Goal: Download file/media

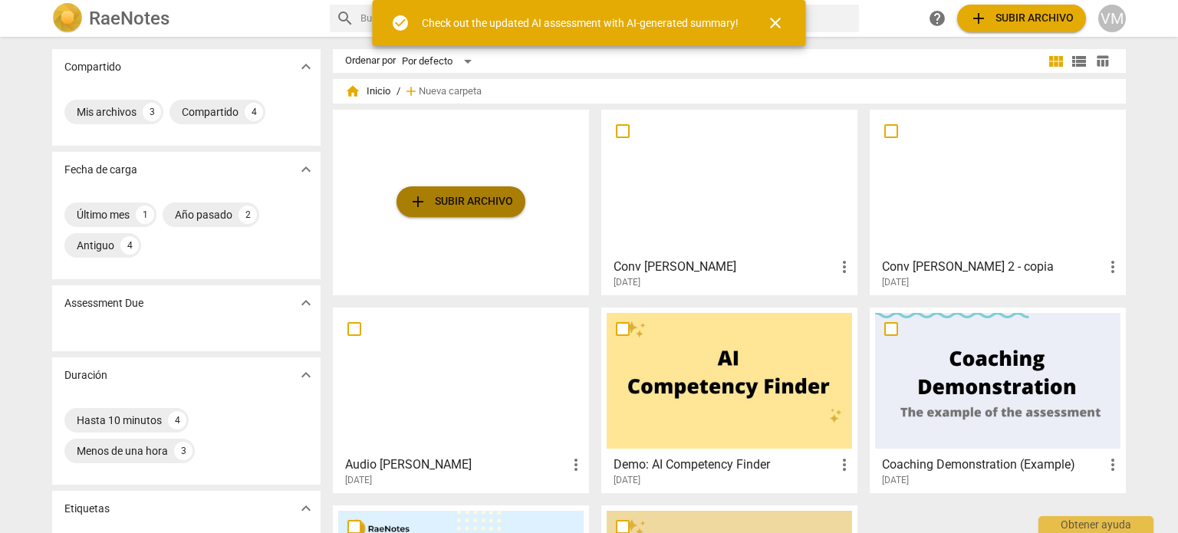
click at [463, 206] on span "add Subir archivo" at bounding box center [461, 202] width 104 height 18
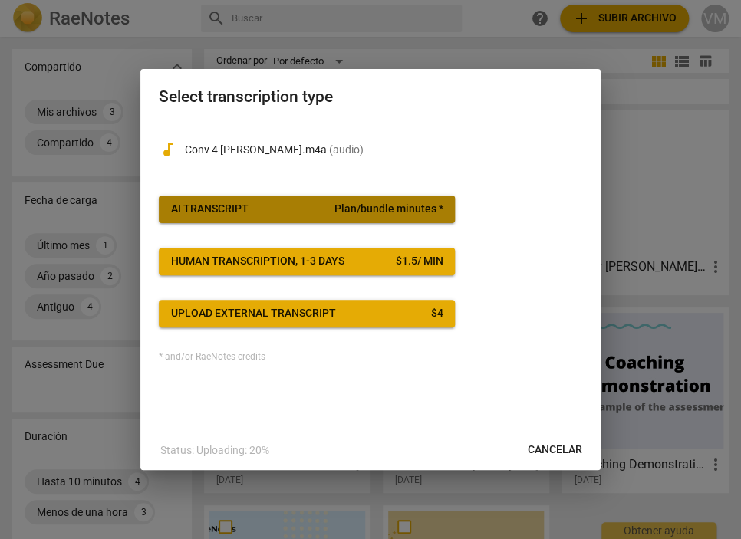
click at [247, 207] on div "AI Transcript" at bounding box center [209, 209] width 77 height 15
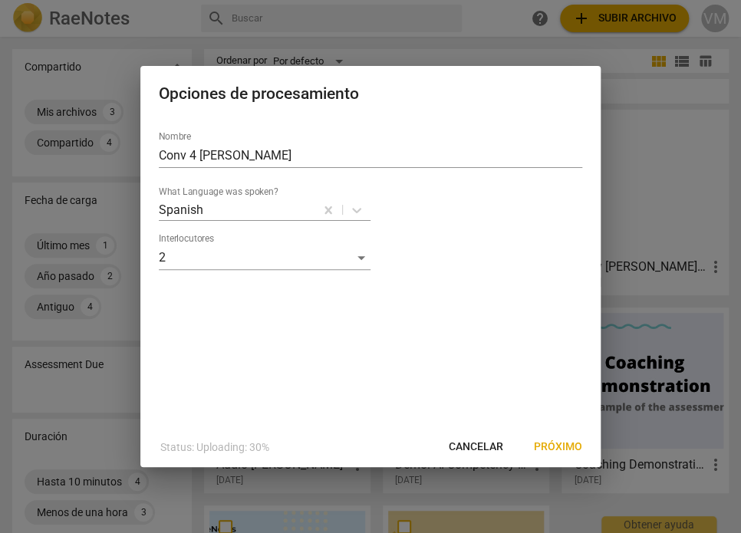
click at [562, 446] on span "Próximo" at bounding box center [558, 446] width 48 height 15
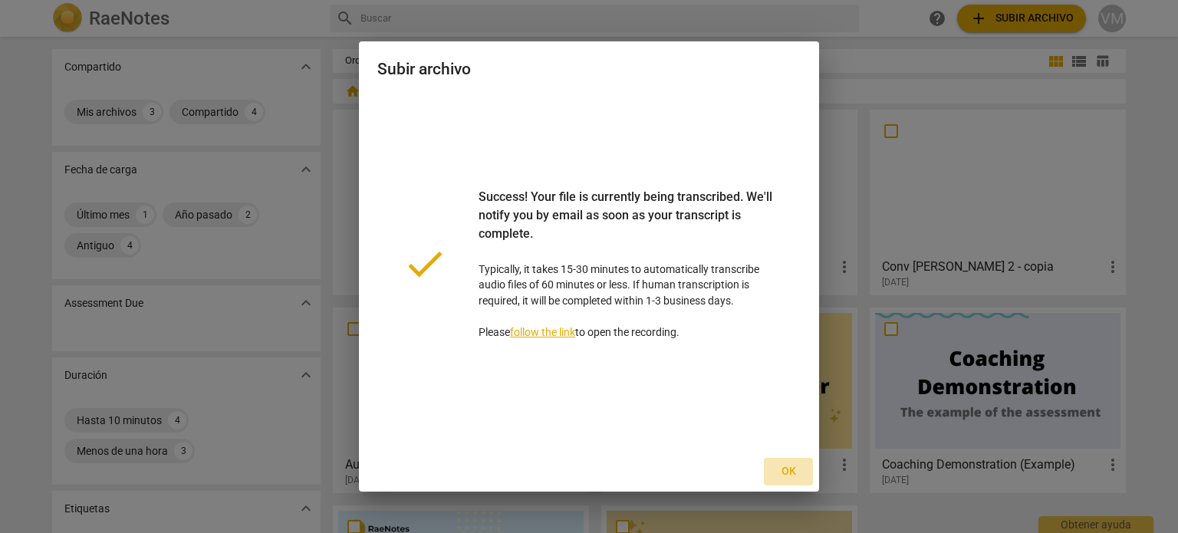
click at [783, 472] on span "Ok" at bounding box center [788, 471] width 25 height 15
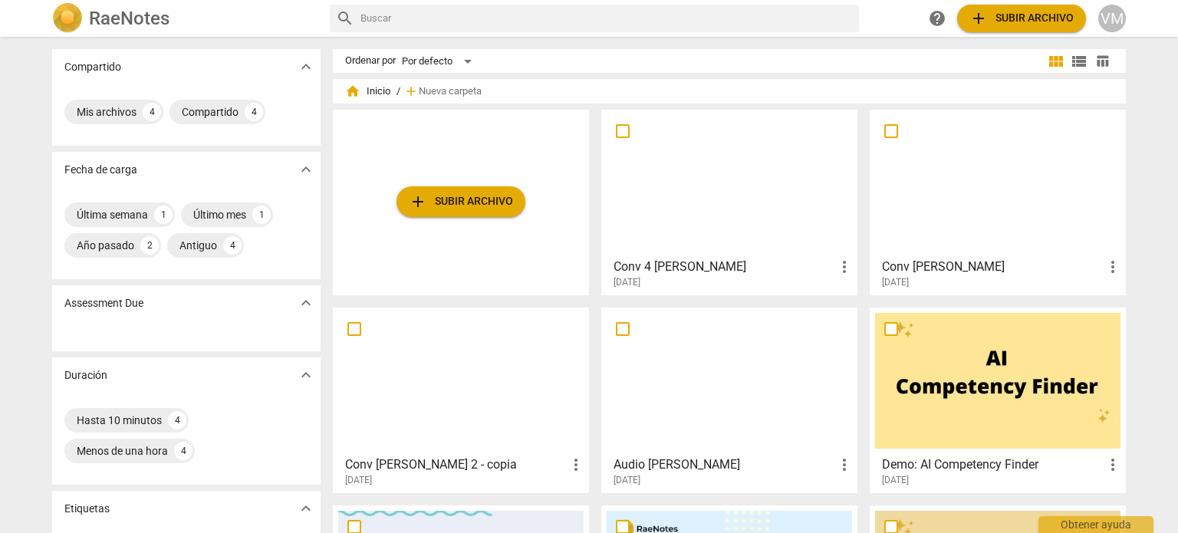
click at [703, 196] on div at bounding box center [729, 183] width 245 height 136
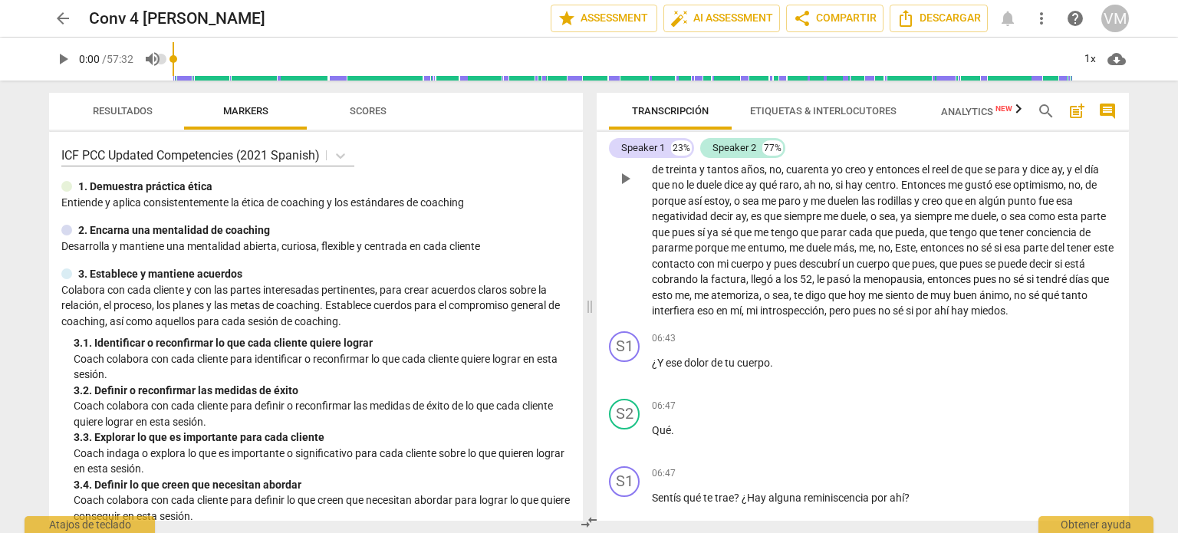
scroll to position [1074, 0]
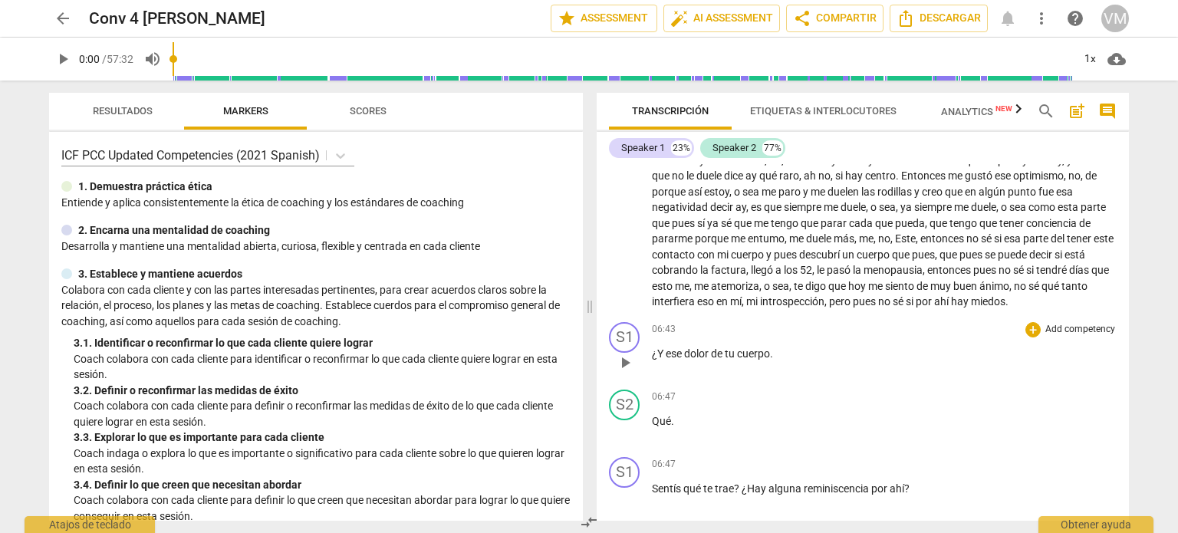
click at [625, 370] on span "play_arrow" at bounding box center [625, 363] width 18 height 18
click at [785, 362] on p "¿Y ese dolor de tu cuerpo ." at bounding box center [884, 354] width 465 height 16
type input "409"
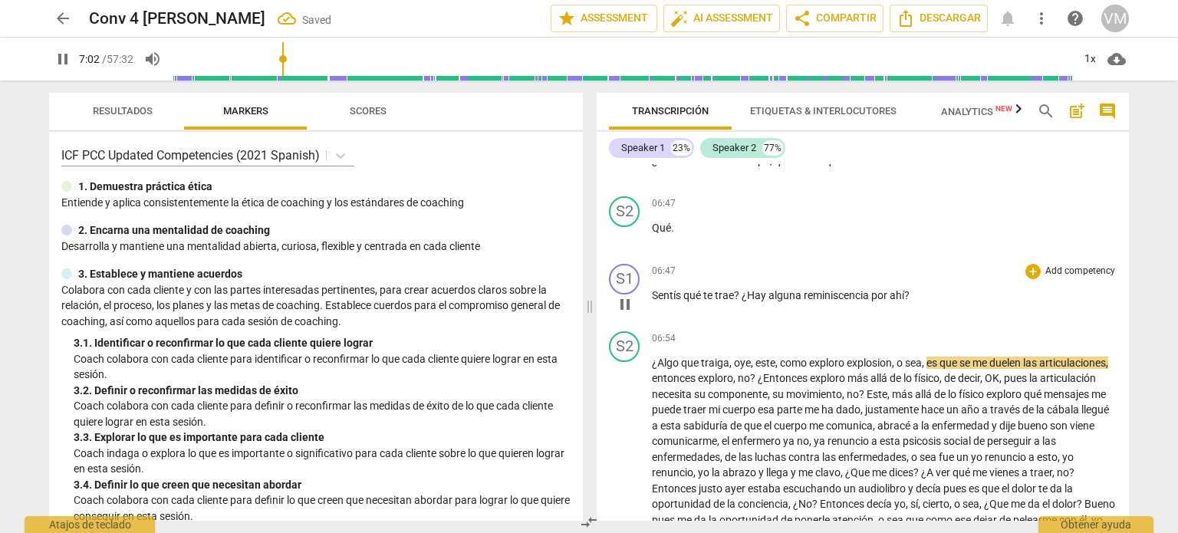
click at [741, 301] on span "?" at bounding box center [738, 295] width 8 height 12
type input "423"
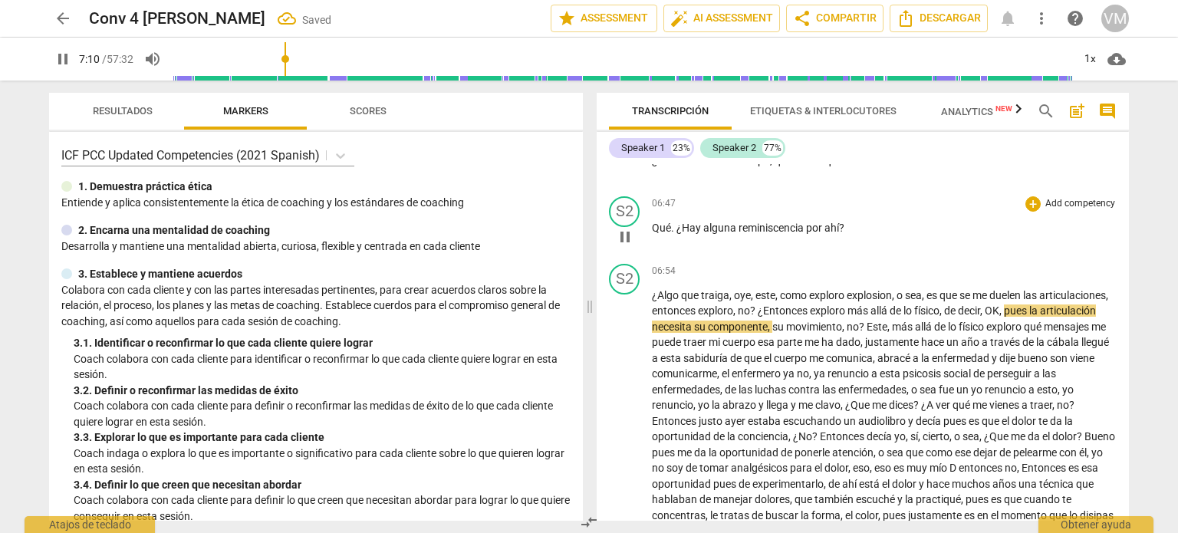
click at [673, 234] on span "." at bounding box center [673, 228] width 5 height 12
type input "431"
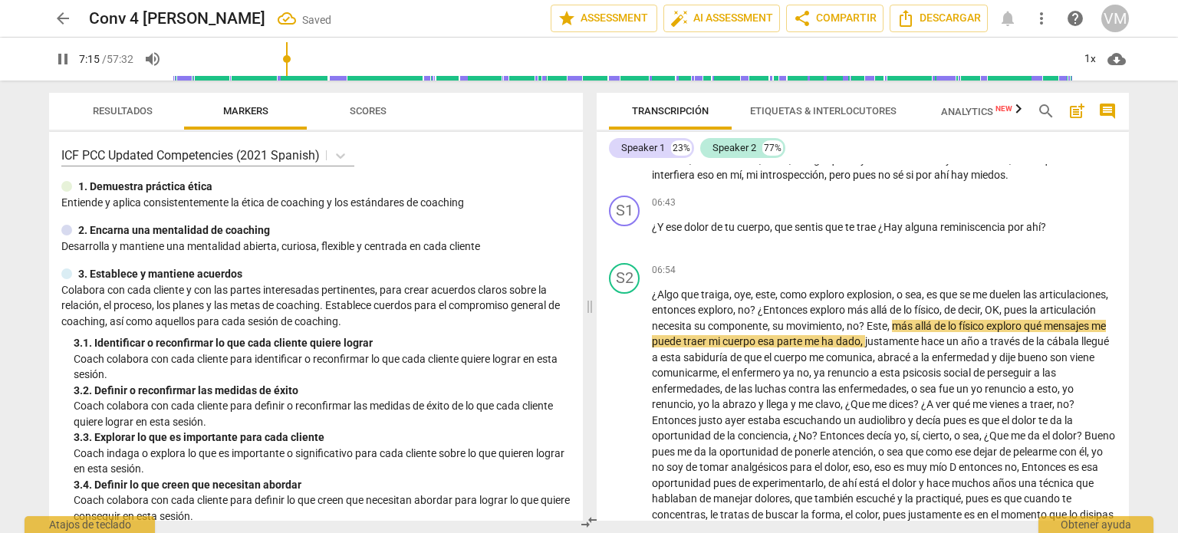
click at [65, 57] on span "pause" at bounding box center [63, 59] width 18 height 18
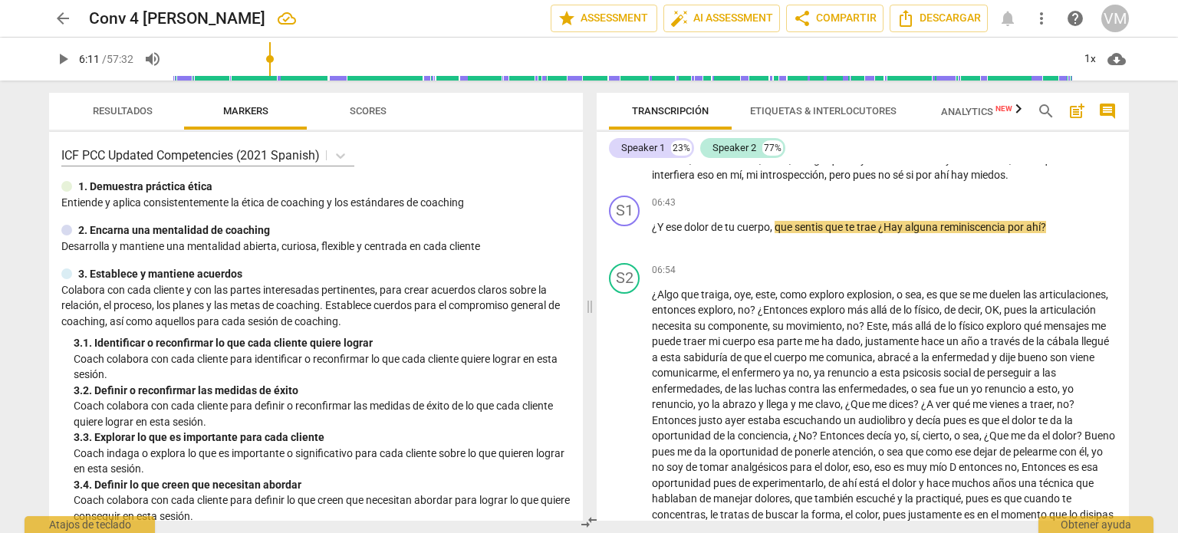
drag, startPoint x: 288, startPoint y: 54, endPoint x: 272, endPoint y: 54, distance: 15.3
click at [272, 54] on input "range" at bounding box center [623, 59] width 900 height 49
click at [58, 54] on span "play_arrow" at bounding box center [63, 59] width 18 height 18
click at [259, 58] on input "range" at bounding box center [623, 59] width 900 height 49
click at [58, 57] on span "pause" at bounding box center [63, 59] width 18 height 18
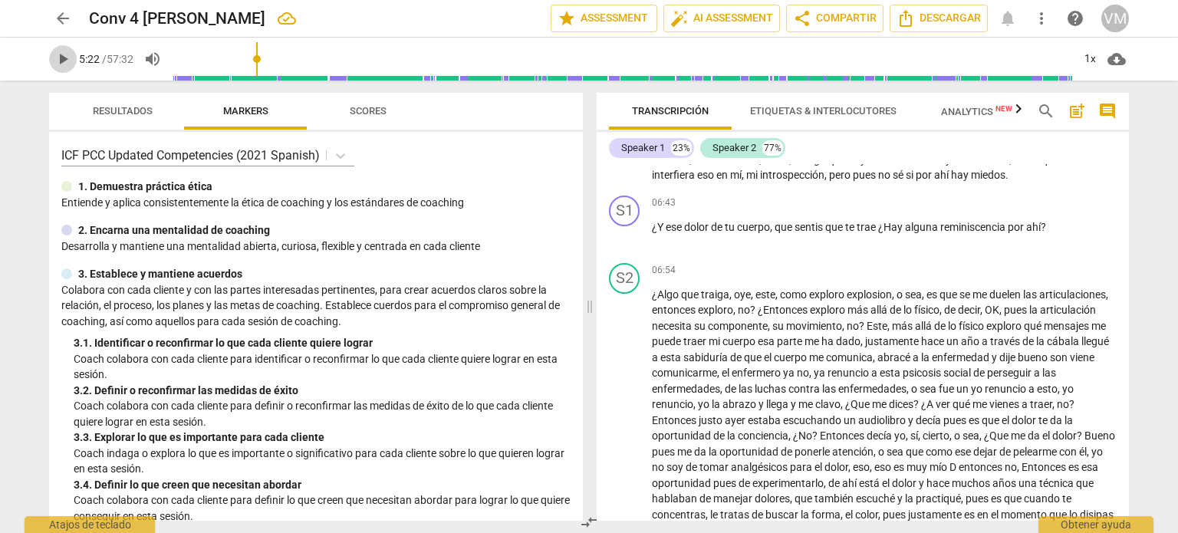
click at [64, 58] on span "play_arrow" at bounding box center [63, 59] width 18 height 18
click at [878, 233] on span "trae" at bounding box center [867, 227] width 21 height 12
click at [887, 233] on span "¿Hay" at bounding box center [891, 227] width 27 height 12
click at [623, 245] on span "pause" at bounding box center [625, 236] width 18 height 18
click at [621, 245] on span "play_arrow" at bounding box center [625, 236] width 18 height 18
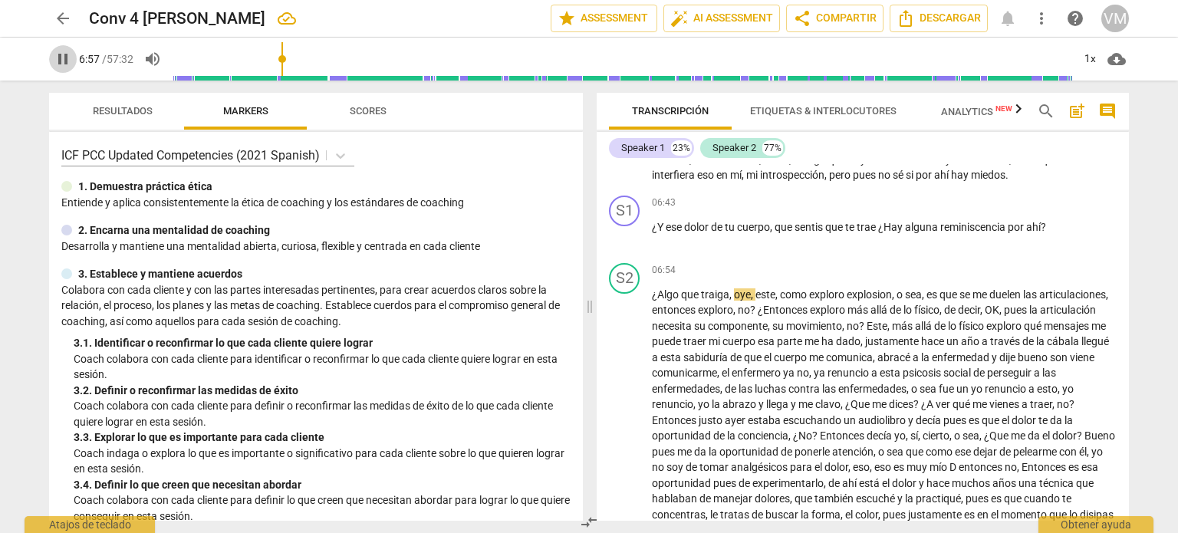
click at [58, 54] on span "pause" at bounding box center [63, 59] width 18 height 18
click at [652, 301] on span "¿Algo" at bounding box center [666, 294] width 29 height 12
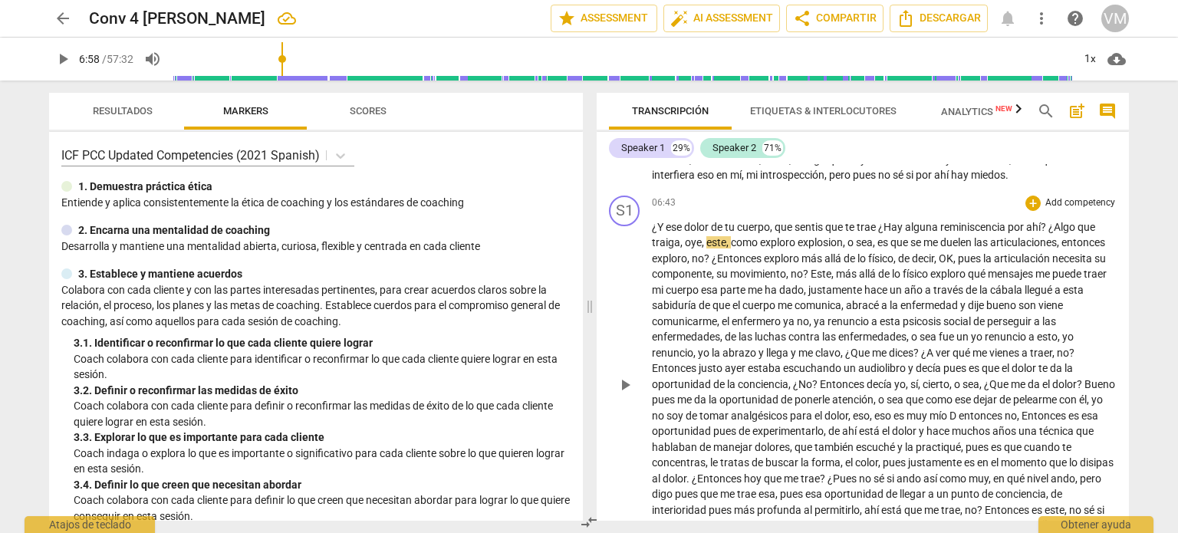
click at [685, 249] on span "oye" at bounding box center [693, 242] width 17 height 12
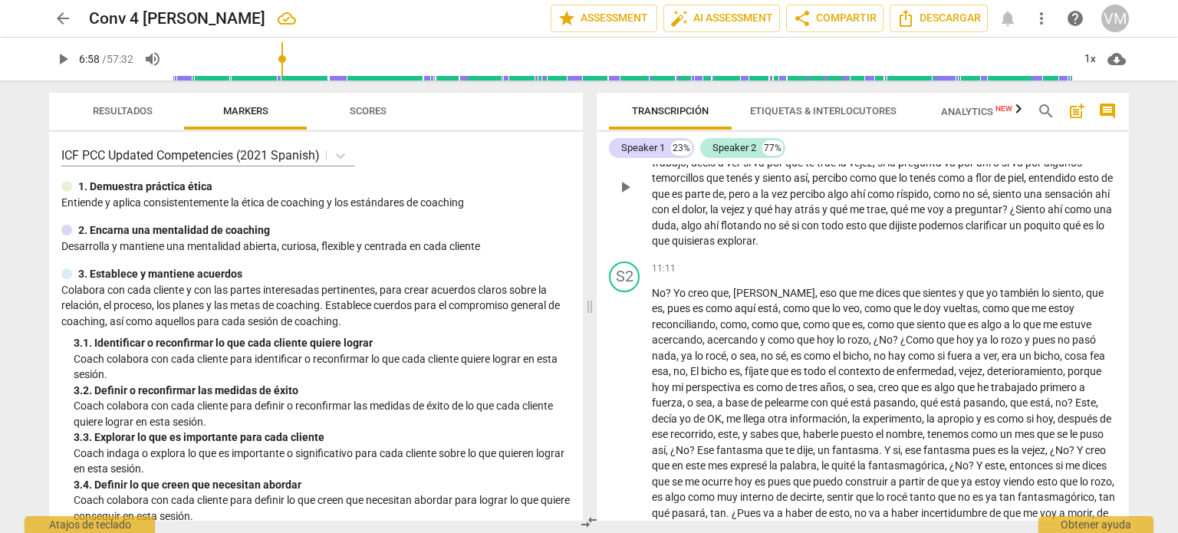
scroll to position [1737, 0]
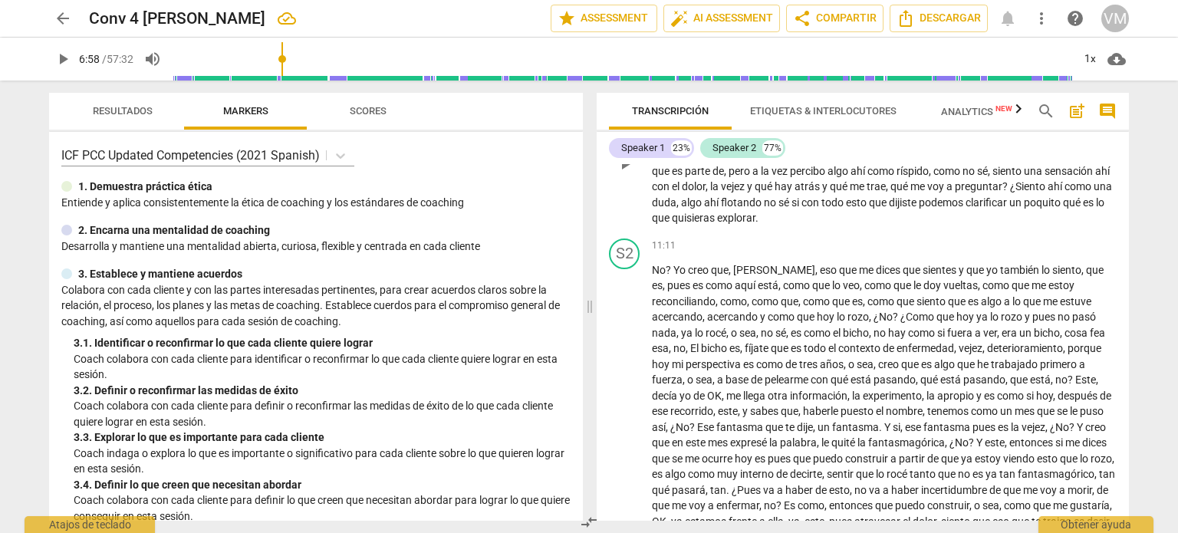
click at [775, 193] on span "hay" at bounding box center [785, 186] width 20 height 12
click at [630, 173] on span "play_arrow" at bounding box center [625, 164] width 18 height 18
click at [710, 193] on span "la" at bounding box center [715, 186] width 11 height 12
click at [345, 56] on input "range" at bounding box center [626, 59] width 894 height 49
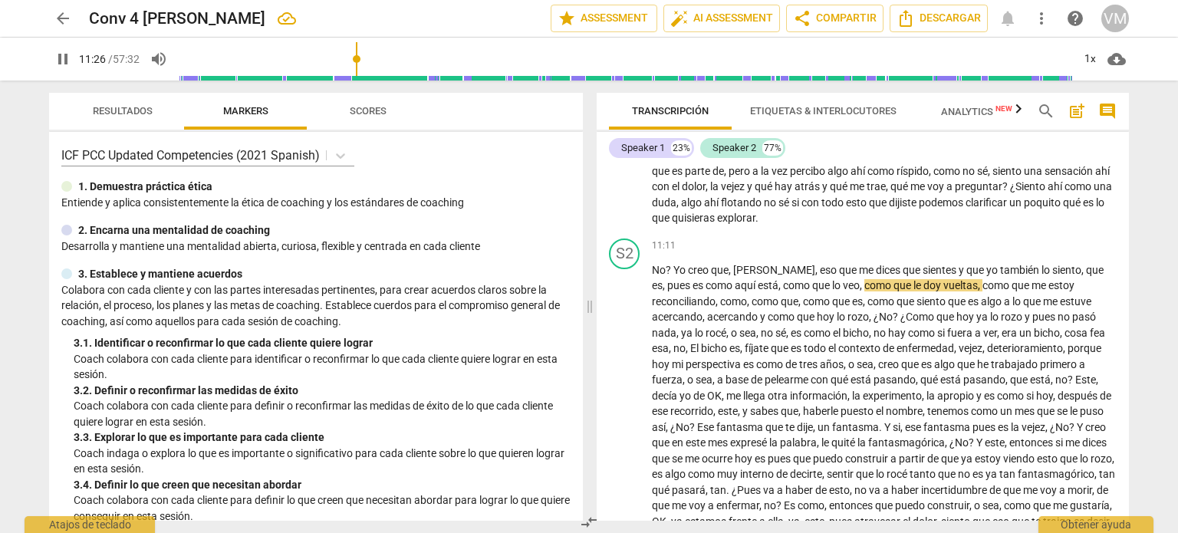
click at [359, 58] on input "range" at bounding box center [626, 59] width 894 height 49
click at [348, 58] on input "range" at bounding box center [626, 59] width 894 height 49
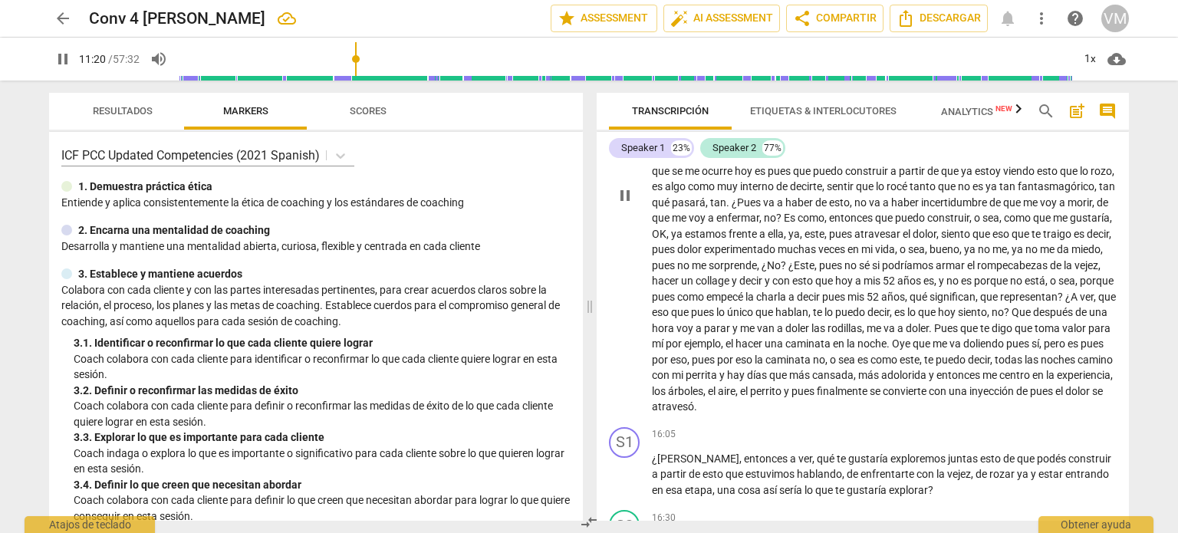
scroll to position [2044, 0]
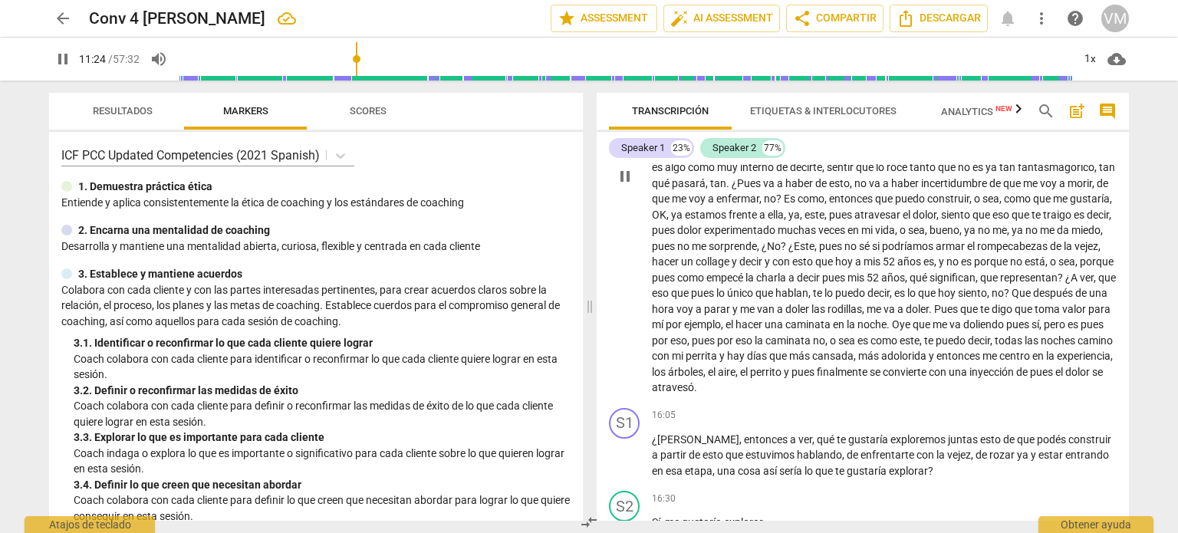
click at [883, 378] on span "convierte" at bounding box center [906, 372] width 46 height 12
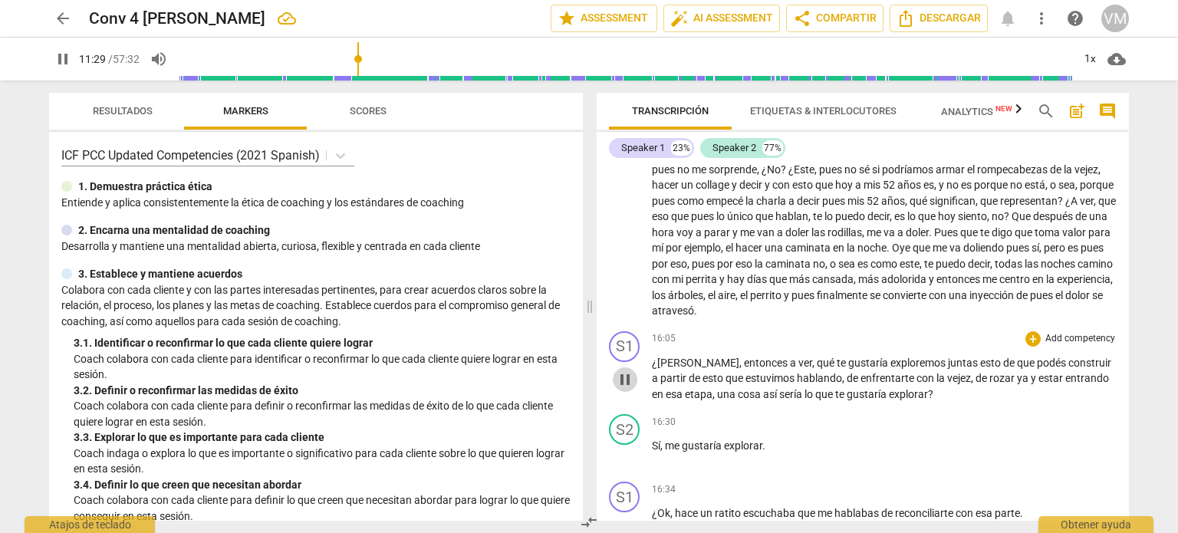
click at [627, 389] on span "pause" at bounding box center [625, 379] width 18 height 18
click at [627, 389] on span "play_arrow" at bounding box center [625, 379] width 18 height 18
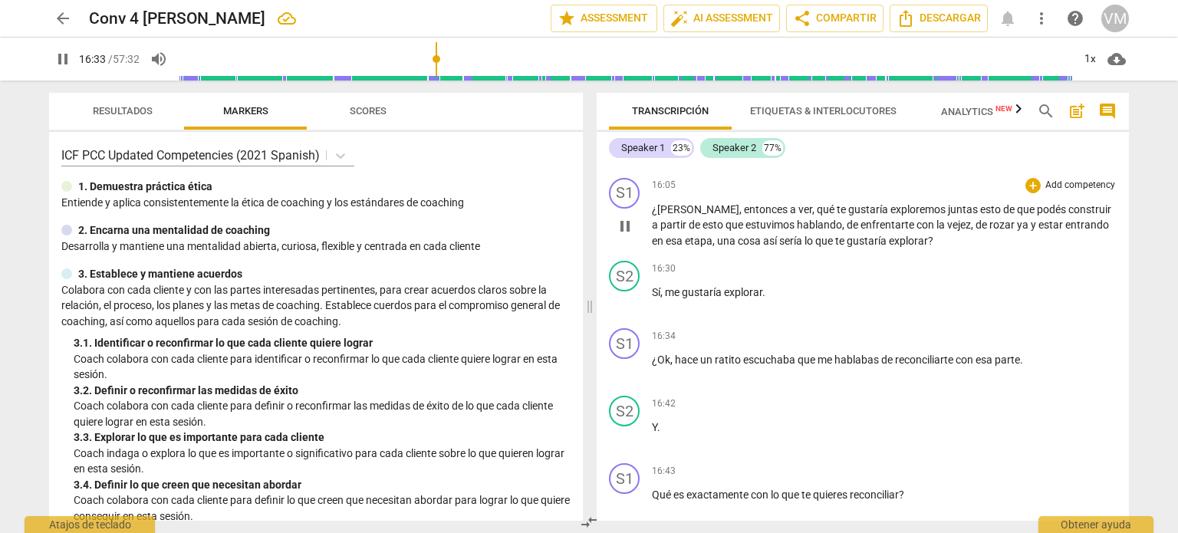
scroll to position [2351, 0]
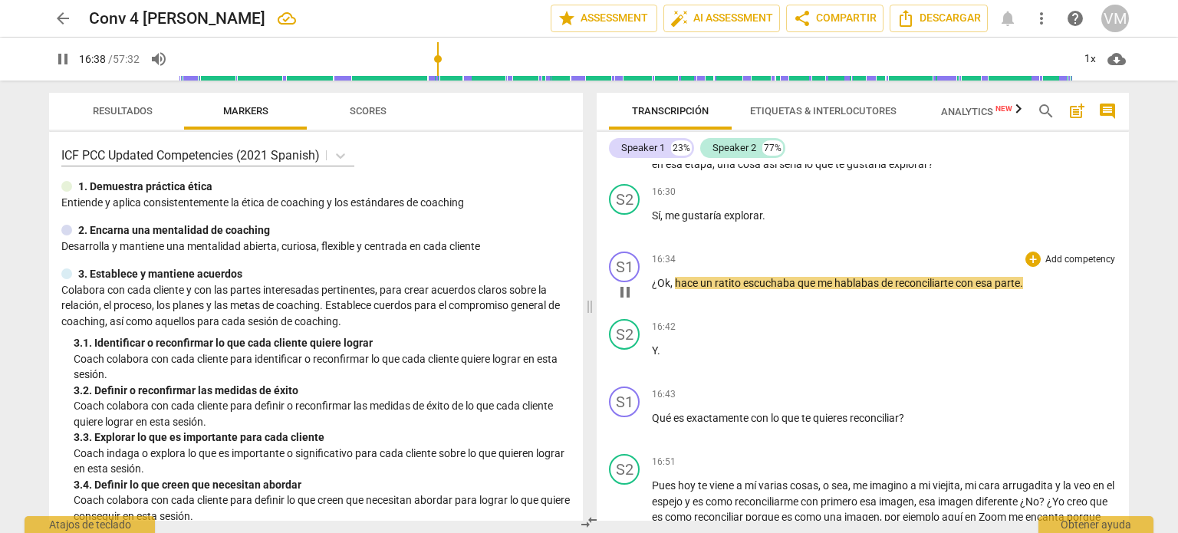
click at [1037, 291] on p "¿Ok , hace un ratito escuchaba que me hablabas de reconciliarte con esa parte ." at bounding box center [884, 283] width 465 height 16
type input "999"
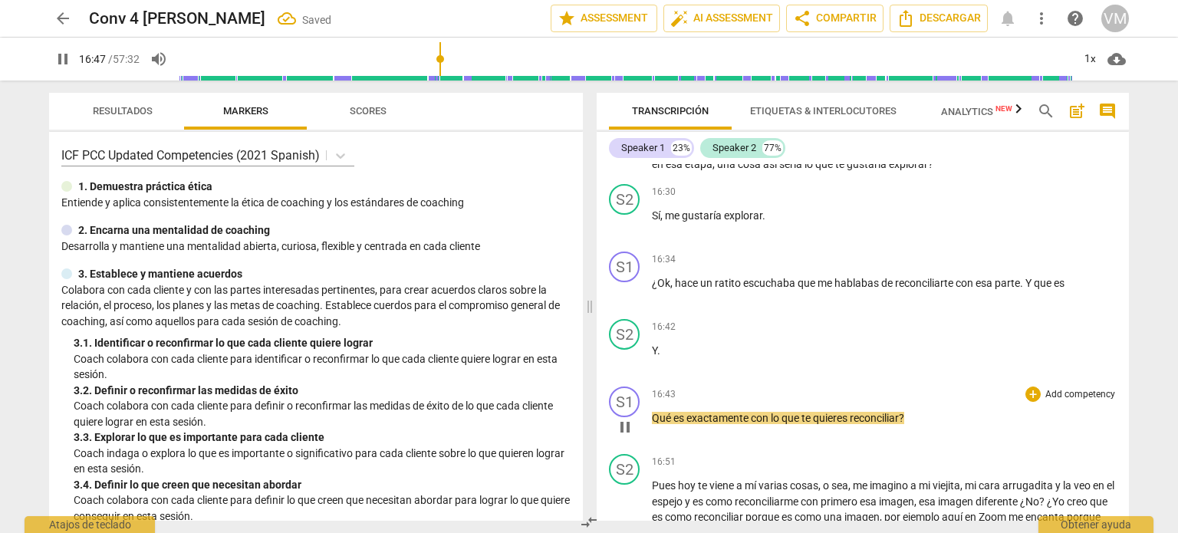
click at [655, 423] on span "Qué" at bounding box center [662, 418] width 21 height 12
type input "1008"
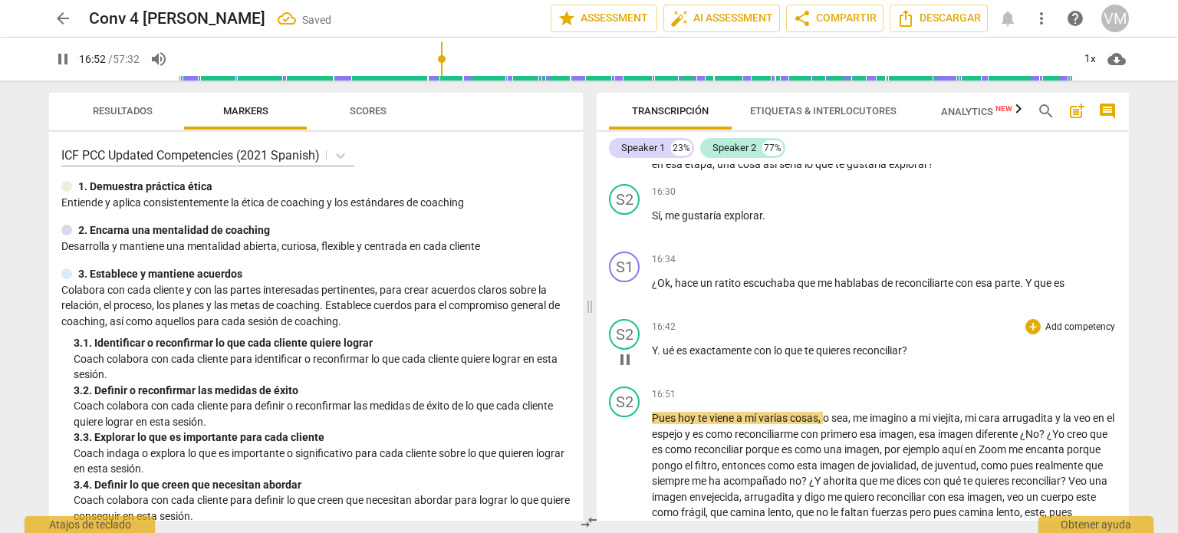
click at [675, 357] on span "ué" at bounding box center [670, 350] width 14 height 12
type input "1013"
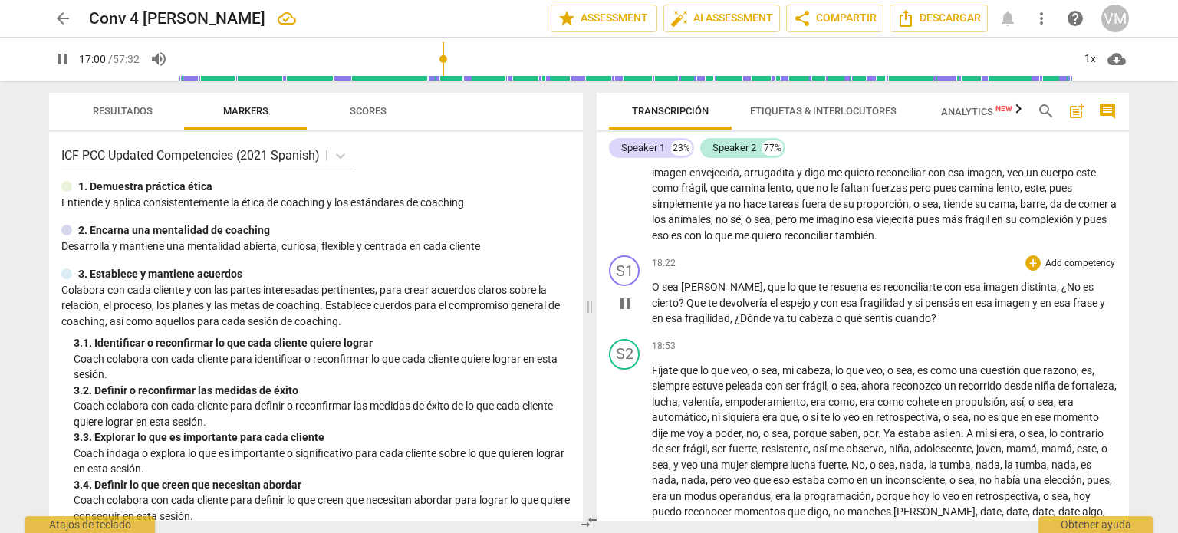
scroll to position [2658, 0]
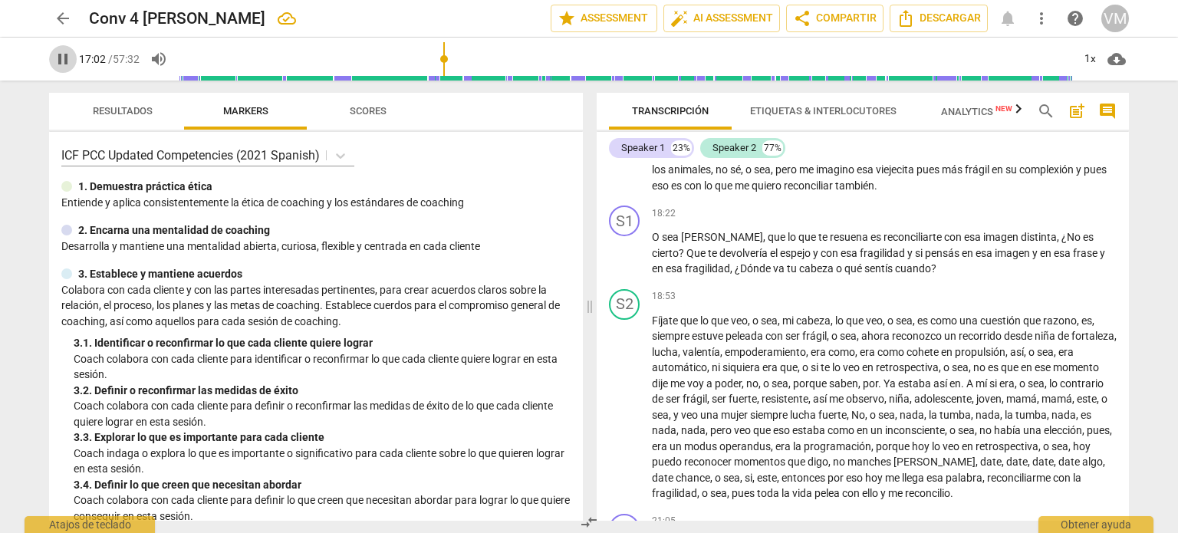
drag, startPoint x: 64, startPoint y: 60, endPoint x: 185, endPoint y: 87, distance: 123.4
click at [64, 61] on span "pause" at bounding box center [63, 59] width 18 height 18
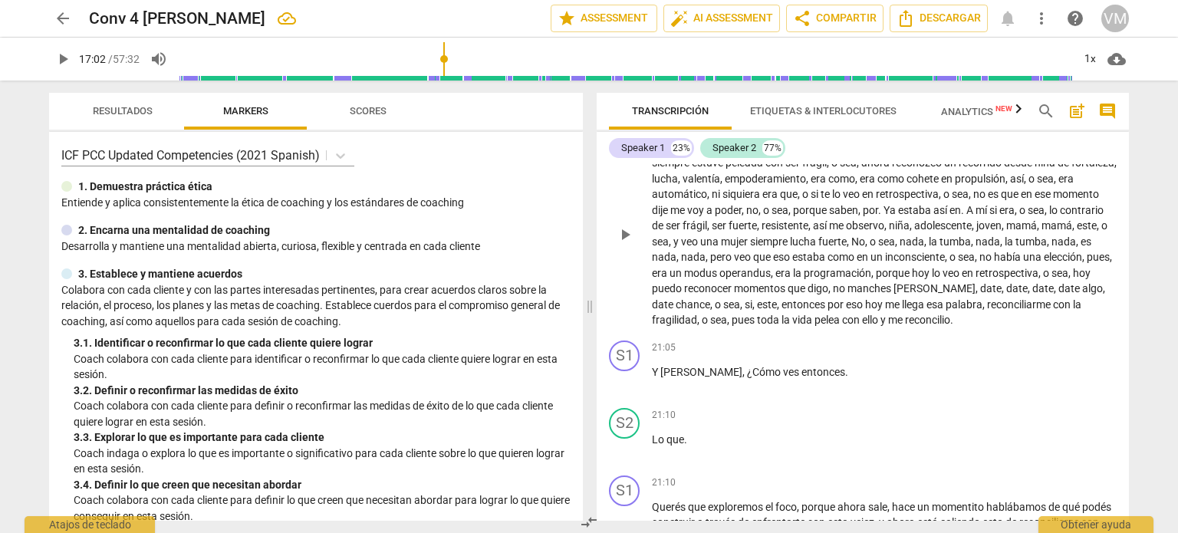
scroll to position [2888, 0]
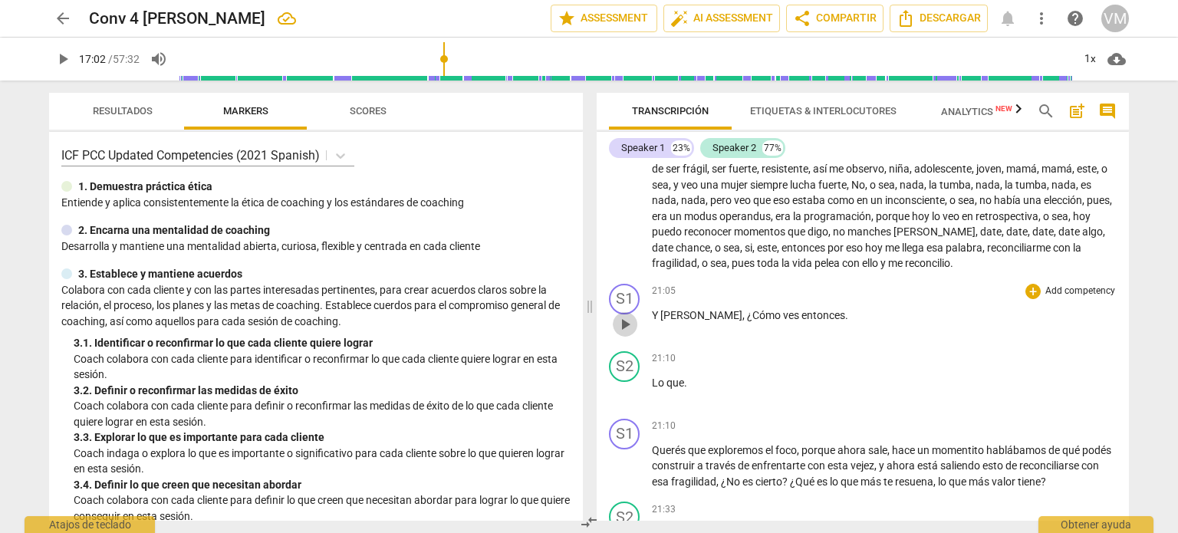
click at [627, 334] on span "play_arrow" at bounding box center [625, 324] width 18 height 18
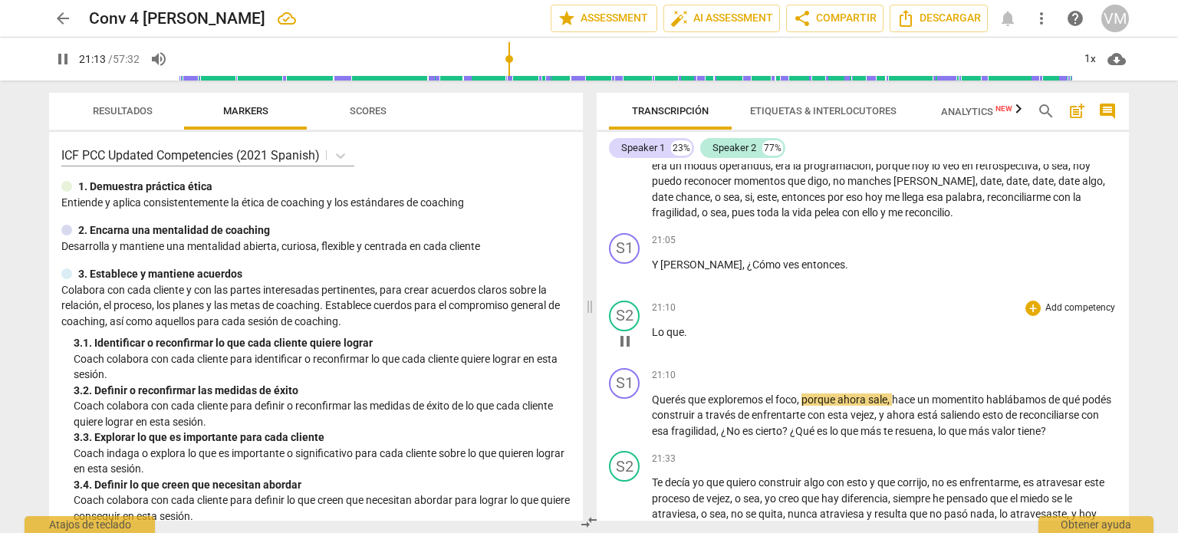
scroll to position [2965, 0]
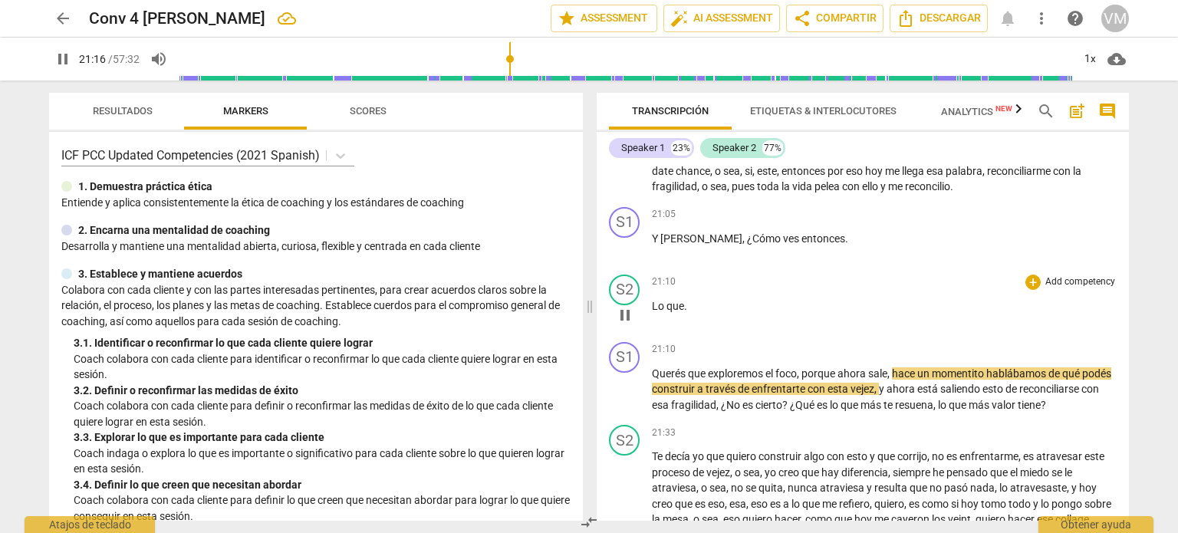
click at [652, 312] on span "Lo" at bounding box center [659, 306] width 15 height 12
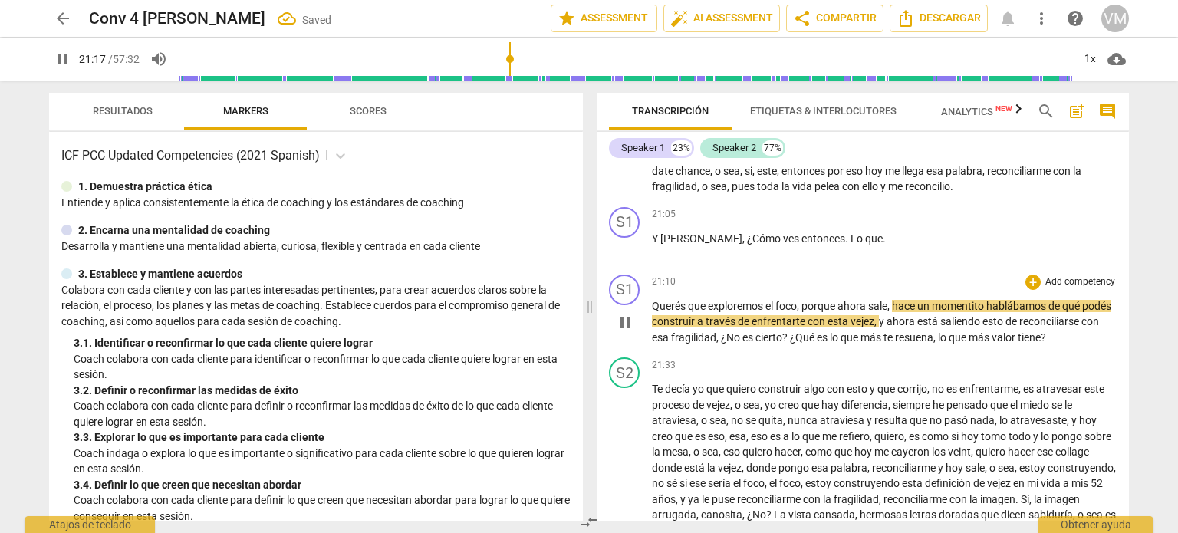
click at [652, 310] on span "Querés" at bounding box center [670, 306] width 36 height 12
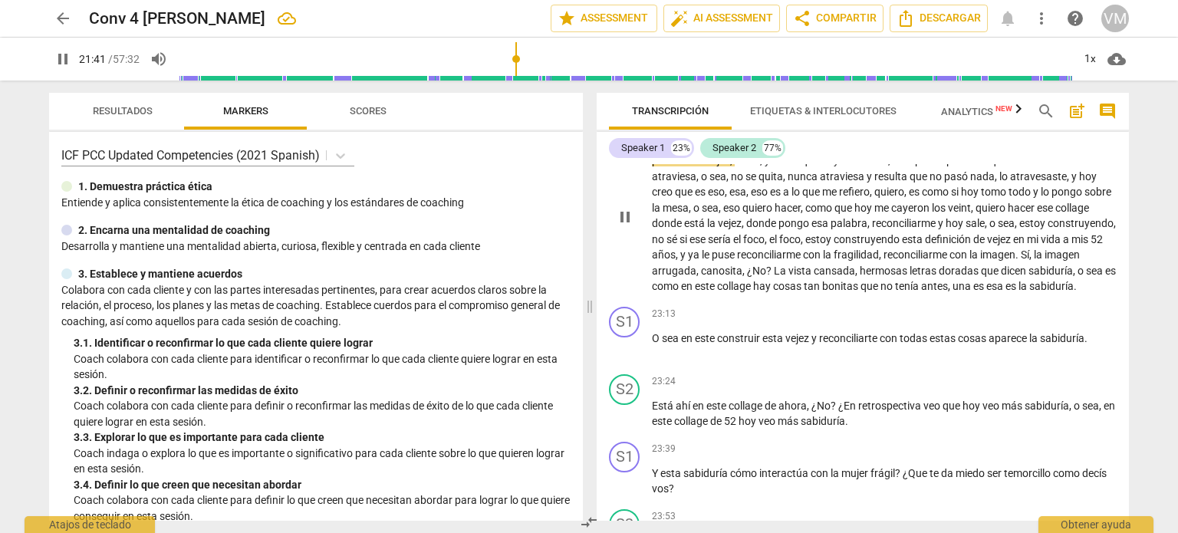
scroll to position [3195, 0]
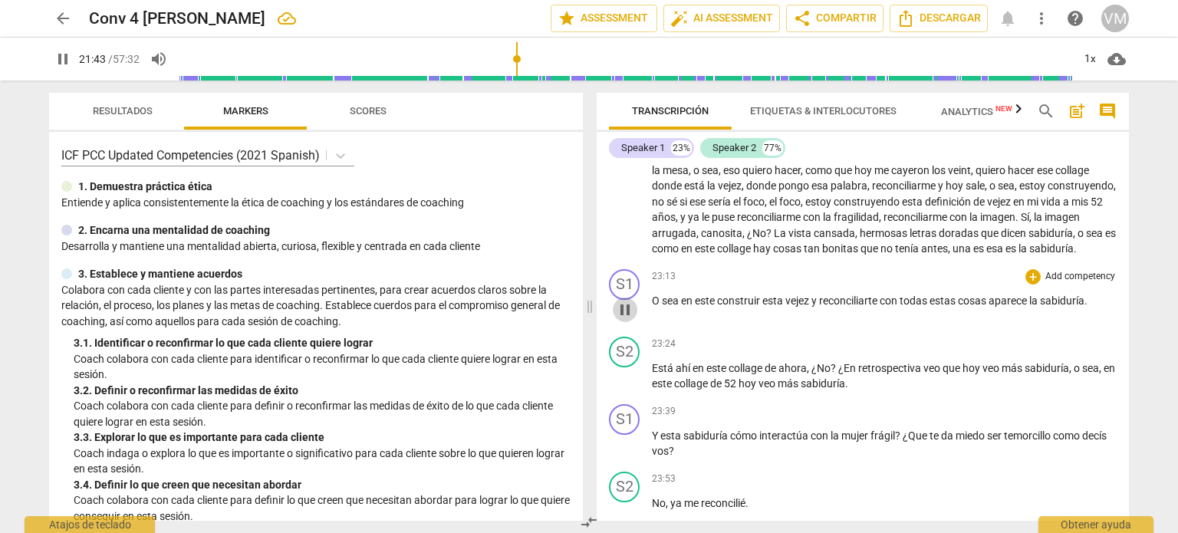
click at [626, 319] on span "pause" at bounding box center [625, 310] width 18 height 18
click at [627, 319] on span "play_arrow" at bounding box center [625, 310] width 18 height 18
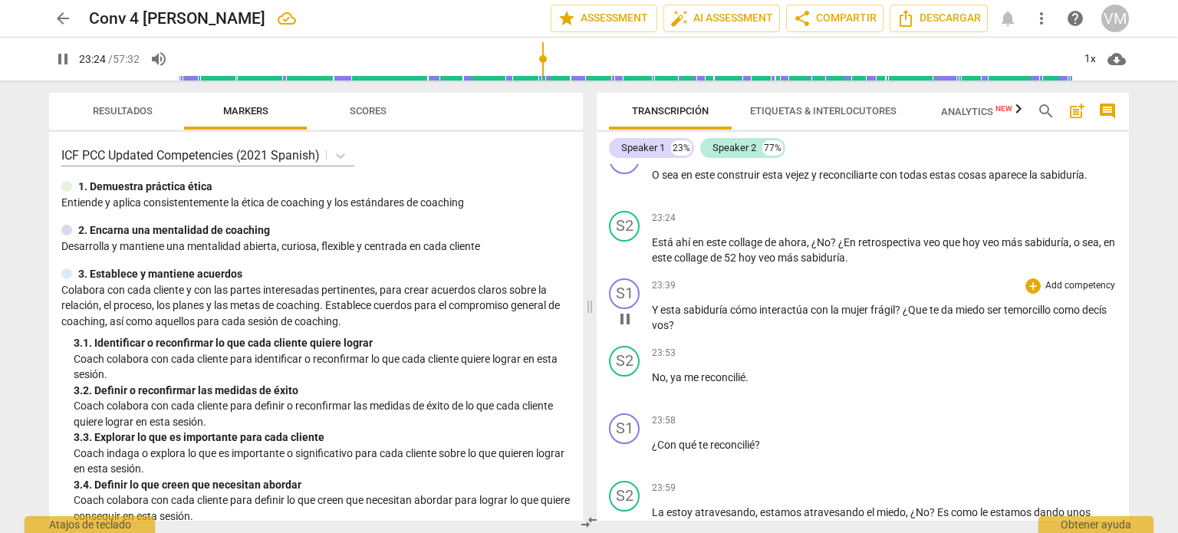
scroll to position [3348, 0]
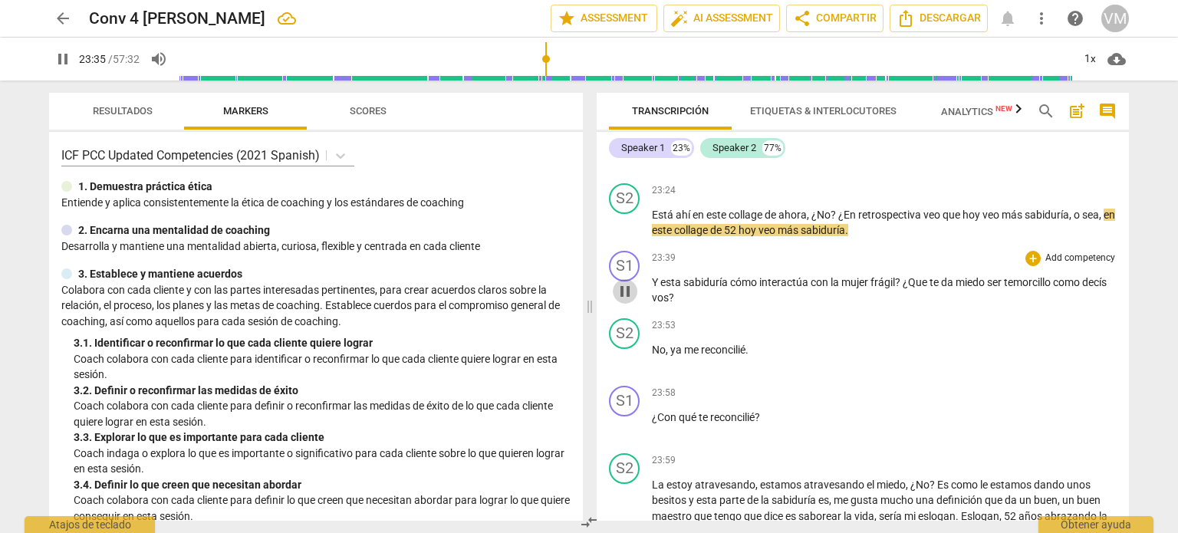
click at [624, 301] on span "pause" at bounding box center [625, 291] width 18 height 18
click at [626, 301] on span "play_arrow" at bounding box center [625, 291] width 18 height 18
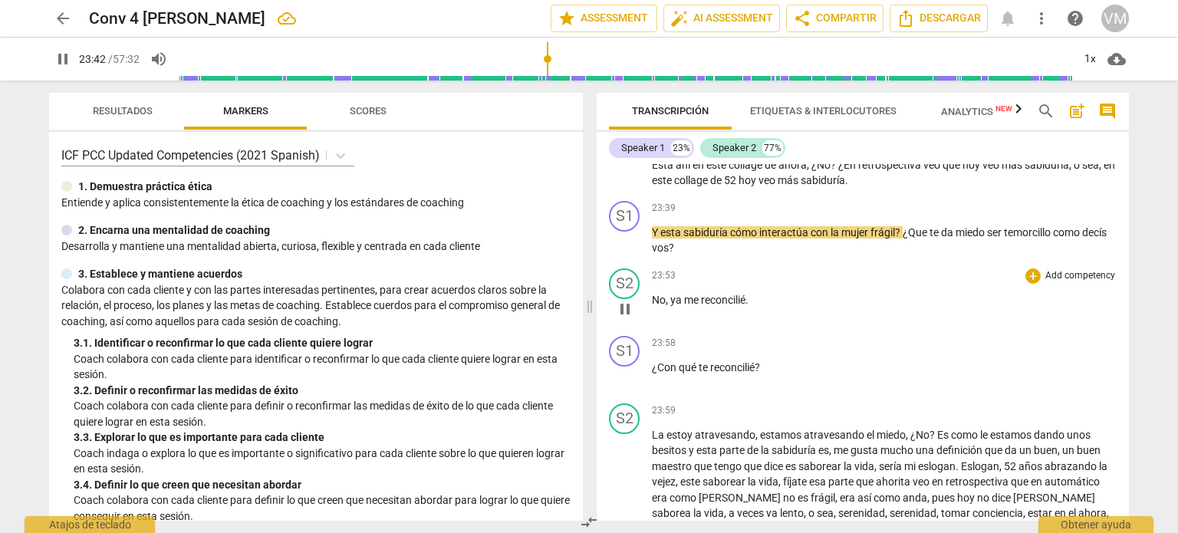
scroll to position [3425, 0]
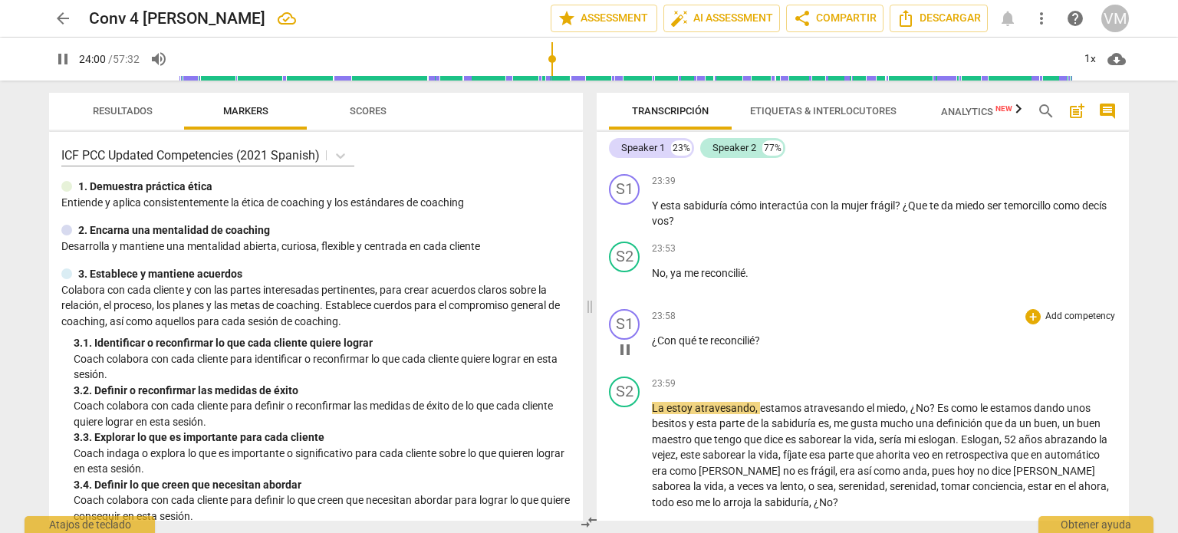
click at [755, 347] on span "reconcilié" at bounding box center [732, 340] width 44 height 12
type input "1442"
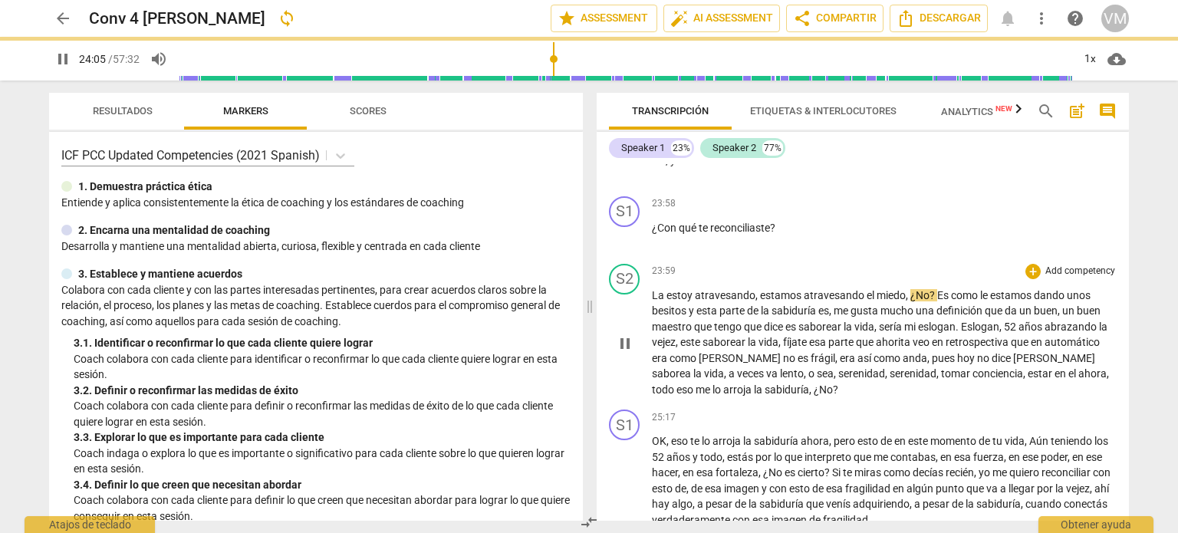
scroll to position [3655, 0]
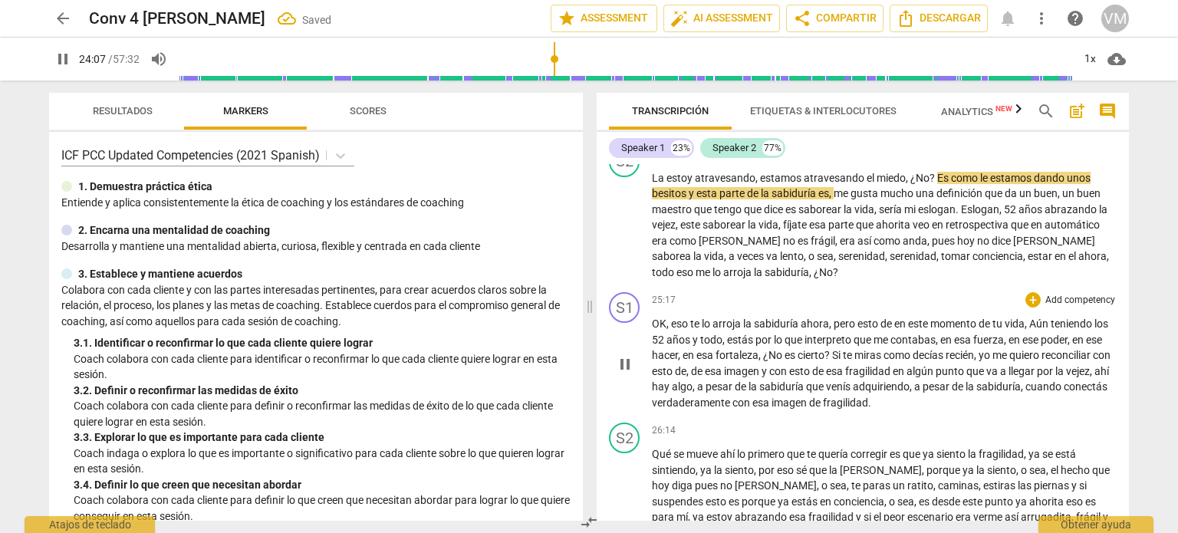
click at [652, 330] on span "OK" at bounding box center [659, 324] width 15 height 12
click at [623, 374] on span "pause" at bounding box center [625, 364] width 18 height 18
click at [622, 374] on span "play_arrow" at bounding box center [625, 364] width 18 height 18
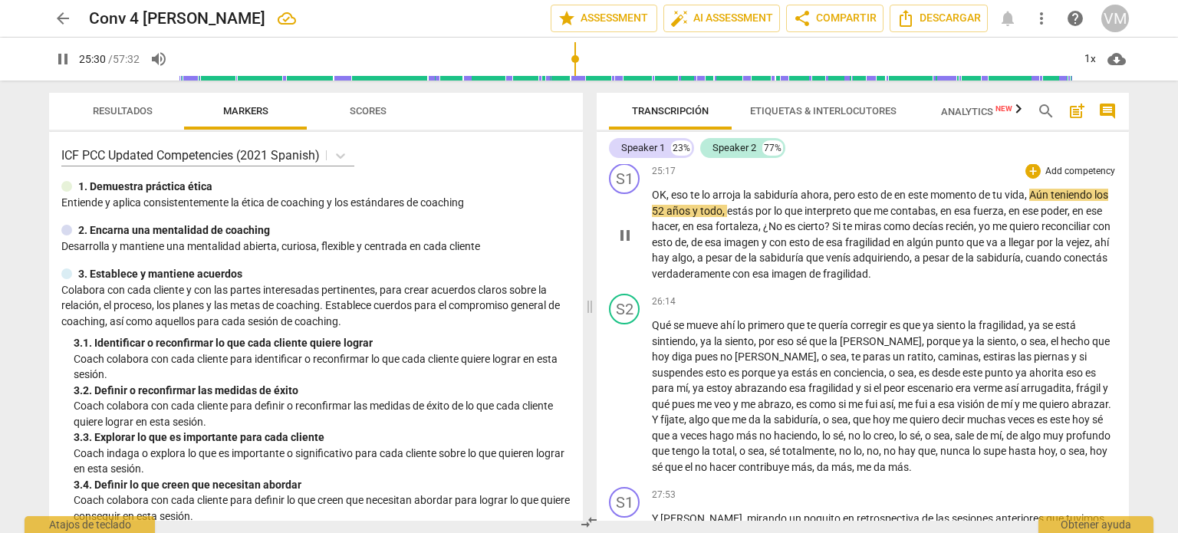
scroll to position [3808, 0]
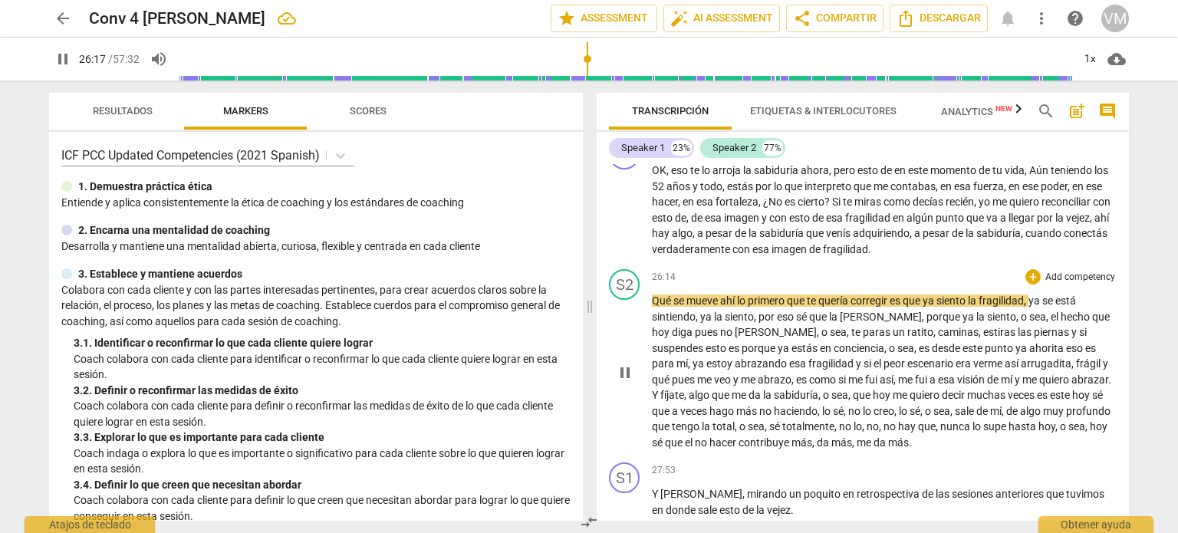
click at [657, 307] on span "Qué" at bounding box center [662, 301] width 21 height 12
type input "1578"
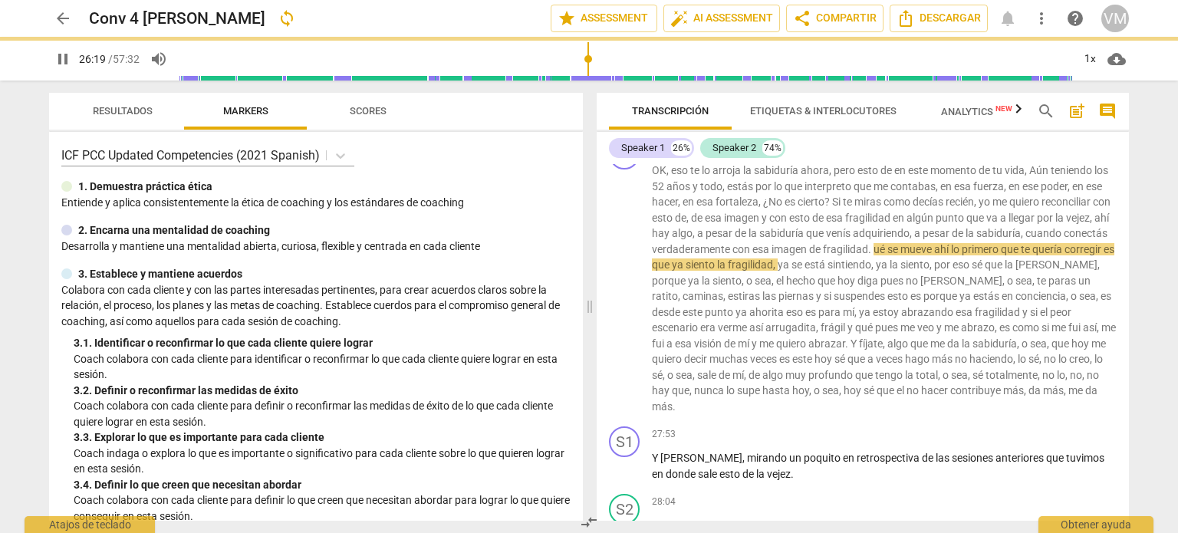
scroll to position [3772, 0]
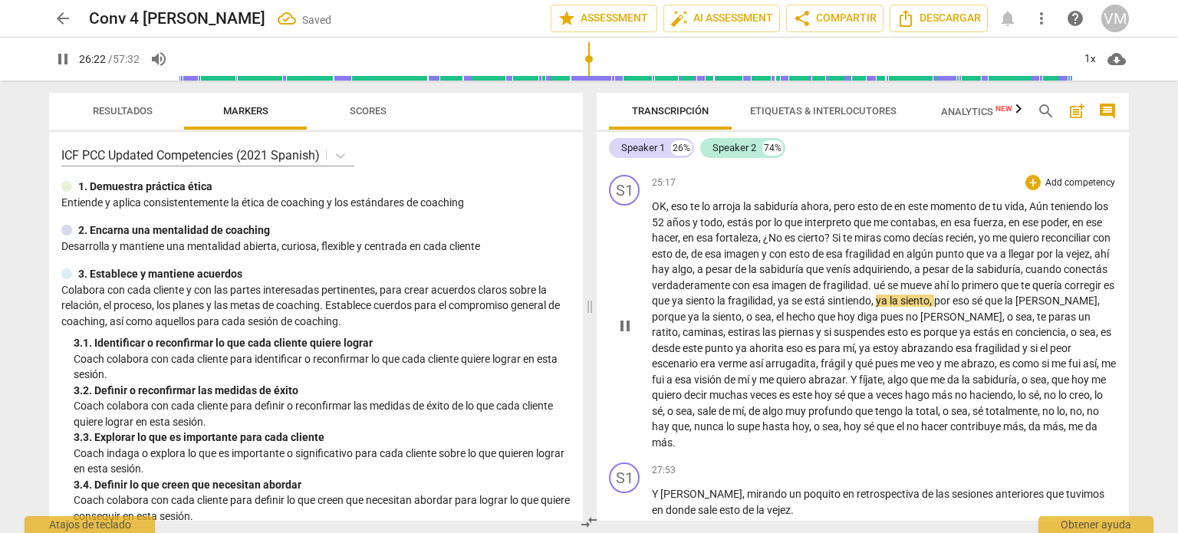
click at [887, 291] on span "ué" at bounding box center [881, 285] width 14 height 12
type input "1583"
click at [956, 291] on span "ahí" at bounding box center [948, 285] width 17 height 12
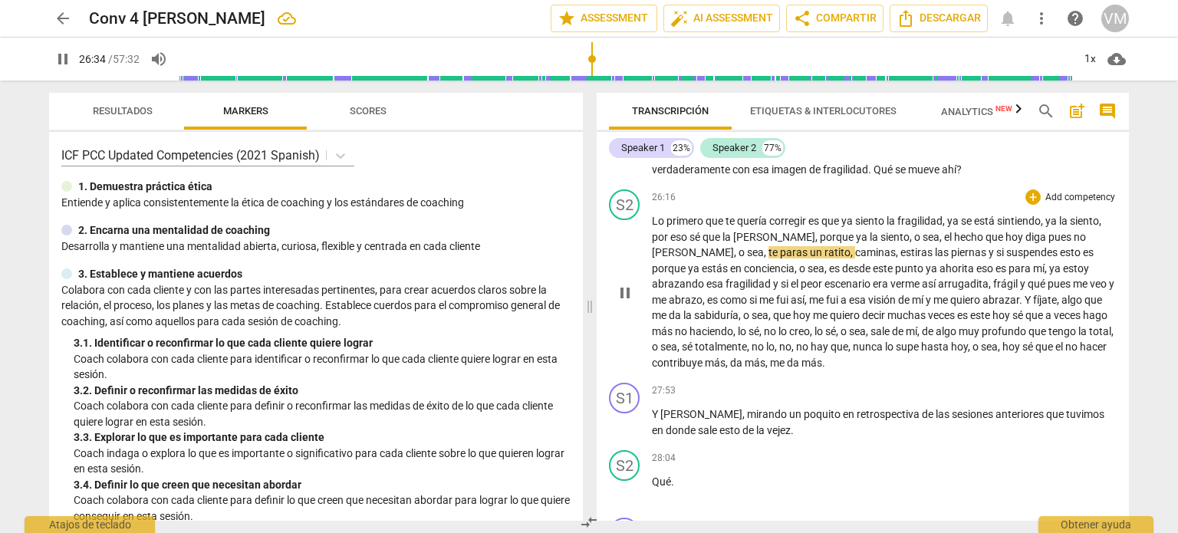
scroll to position [3926, 0]
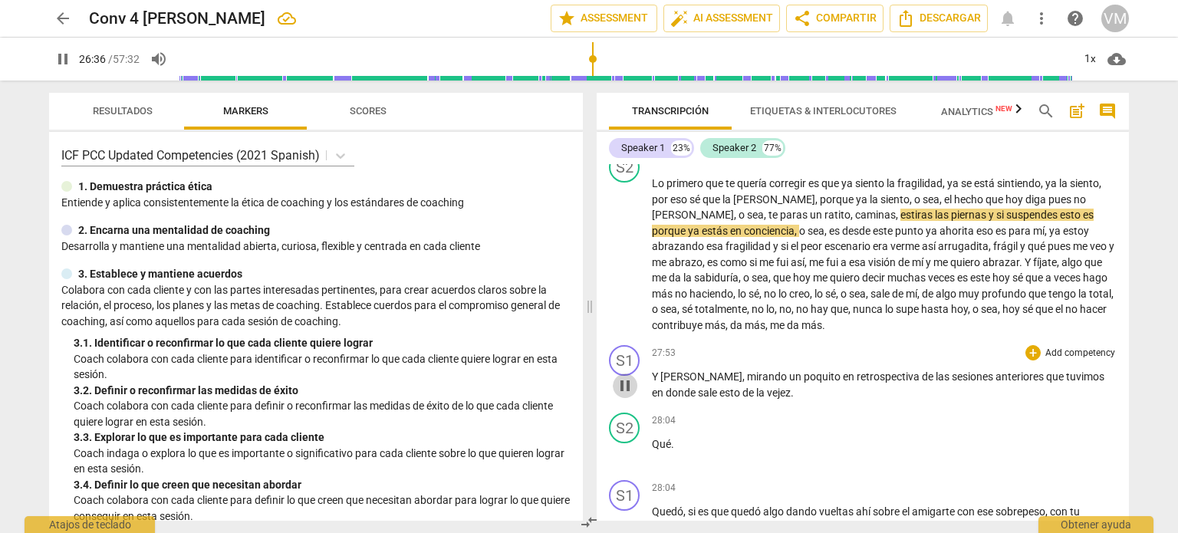
click at [626, 395] on span "pause" at bounding box center [625, 386] width 18 height 18
click at [626, 395] on span "play_arrow" at bounding box center [625, 386] width 18 height 18
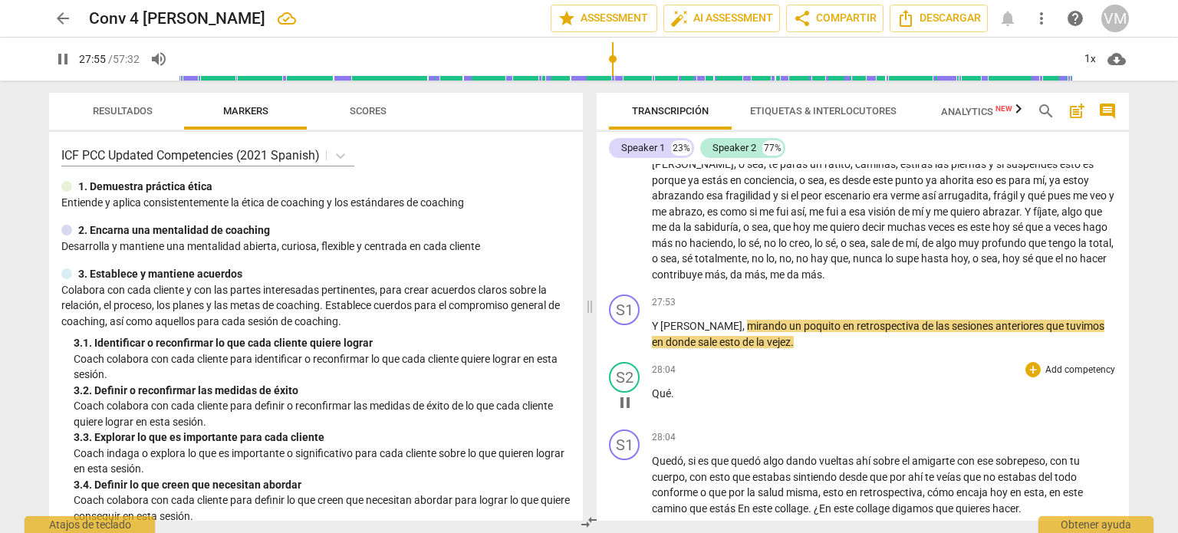
scroll to position [4002, 0]
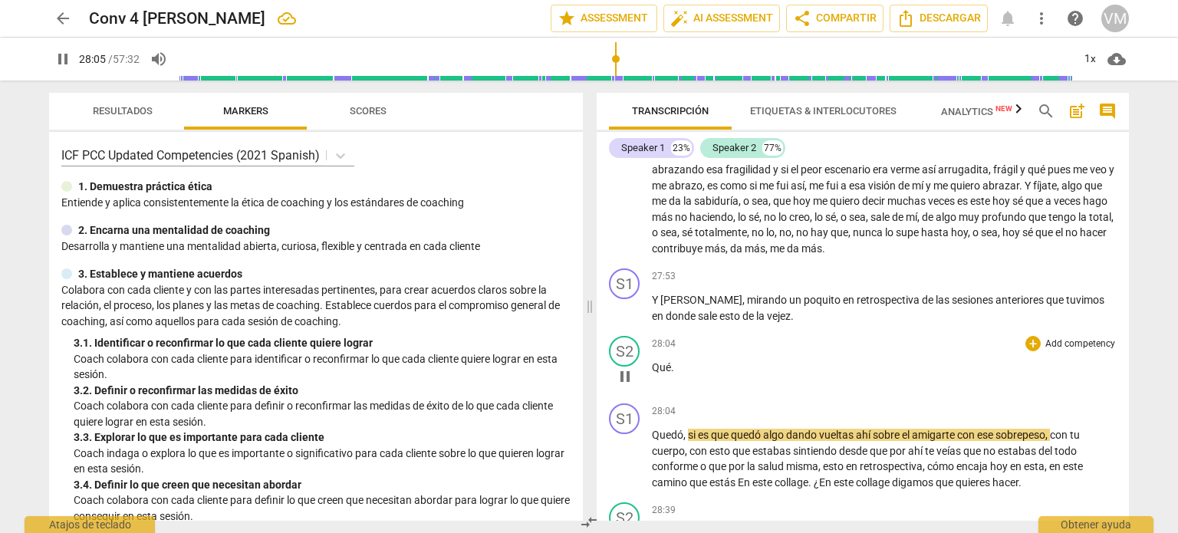
click at [652, 374] on span "Qué" at bounding box center [661, 367] width 19 height 12
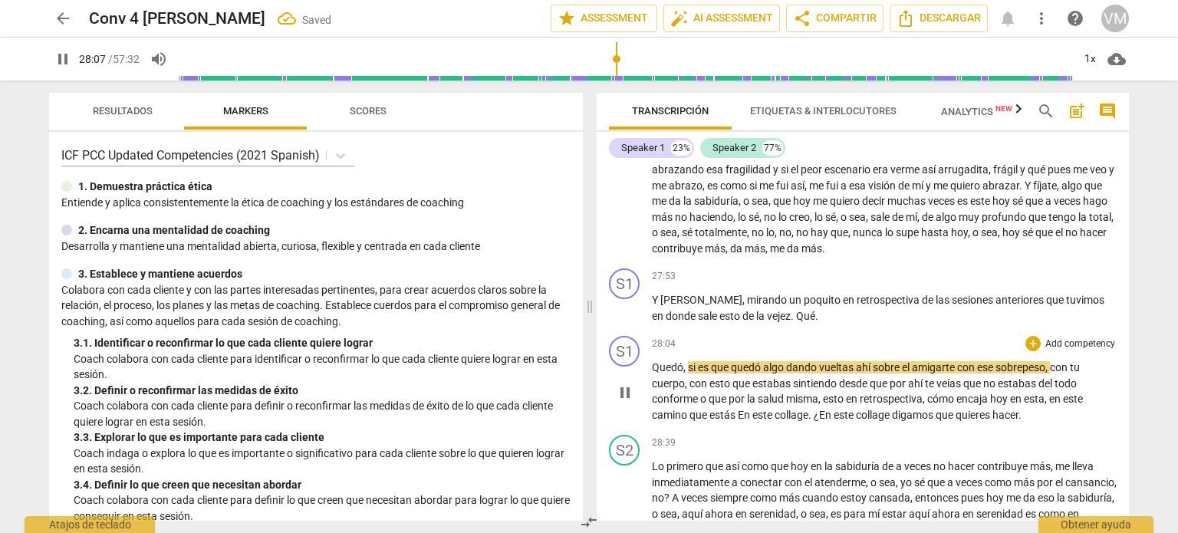
click at [653, 374] on span "Quedó" at bounding box center [667, 367] width 31 height 12
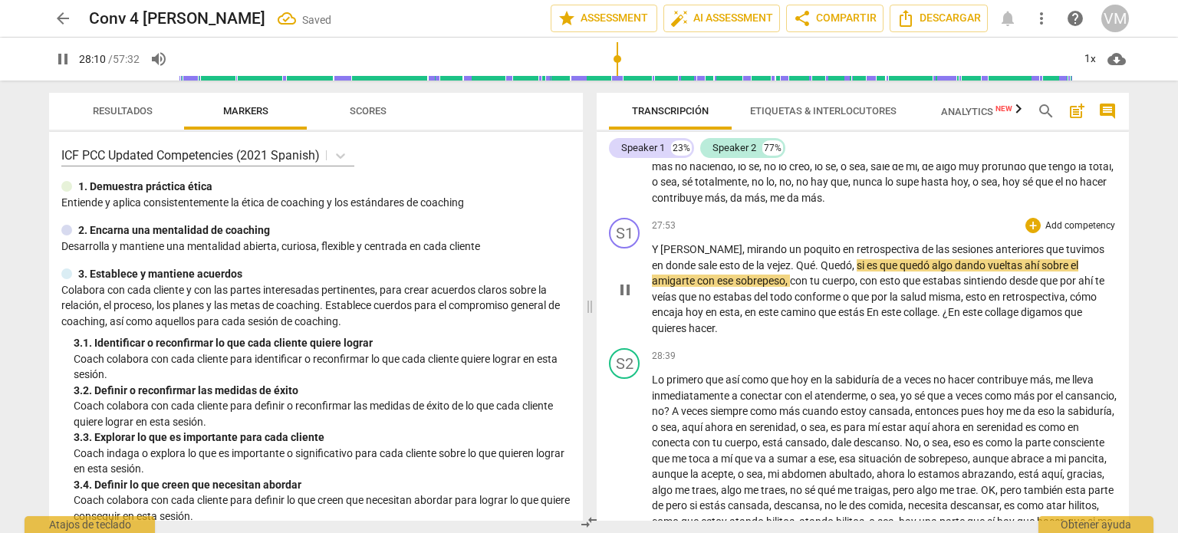
scroll to position [4079, 0]
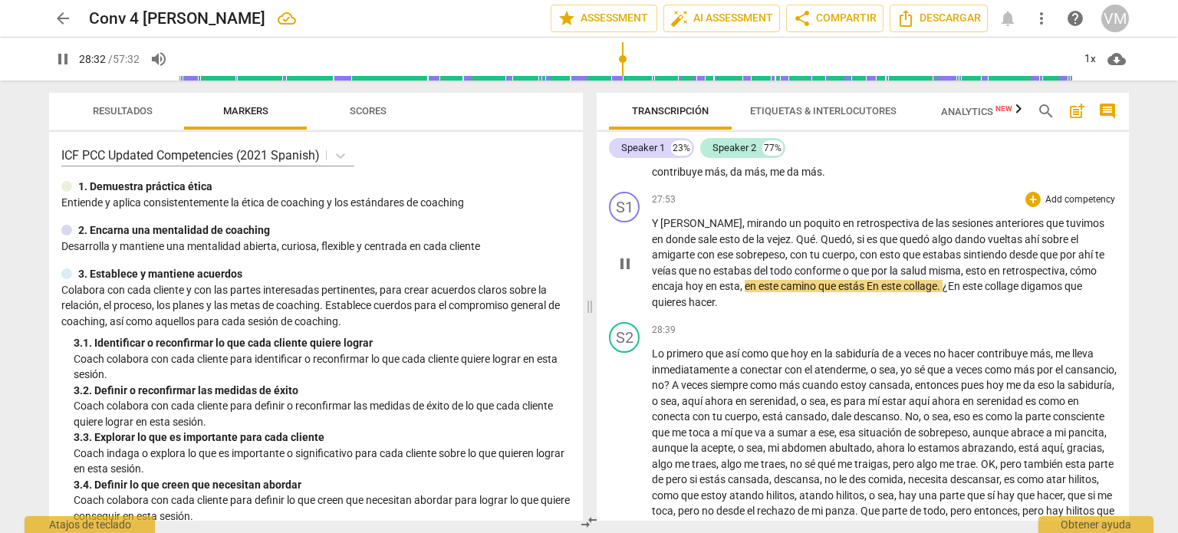
click at [740, 292] on span "," at bounding box center [742, 286] width 5 height 12
type input "1713"
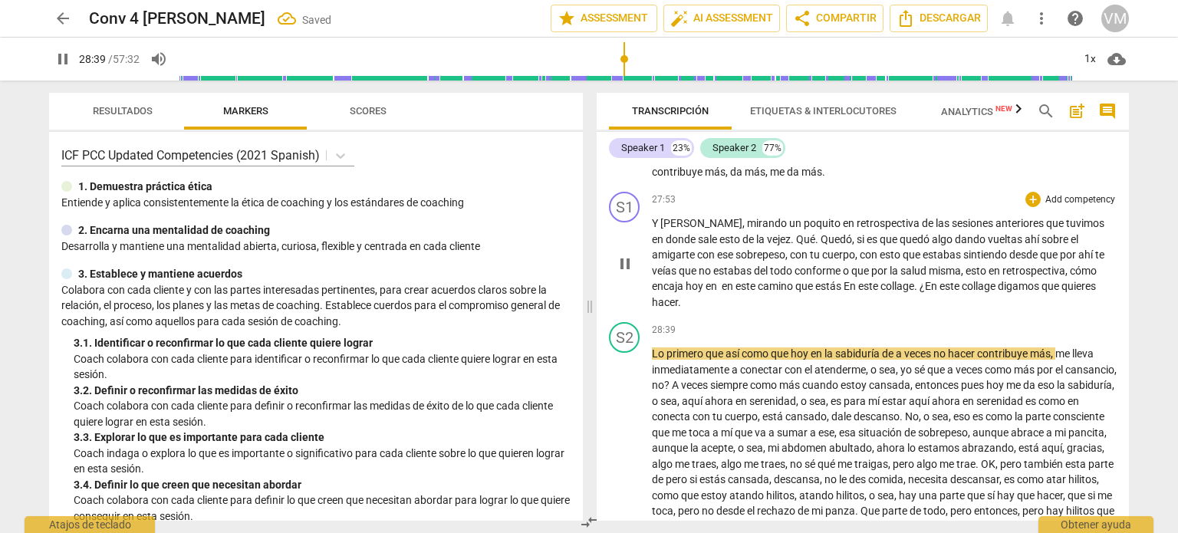
click at [1069, 306] on p "Y [PERSON_NAME] , mirando un poquito en retrospectiva de las sesiones anteriore…" at bounding box center [884, 263] width 465 height 94
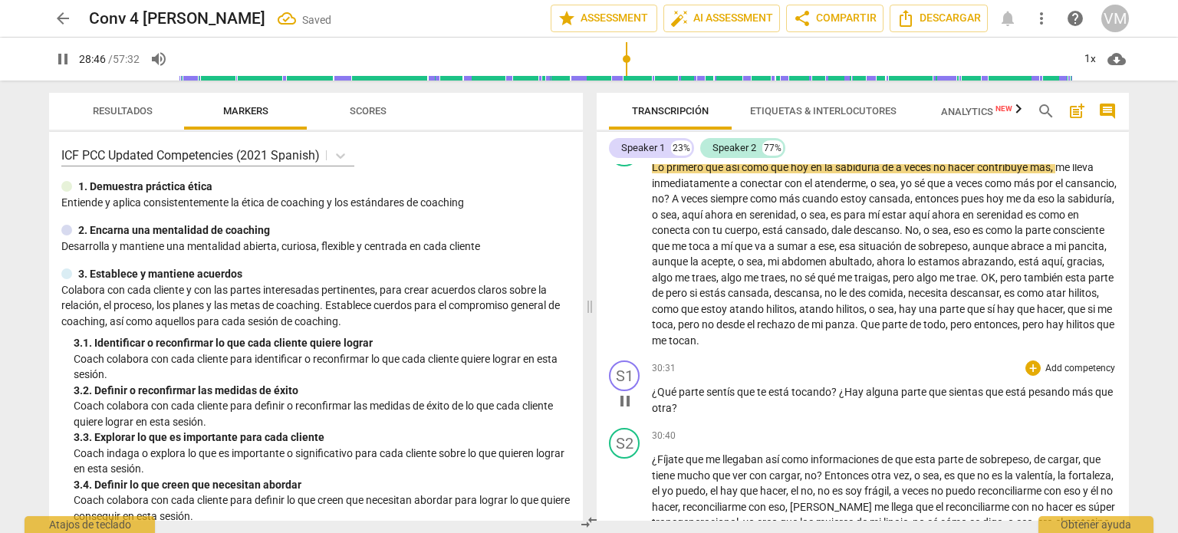
scroll to position [4309, 0]
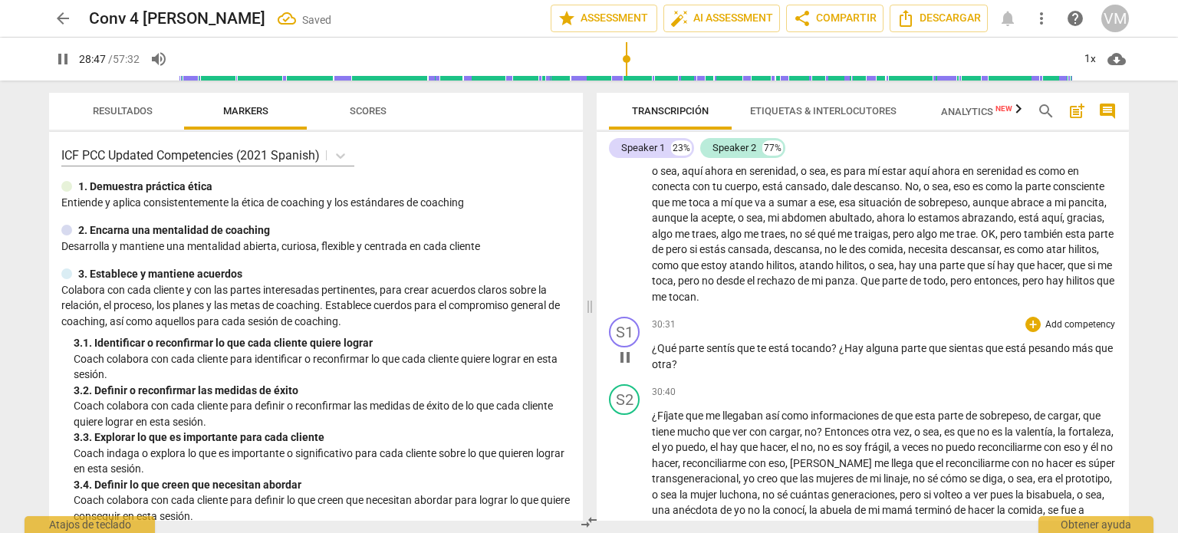
click at [627, 367] on span "pause" at bounding box center [625, 357] width 18 height 18
click at [623, 367] on span "play_arrow" at bounding box center [625, 357] width 18 height 18
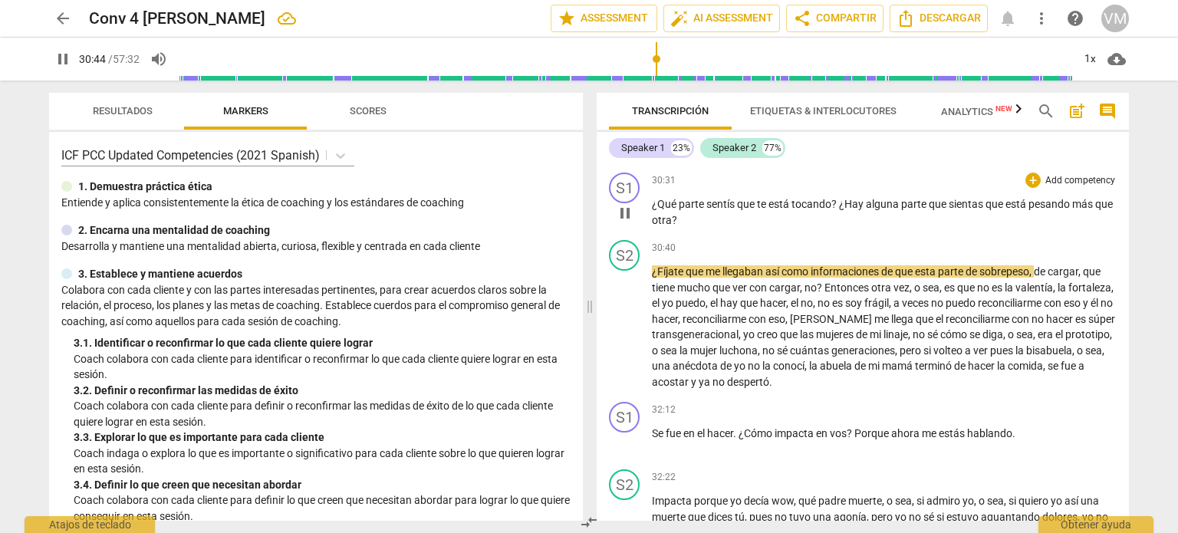
scroll to position [4462, 0]
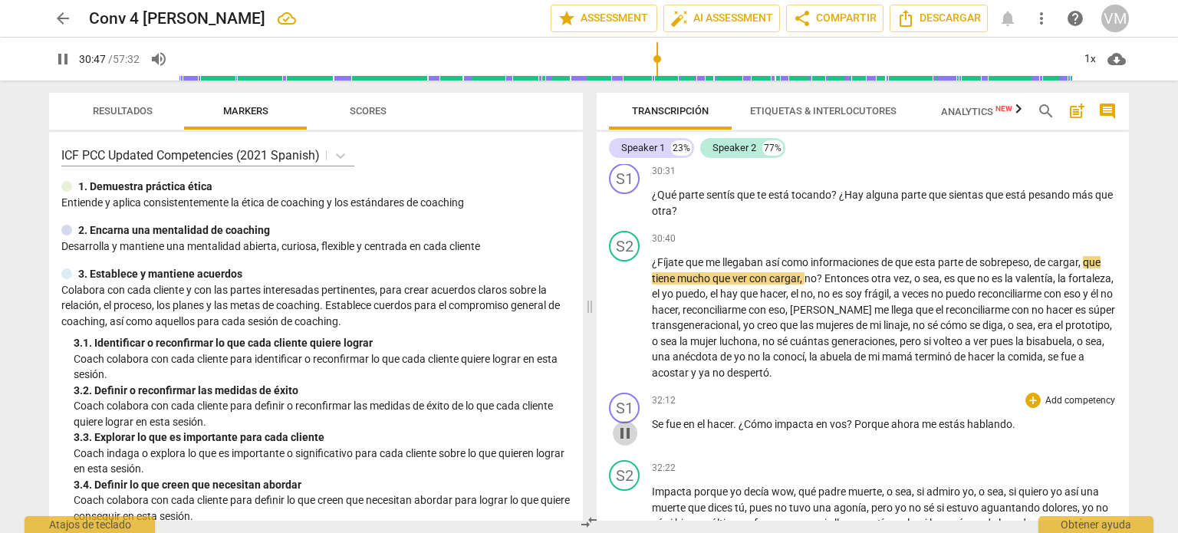
click at [622, 443] on span "pause" at bounding box center [625, 433] width 18 height 18
click at [622, 443] on span "play_arrow" at bounding box center [625, 433] width 18 height 18
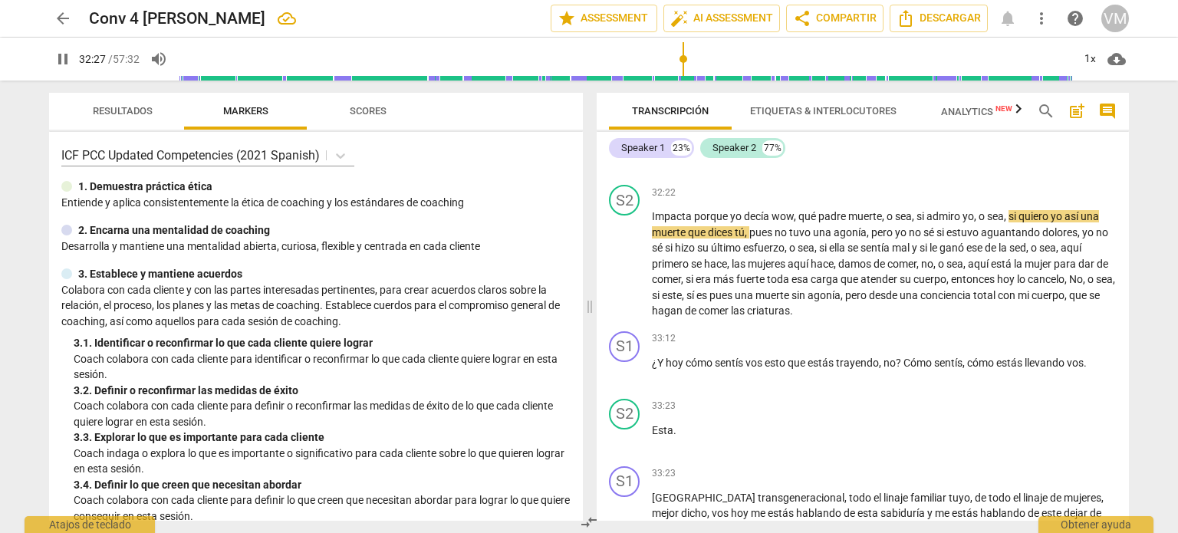
scroll to position [4769, 0]
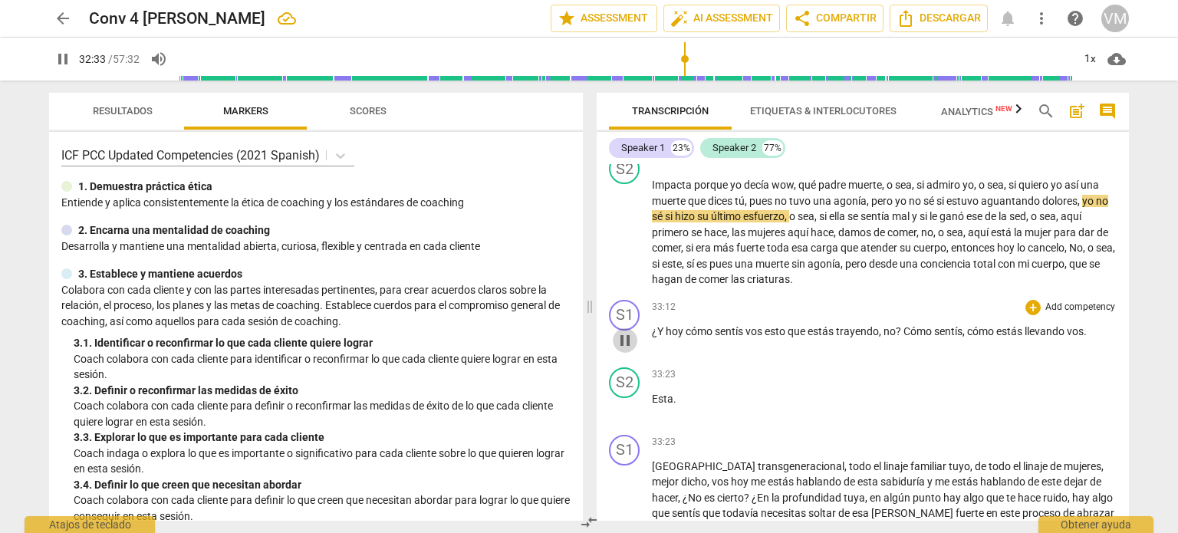
click at [624, 350] on span "pause" at bounding box center [625, 340] width 18 height 18
click at [624, 350] on span "play_arrow" at bounding box center [625, 340] width 18 height 18
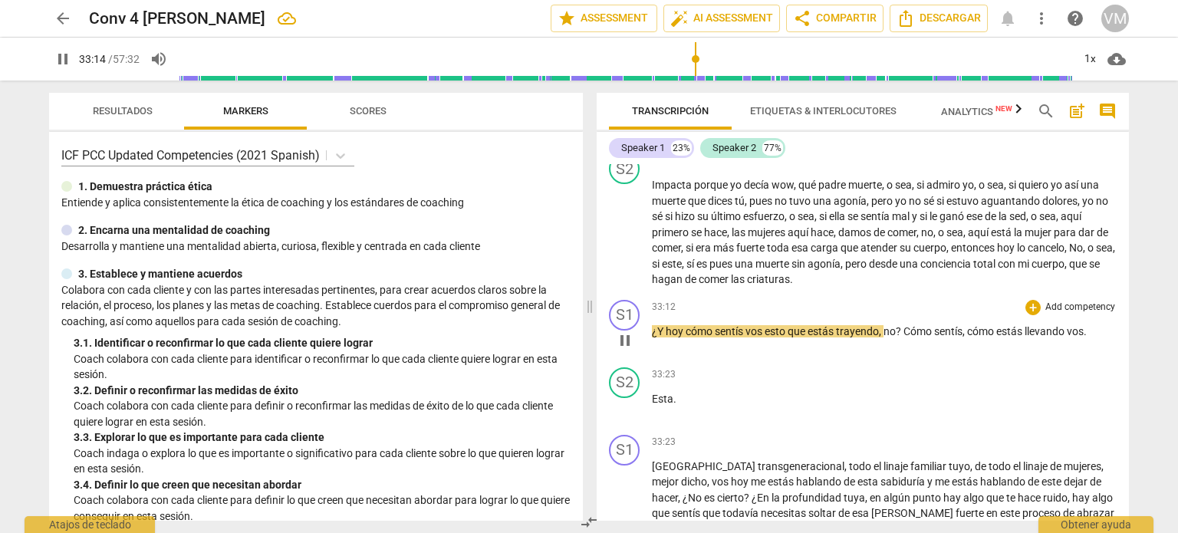
scroll to position [4846, 0]
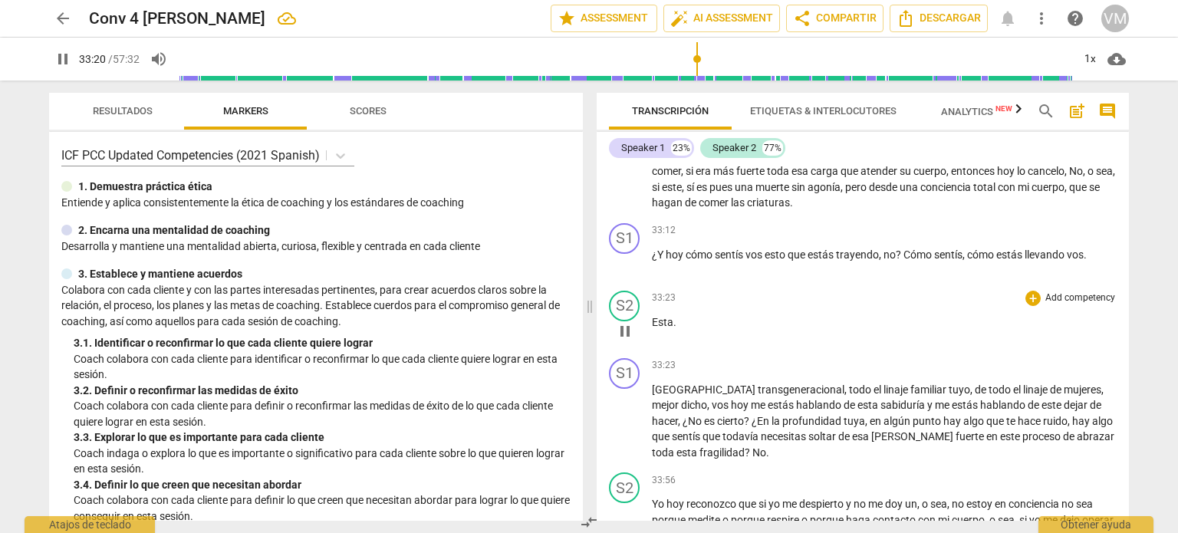
click at [653, 328] on span "Esta" at bounding box center [662, 322] width 21 height 12
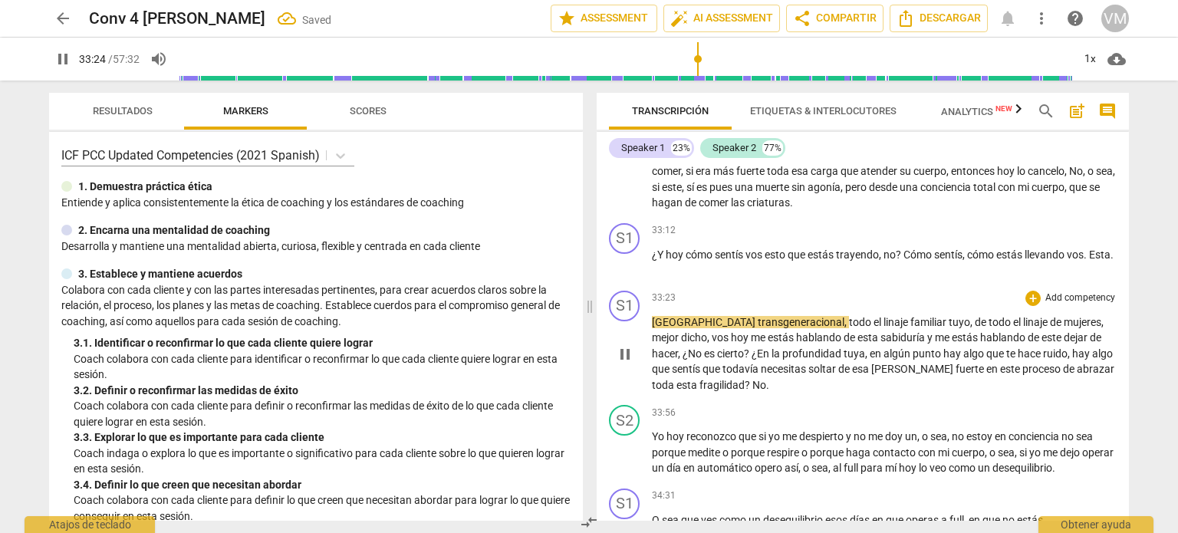
click at [653, 328] on span "[GEOGRAPHIC_DATA]" at bounding box center [705, 322] width 106 height 12
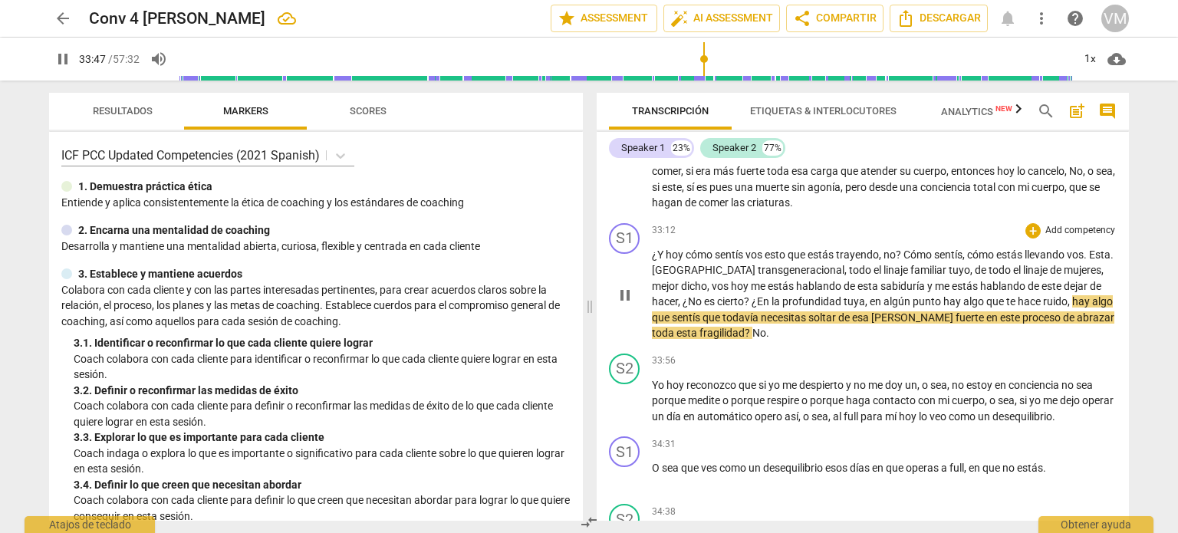
click at [723, 341] on p "¿Y [DATE] cómo sentís vos esto que estás trayendo , no ? Cómo sentís , cómo est…" at bounding box center [884, 294] width 465 height 94
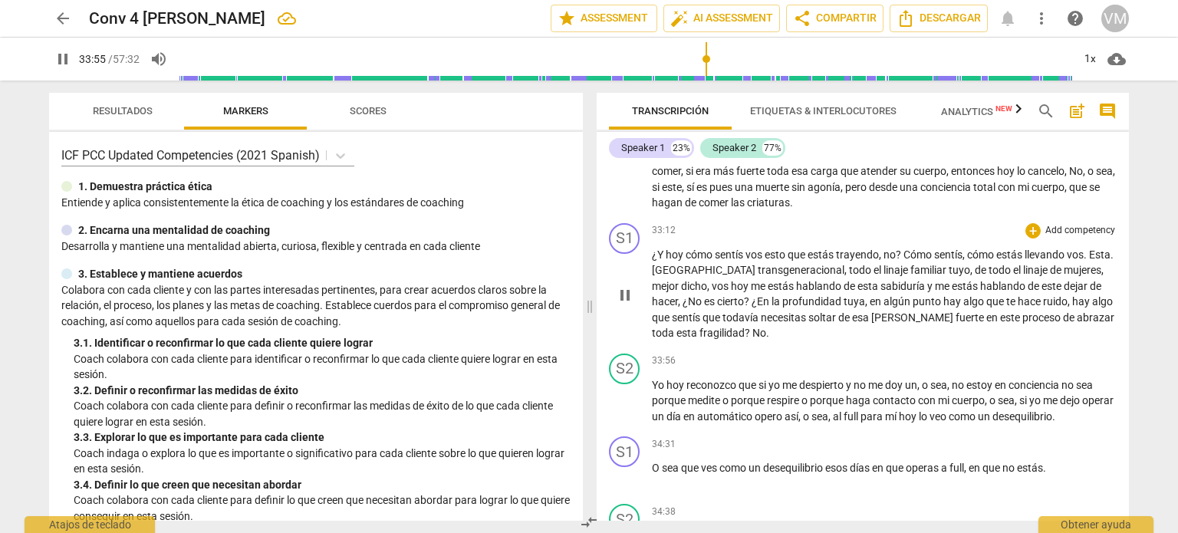
type input "2035"
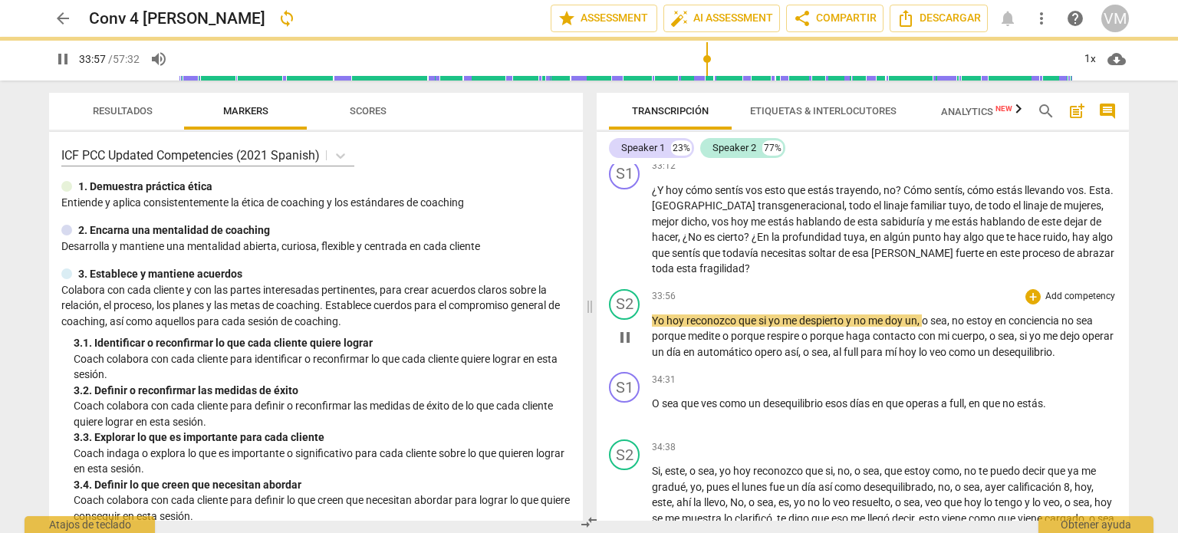
scroll to position [4999, 0]
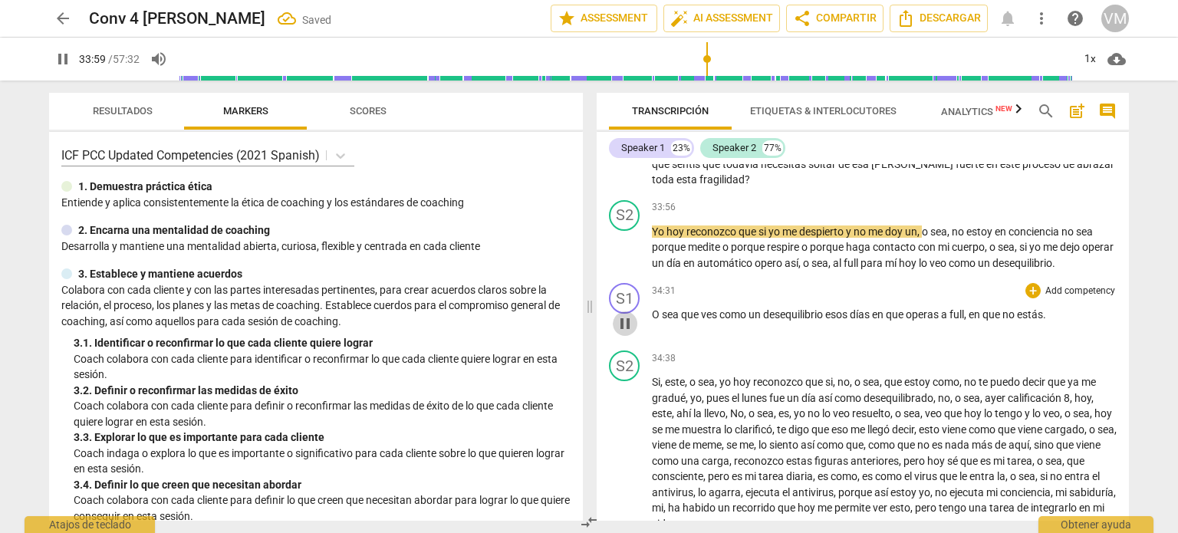
click at [621, 333] on span "pause" at bounding box center [625, 323] width 18 height 18
click at [621, 333] on span "play_arrow" at bounding box center [625, 323] width 18 height 18
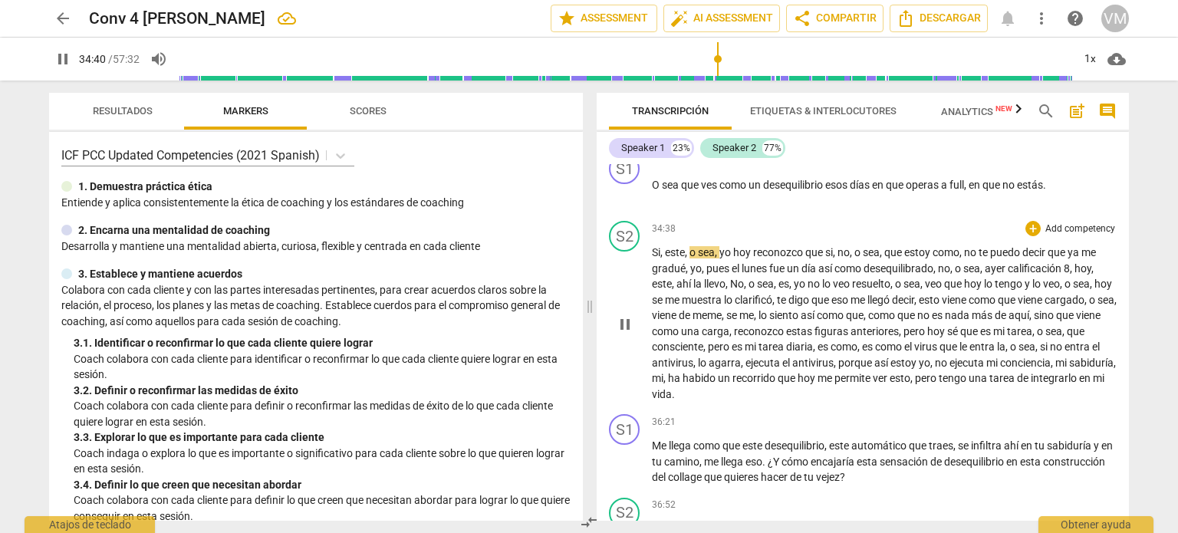
scroll to position [5153, 0]
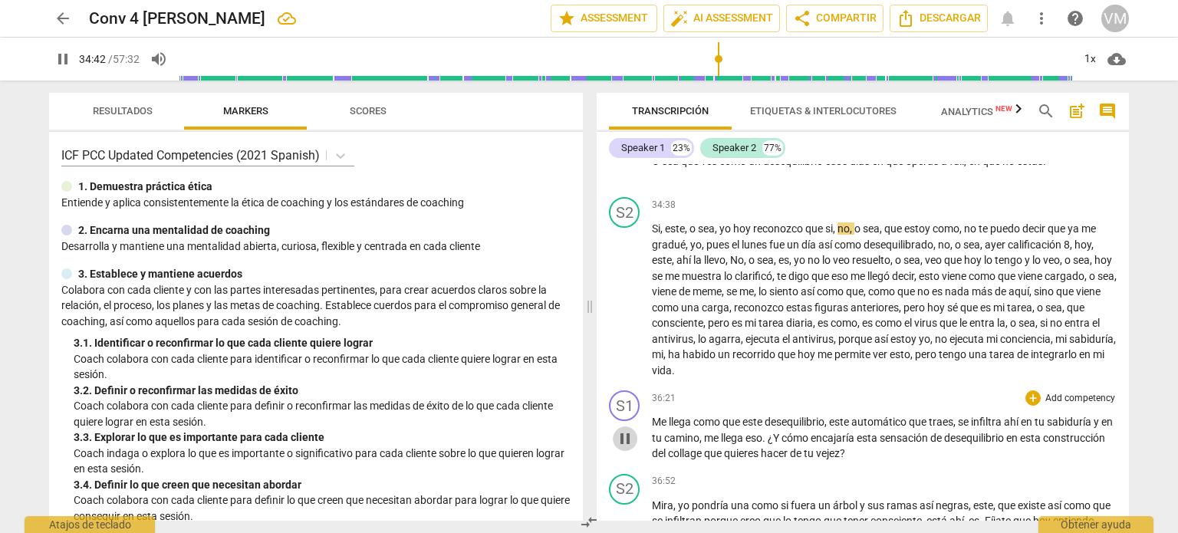
click at [621, 448] on span "pause" at bounding box center [625, 439] width 18 height 18
click at [621, 448] on span "play_arrow" at bounding box center [625, 439] width 18 height 18
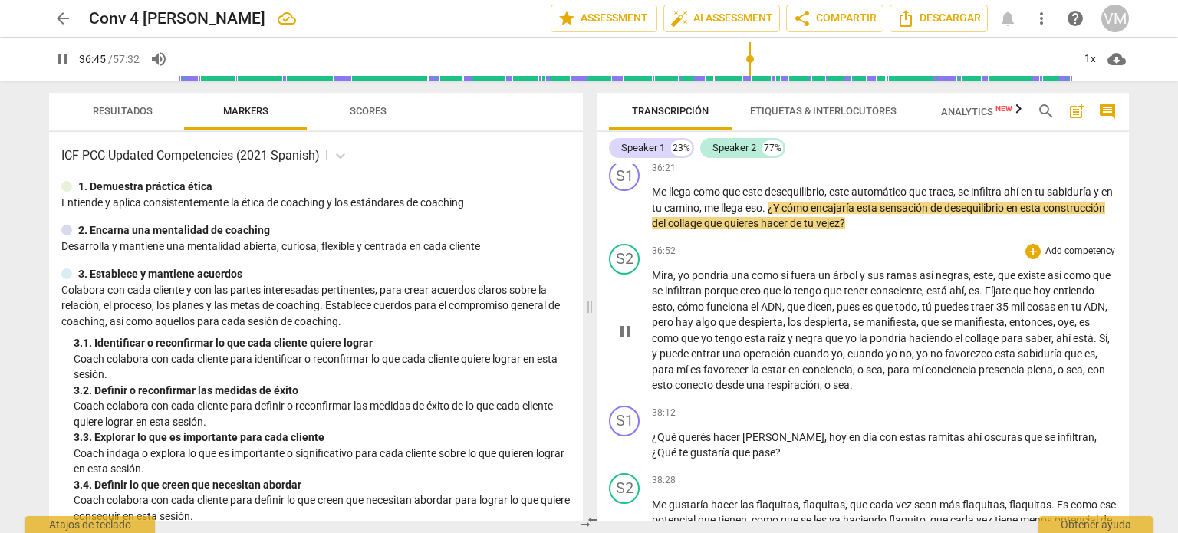
scroll to position [5460, 0]
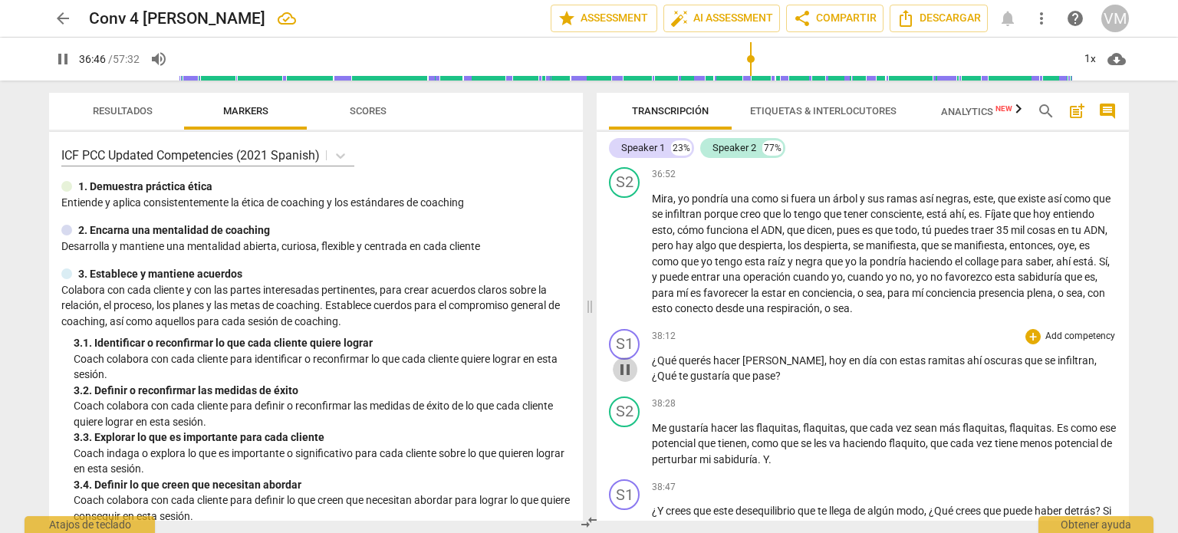
click at [622, 379] on span "pause" at bounding box center [625, 369] width 18 height 18
click at [625, 379] on span "play_arrow" at bounding box center [625, 369] width 18 height 18
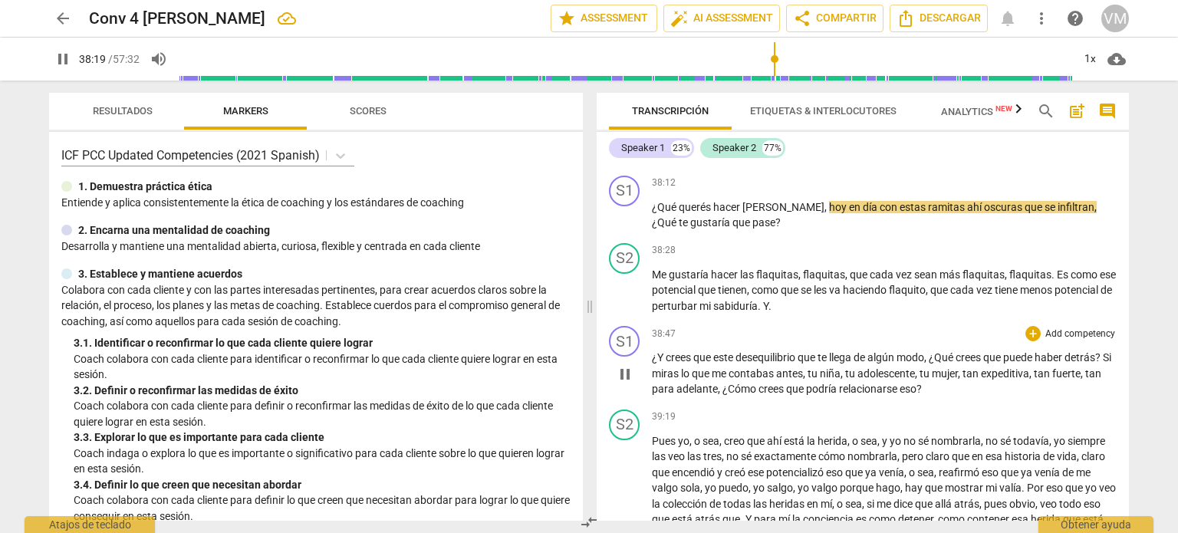
scroll to position [5690, 0]
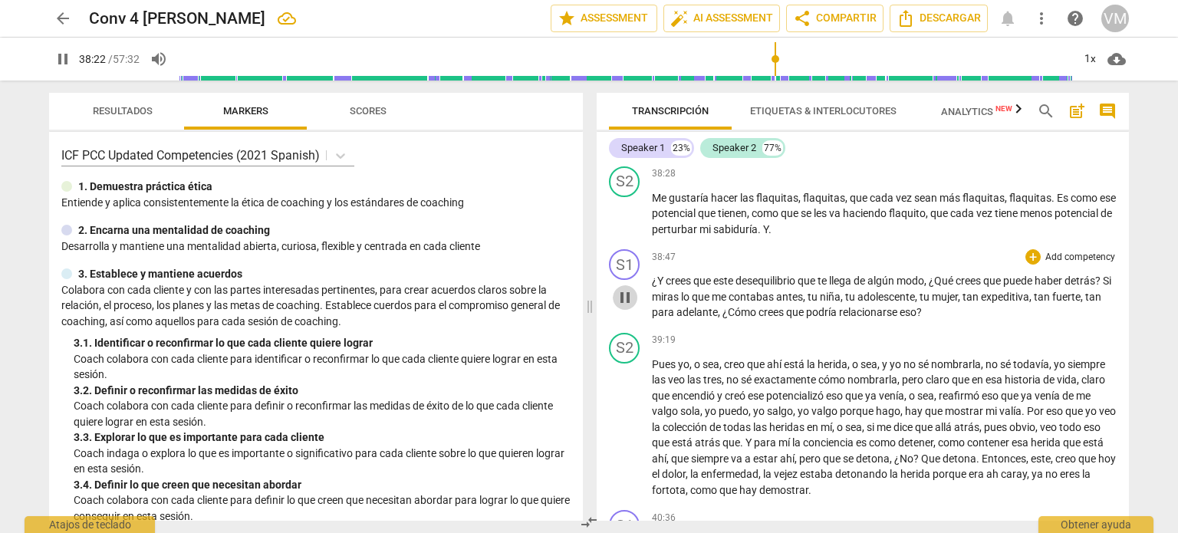
click at [624, 307] on span "pause" at bounding box center [625, 297] width 18 height 18
click at [624, 307] on span "play_arrow" at bounding box center [625, 297] width 18 height 18
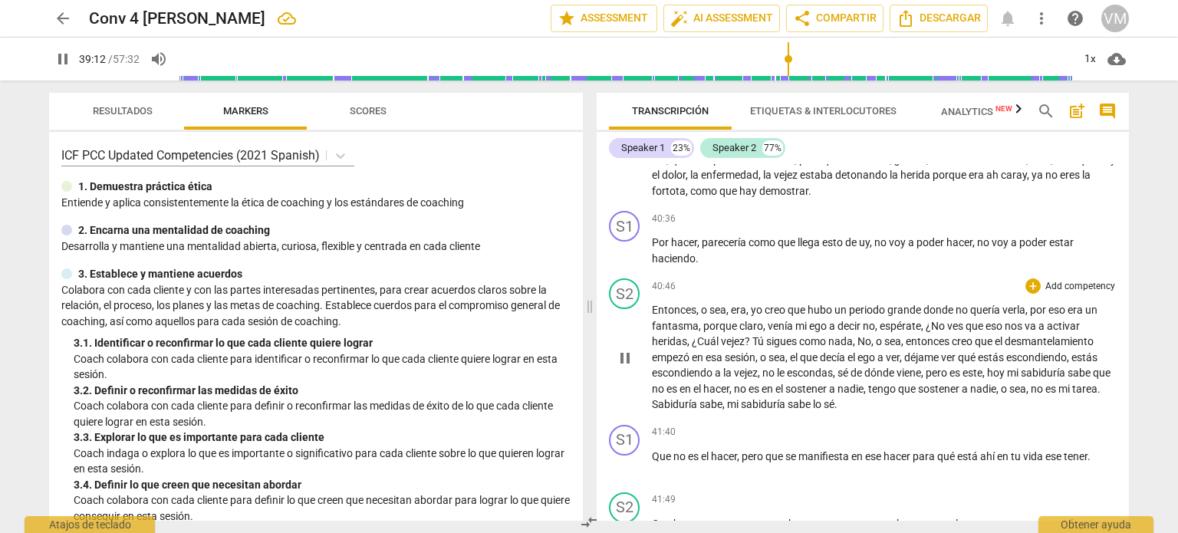
scroll to position [5997, 0]
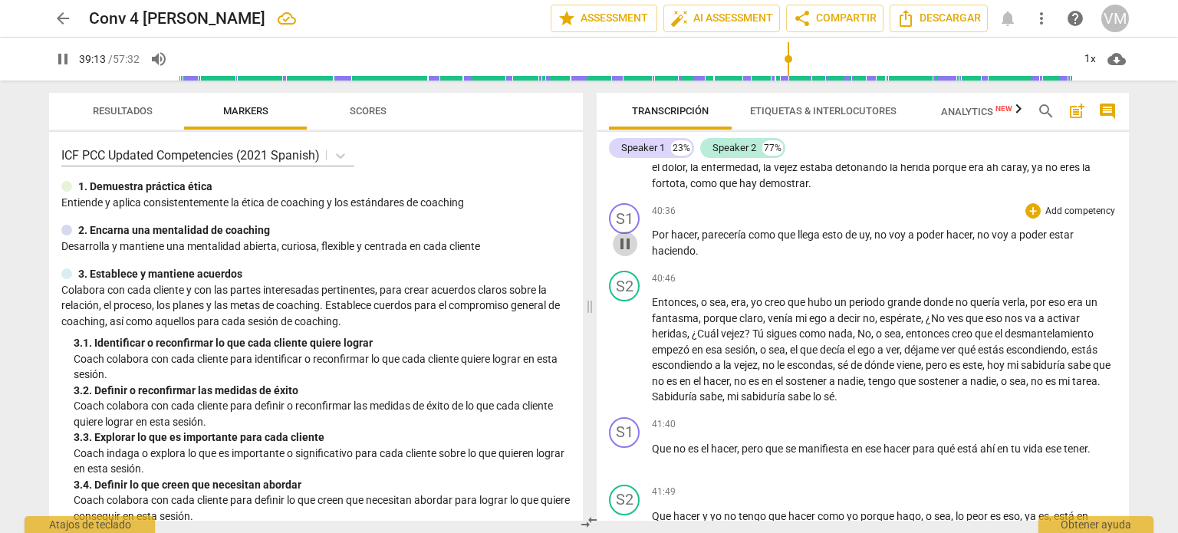
click at [625, 253] on span "pause" at bounding box center [625, 244] width 18 height 18
click at [625, 253] on span "play_arrow" at bounding box center [625, 244] width 18 height 18
click at [624, 253] on span "pause" at bounding box center [625, 244] width 18 height 18
click at [623, 253] on span "play_arrow" at bounding box center [625, 244] width 18 height 18
drag, startPoint x: 673, startPoint y: 173, endPoint x: 666, endPoint y: 189, distance: 18.2
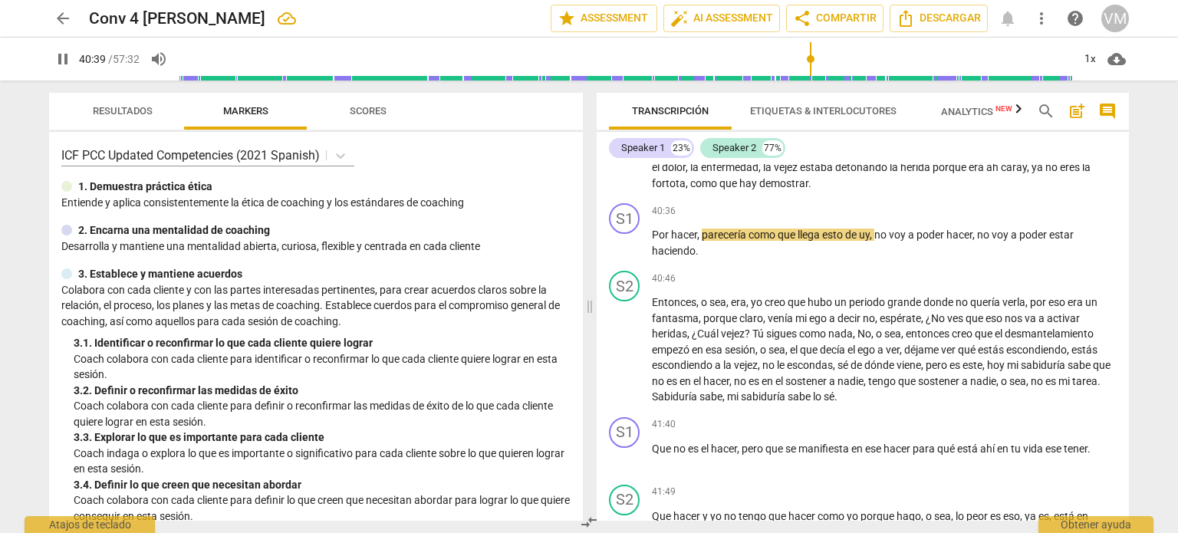
click at [1083, 142] on span "está" at bounding box center [1093, 136] width 21 height 12
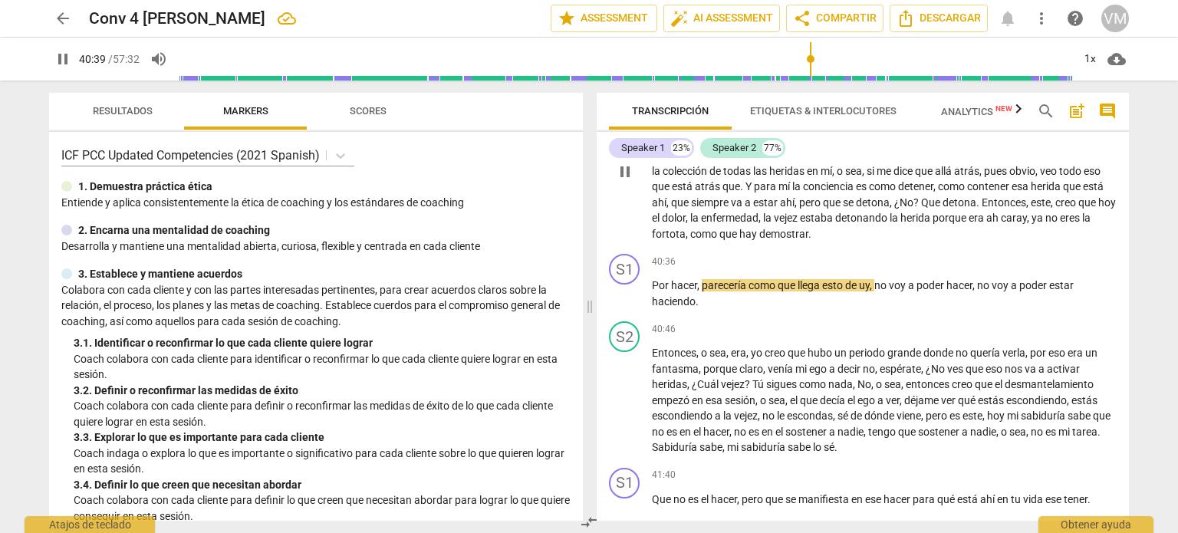
scroll to position [5843, 0]
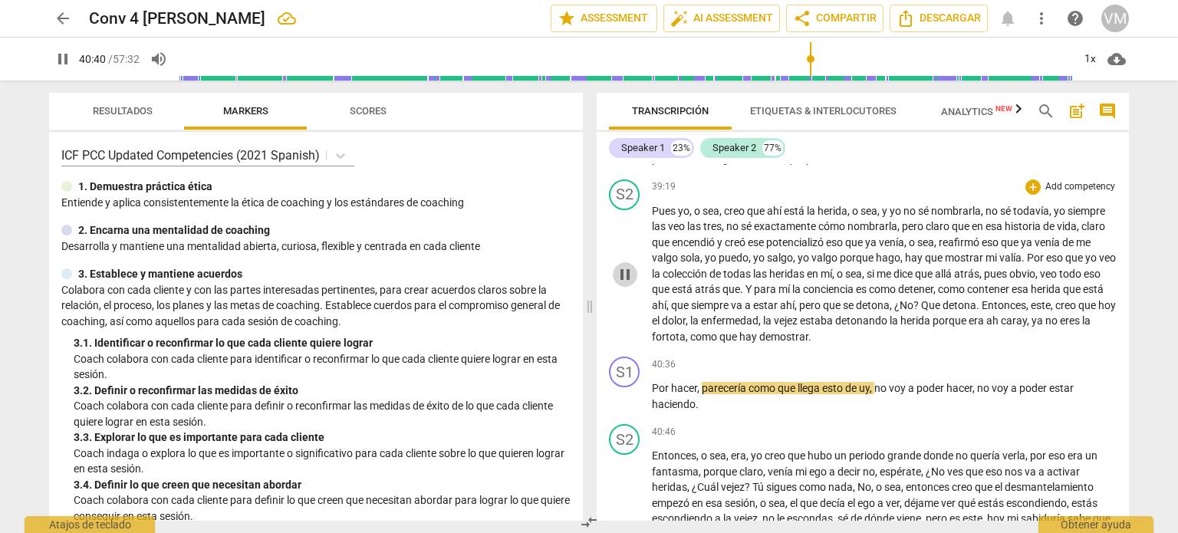
click at [631, 284] on span "pause" at bounding box center [625, 274] width 18 height 18
click at [625, 284] on span "play_arrow" at bounding box center [625, 274] width 18 height 18
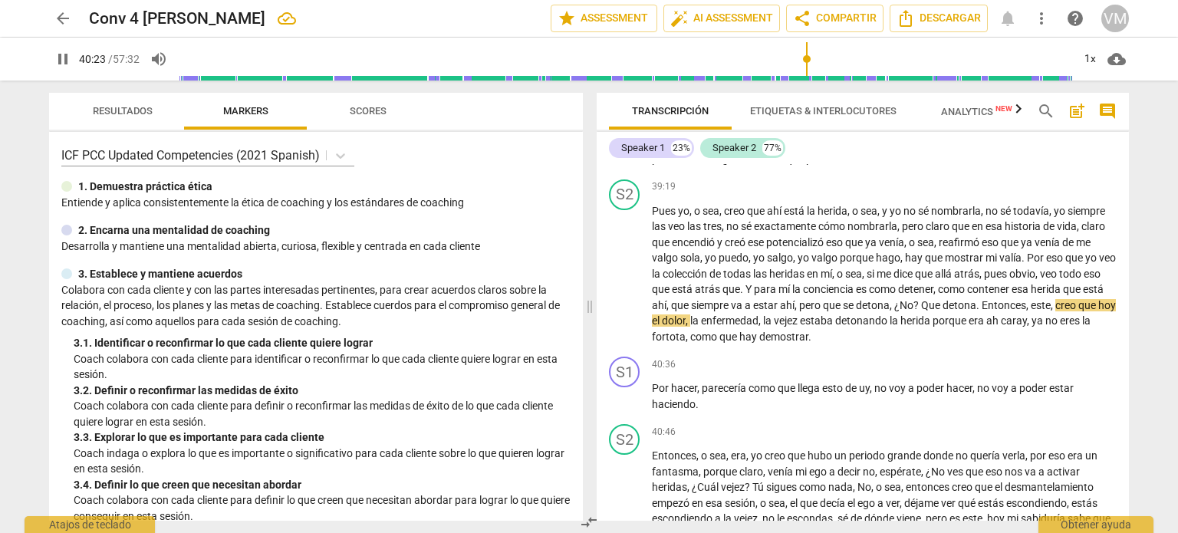
click at [806, 55] on input "range" at bounding box center [626, 59] width 894 height 49
click at [62, 61] on span "pause" at bounding box center [63, 59] width 18 height 18
type input "2443"
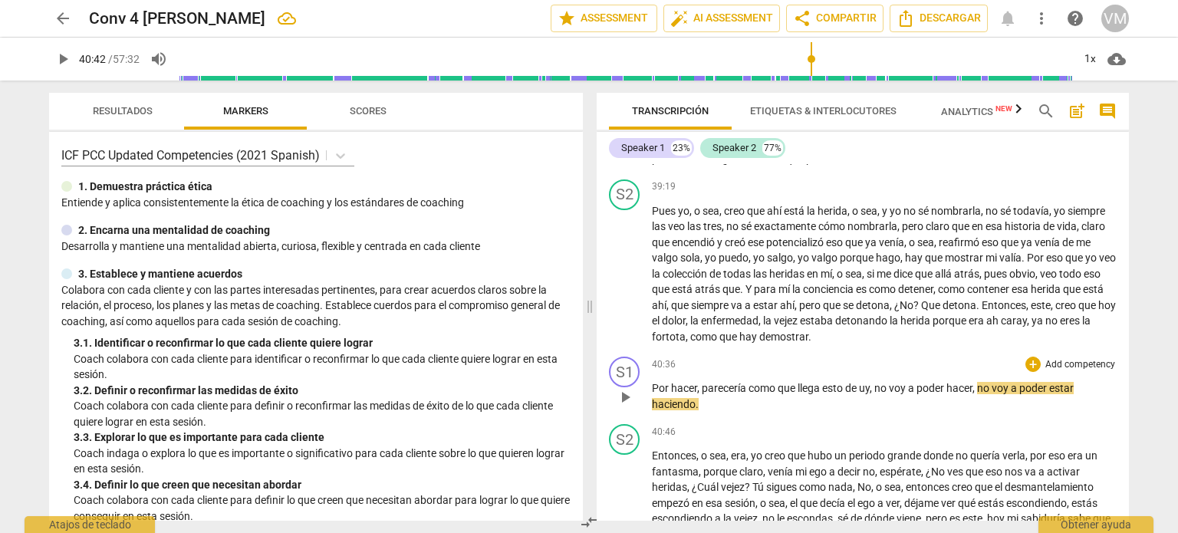
click at [653, 394] on span "Por" at bounding box center [661, 388] width 19 height 12
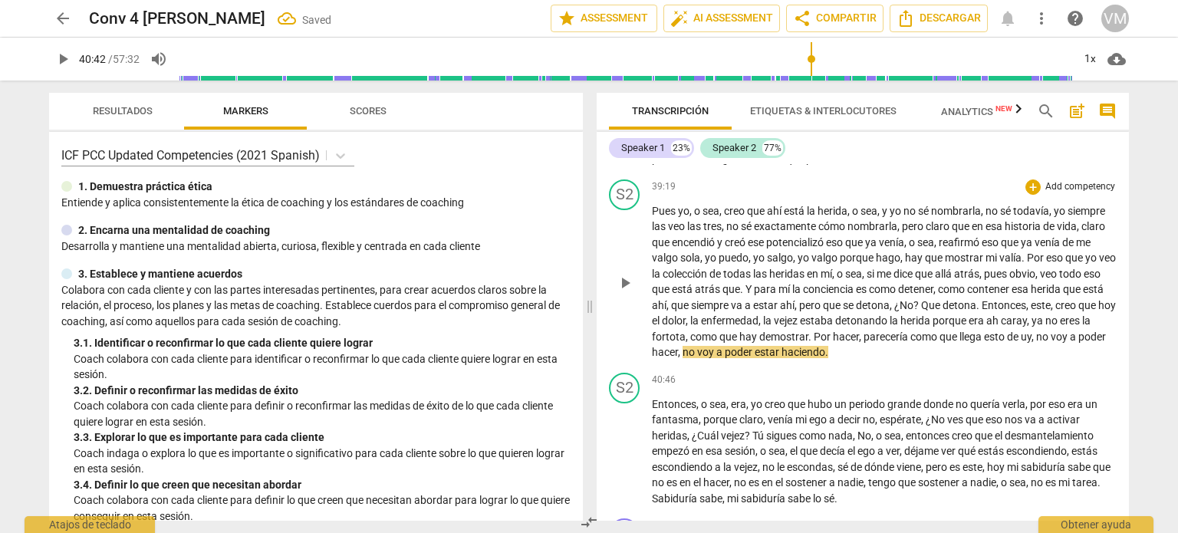
click at [864, 343] on span "," at bounding box center [861, 337] width 5 height 12
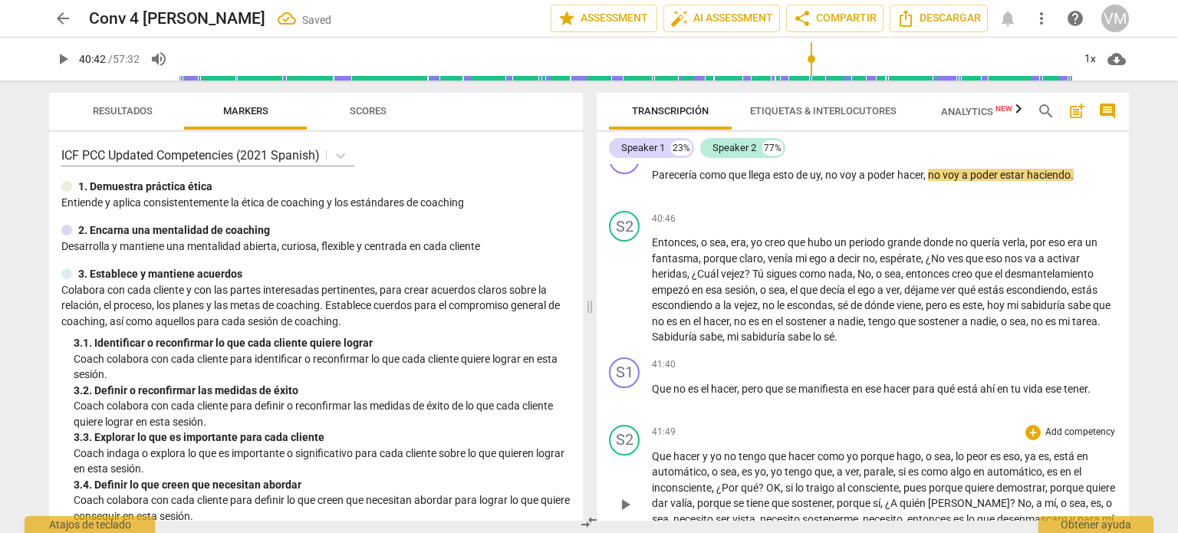
scroll to position [6150, 0]
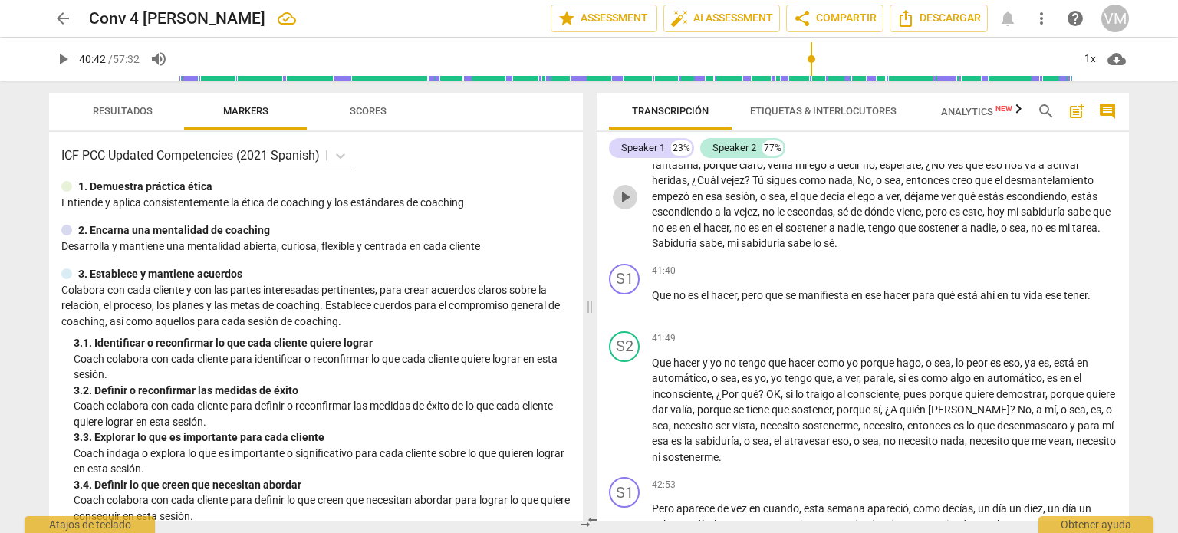
click at [628, 206] on span "play_arrow" at bounding box center [625, 197] width 18 height 18
click at [729, 234] on span "hacer" at bounding box center [716, 228] width 26 height 12
click at [822, 53] on input "range" at bounding box center [626, 59] width 894 height 49
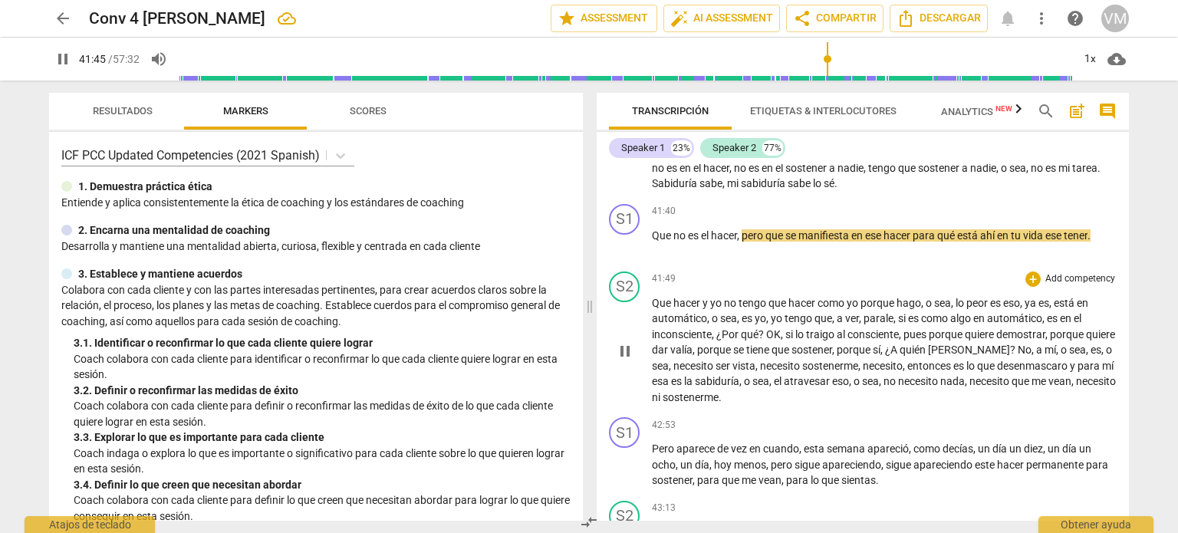
scroll to position [6227, 0]
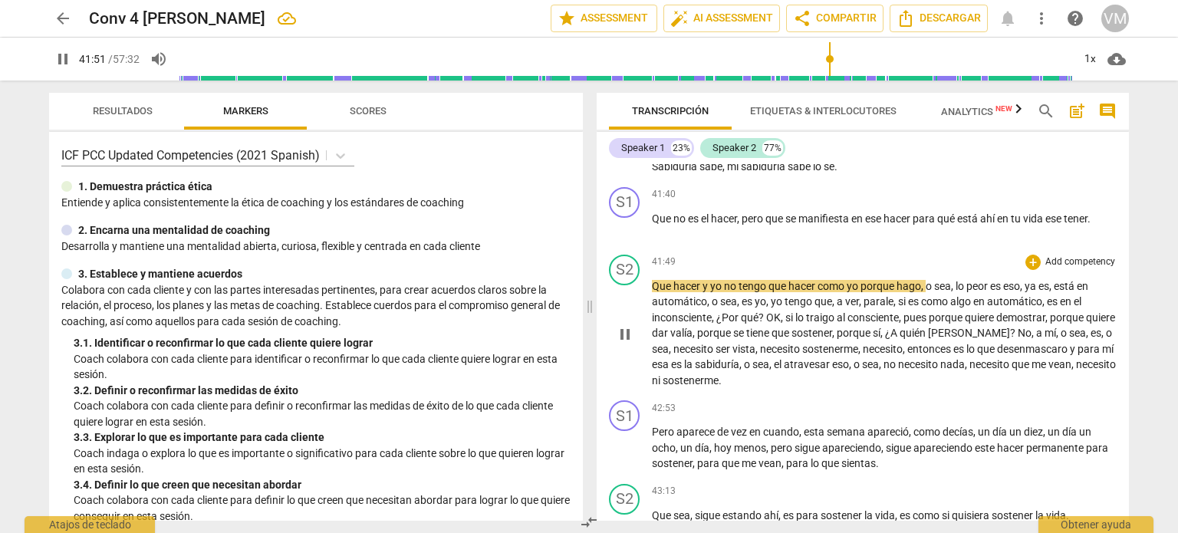
drag, startPoint x: 651, startPoint y: 305, endPoint x: 664, endPoint y: 294, distance: 17.4
click at [660, 292] on span "Que" at bounding box center [662, 286] width 21 height 12
type input "2512"
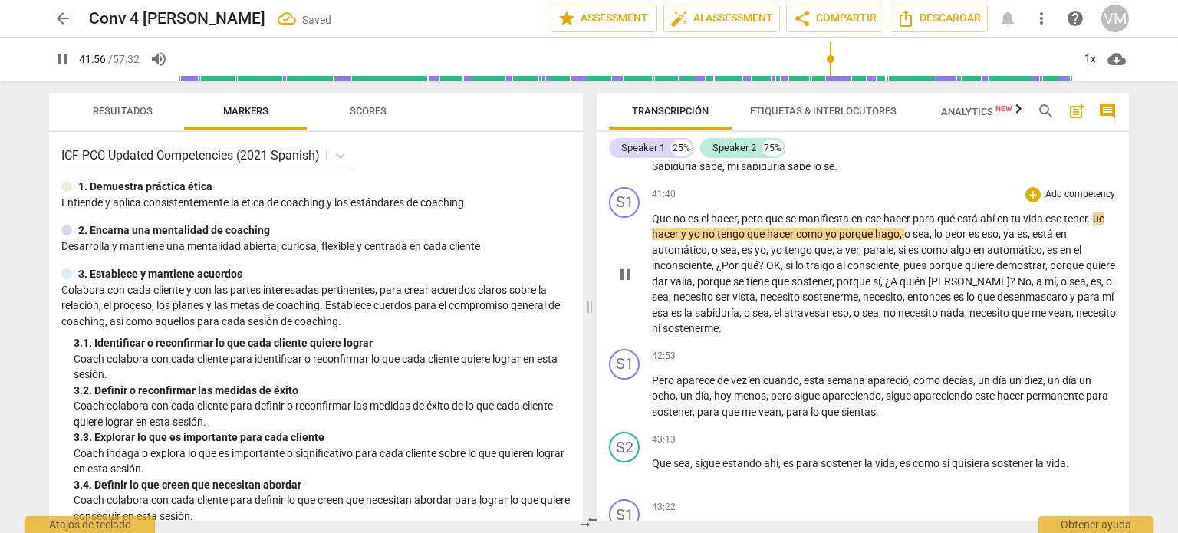
click at [1093, 225] on span "ue" at bounding box center [1099, 218] width 12 height 12
type input "2517"
click at [689, 240] on span "y" at bounding box center [685, 234] width 8 height 12
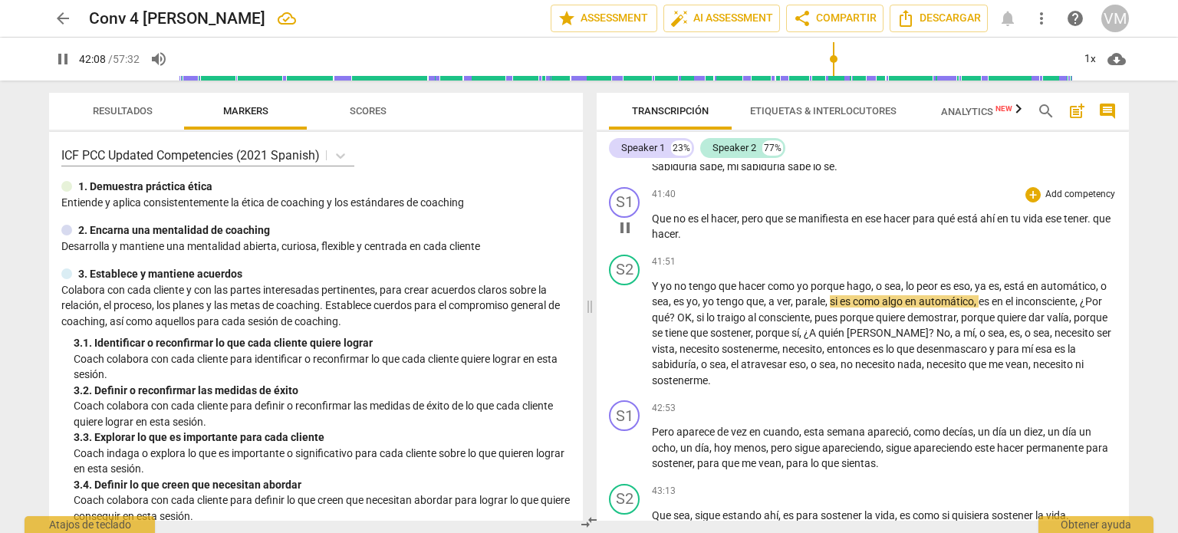
click at [1100, 242] on p "Que no es el hacer , pero que se manifiesta en ese hacer para qué está ahí en t…" at bounding box center [884, 226] width 465 height 31
type input "2529"
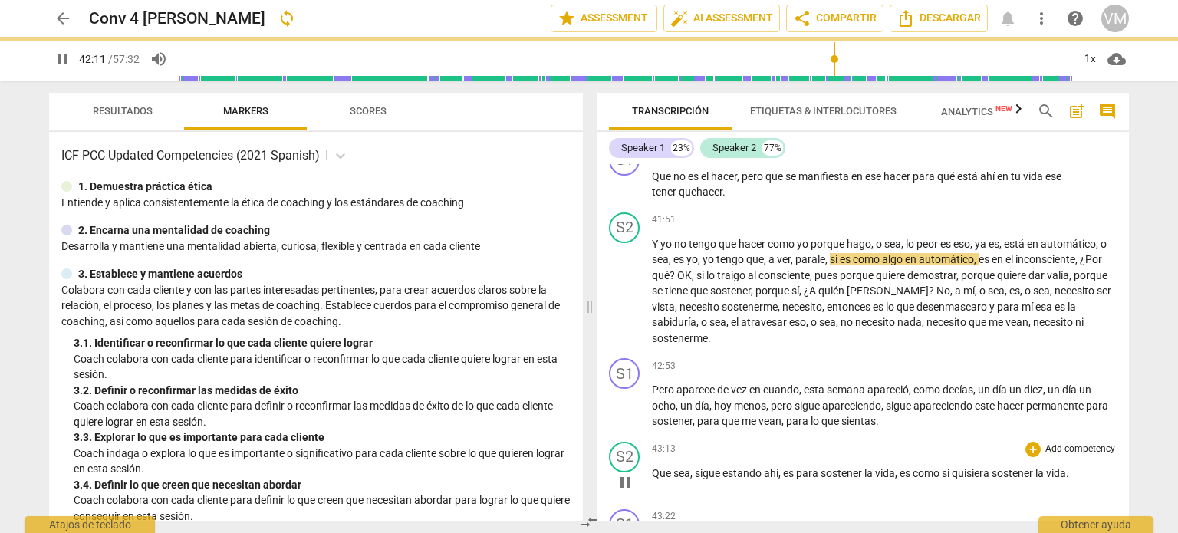
scroll to position [6380, 0]
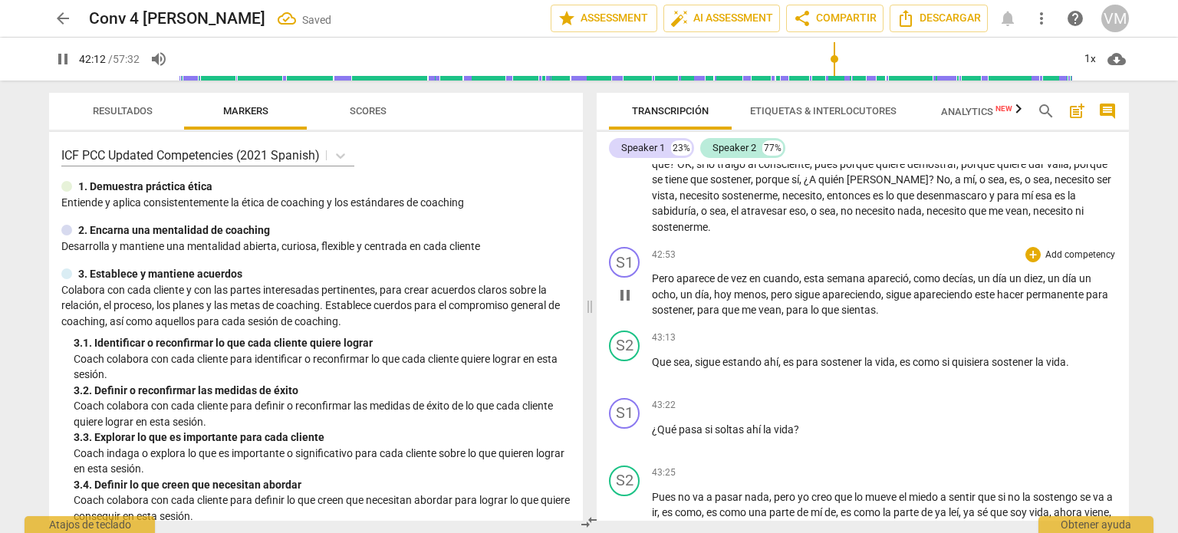
click at [627, 305] on span "pause" at bounding box center [625, 295] width 18 height 18
click at [627, 305] on span "play_arrow" at bounding box center [625, 295] width 18 height 18
click at [652, 368] on span "Que" at bounding box center [662, 362] width 21 height 12
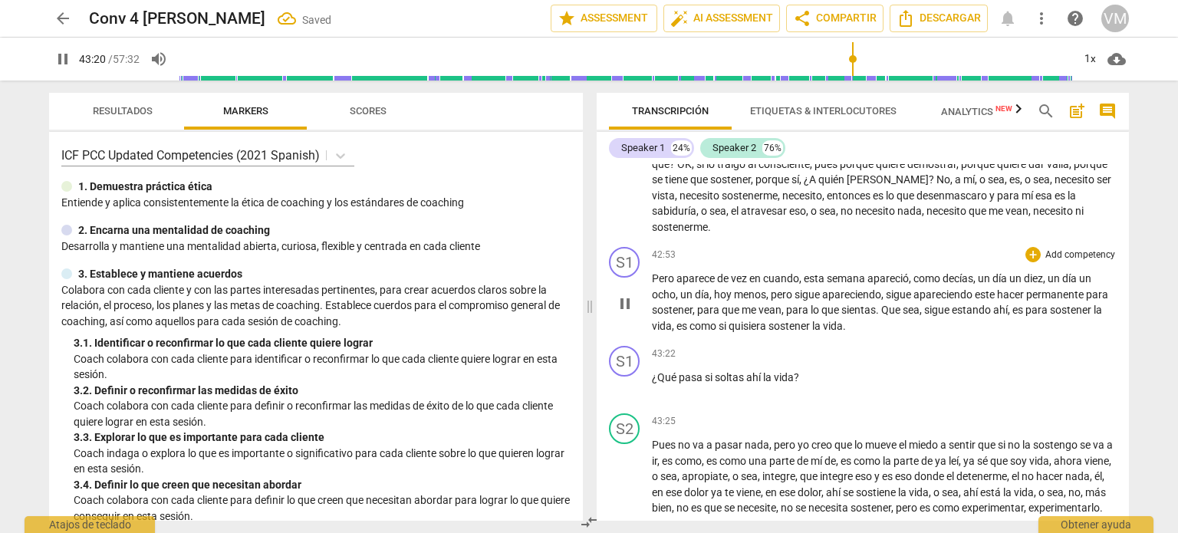
click at [1016, 316] on span "es" at bounding box center [1018, 310] width 13 height 12
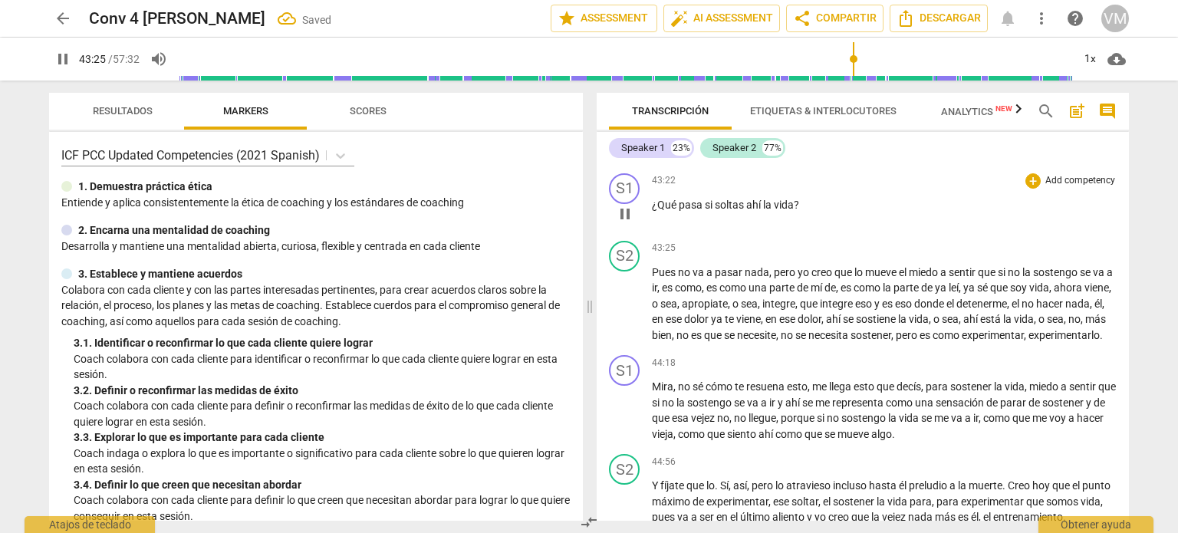
scroll to position [6610, 0]
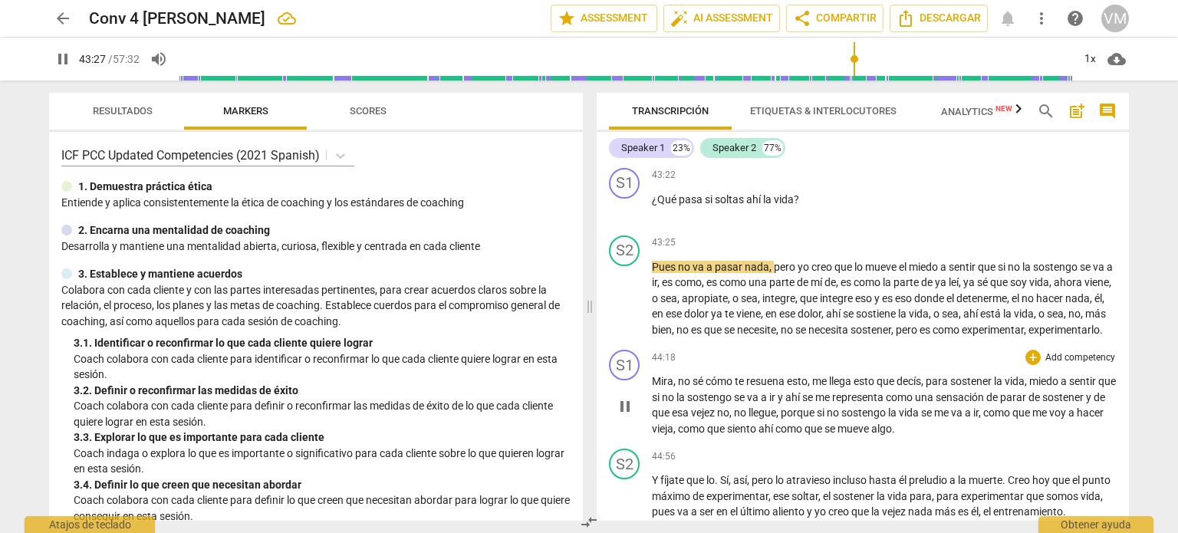
click at [627, 416] on span "pause" at bounding box center [625, 406] width 18 height 18
click at [628, 416] on span "play_arrow" at bounding box center [625, 406] width 18 height 18
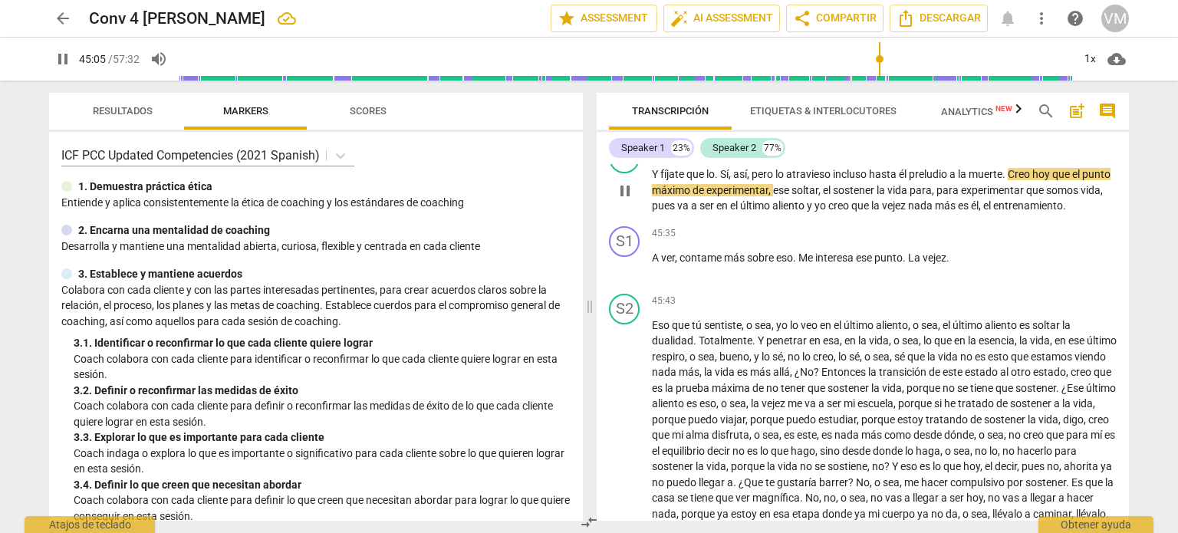
scroll to position [6917, 0]
click at [628, 275] on span "pause" at bounding box center [625, 266] width 18 height 18
click at [628, 275] on span "play_arrow" at bounding box center [625, 266] width 18 height 18
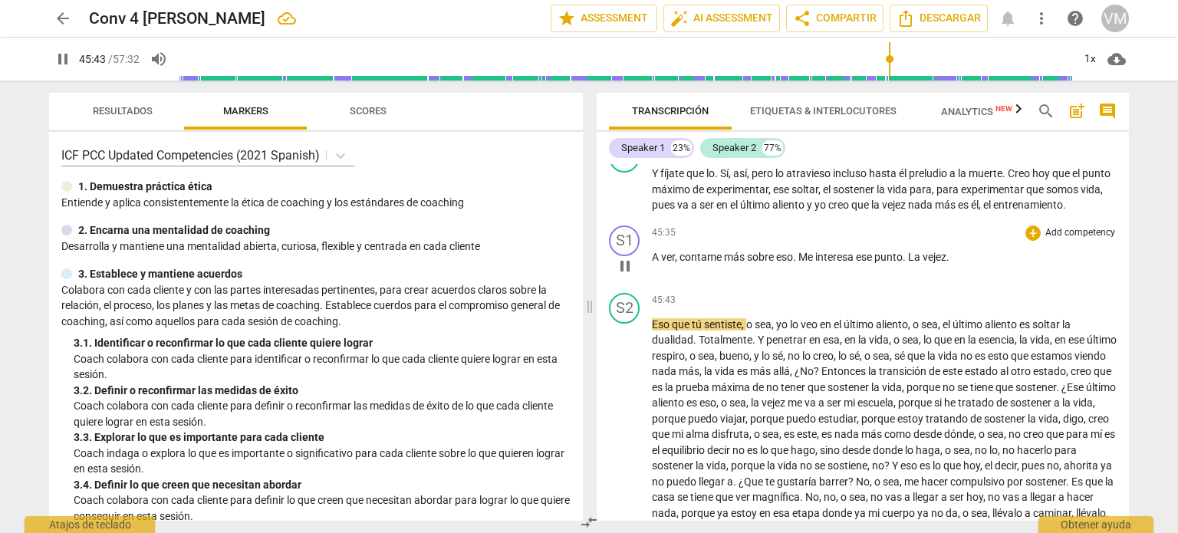
click at [960, 265] on p "A ver , contame más sobre eso . Me interesa ese punto . La vejez ." at bounding box center [884, 257] width 465 height 16
type input "2744"
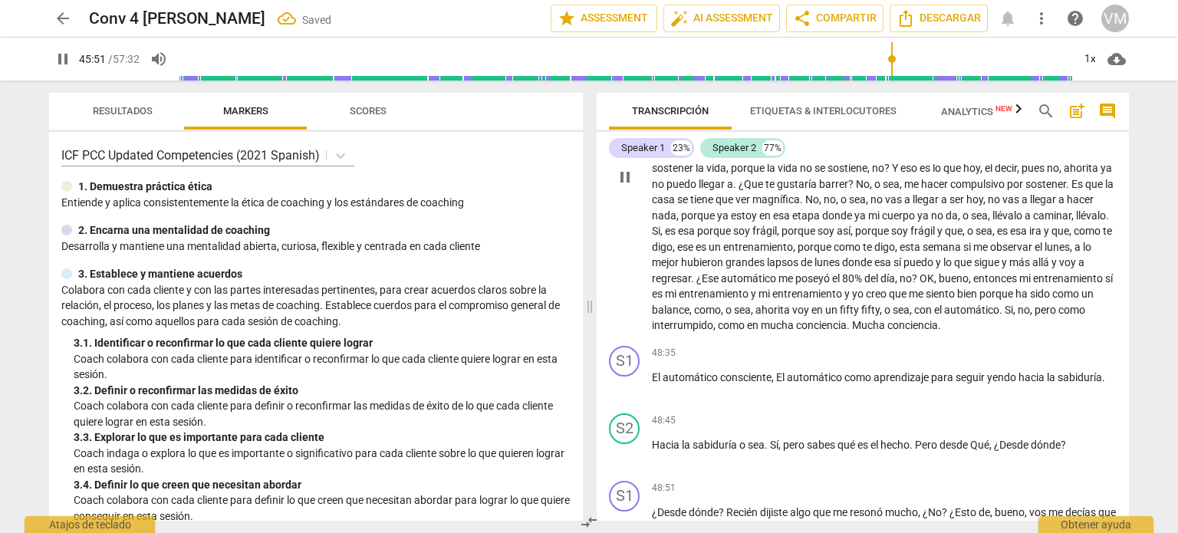
scroll to position [7224, 0]
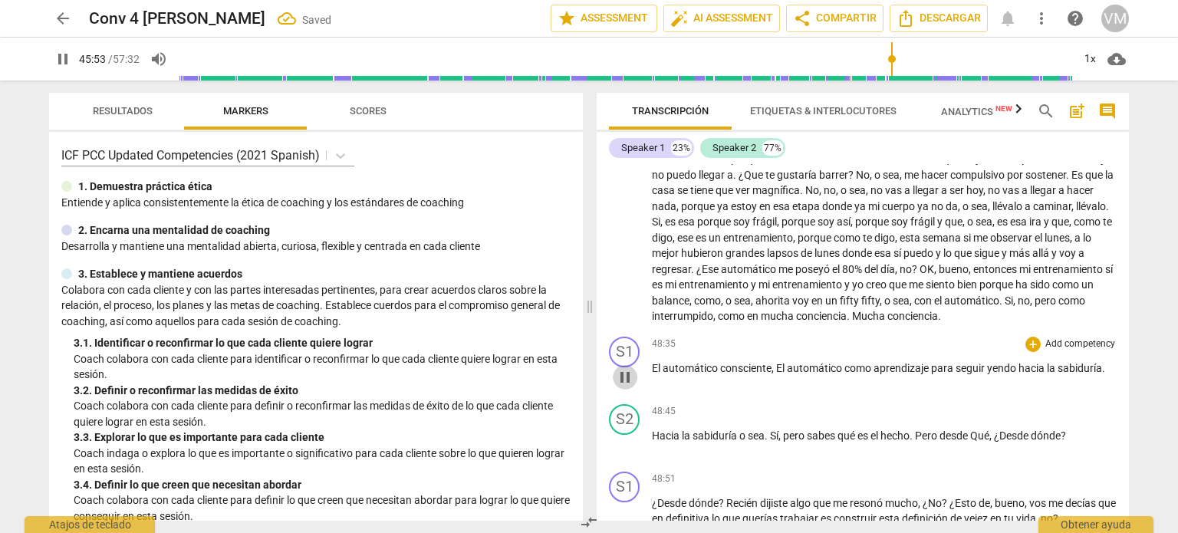
click at [624, 387] on span "pause" at bounding box center [625, 377] width 18 height 18
click at [626, 387] on span "play_arrow" at bounding box center [625, 377] width 18 height 18
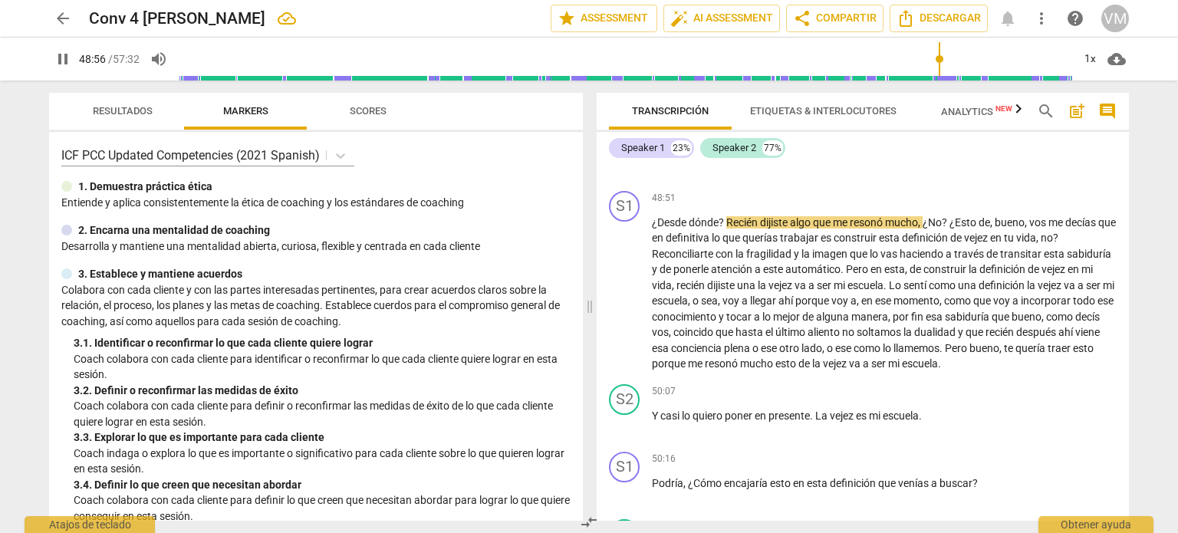
scroll to position [7531, 0]
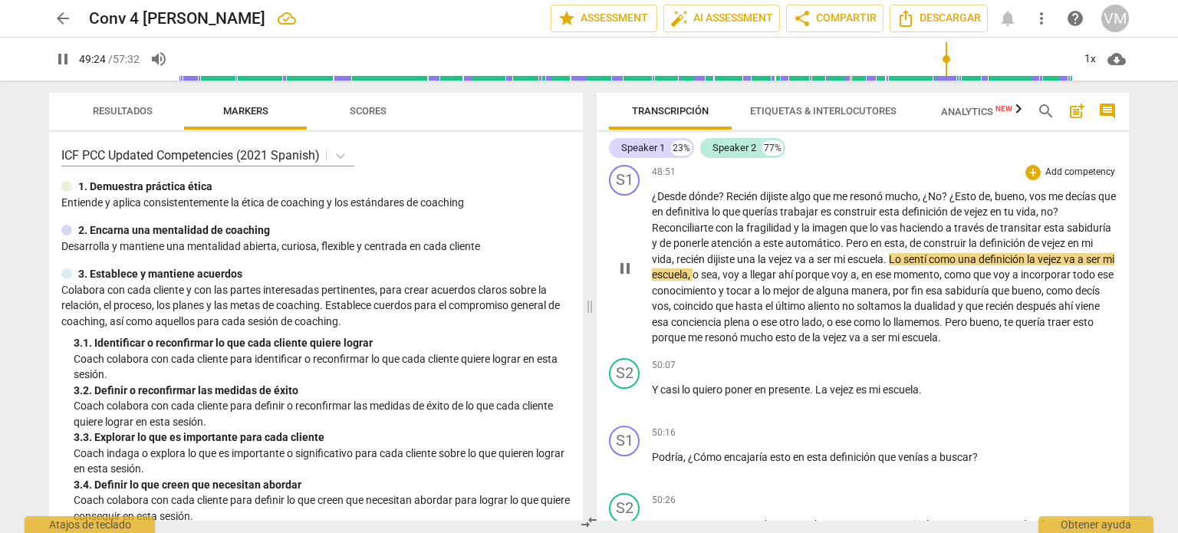
click at [758, 265] on span "una" at bounding box center [747, 259] width 21 height 12
type input "2965"
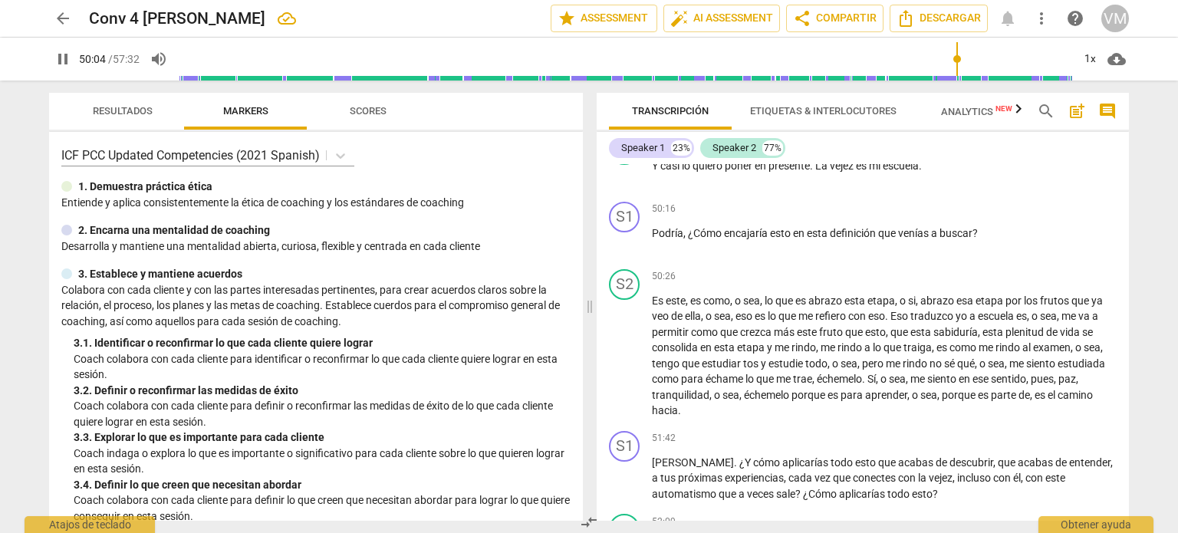
scroll to position [7761, 0]
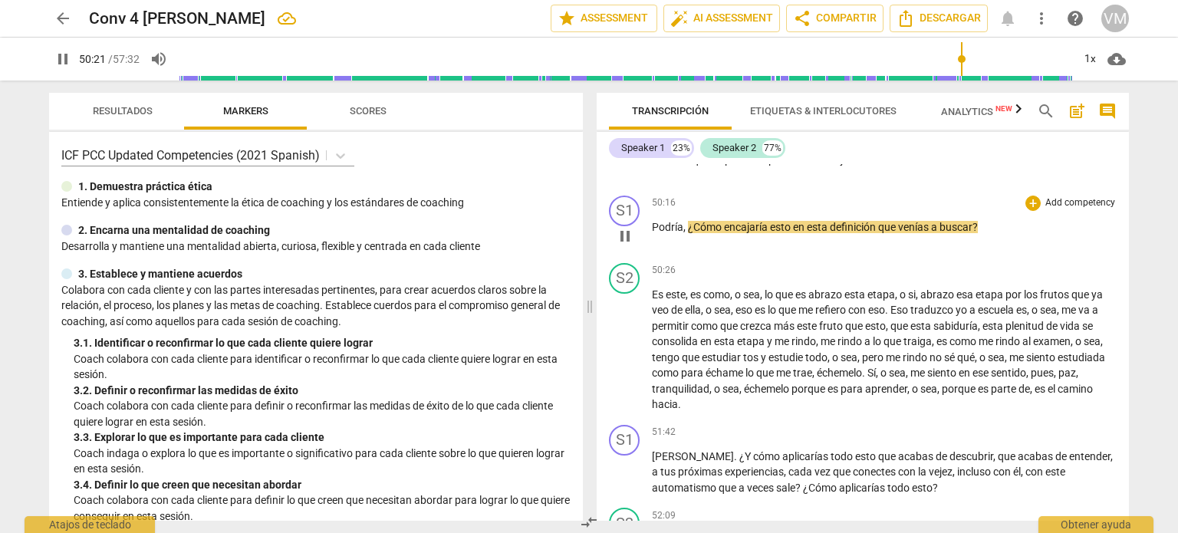
click at [684, 233] on span "," at bounding box center [685, 227] width 5 height 12
type input "3022"
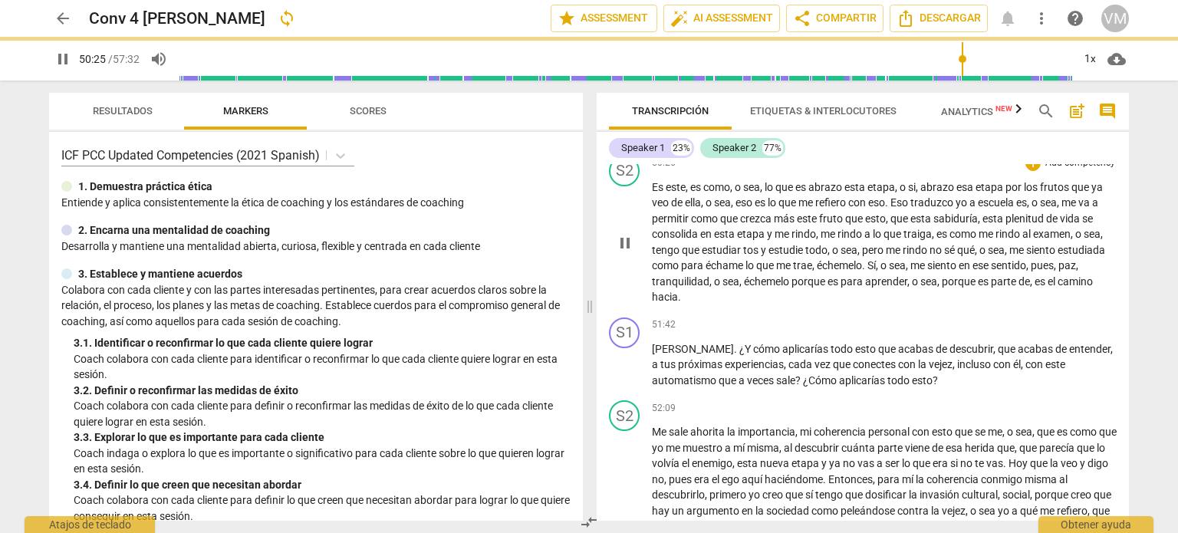
scroll to position [7914, 0]
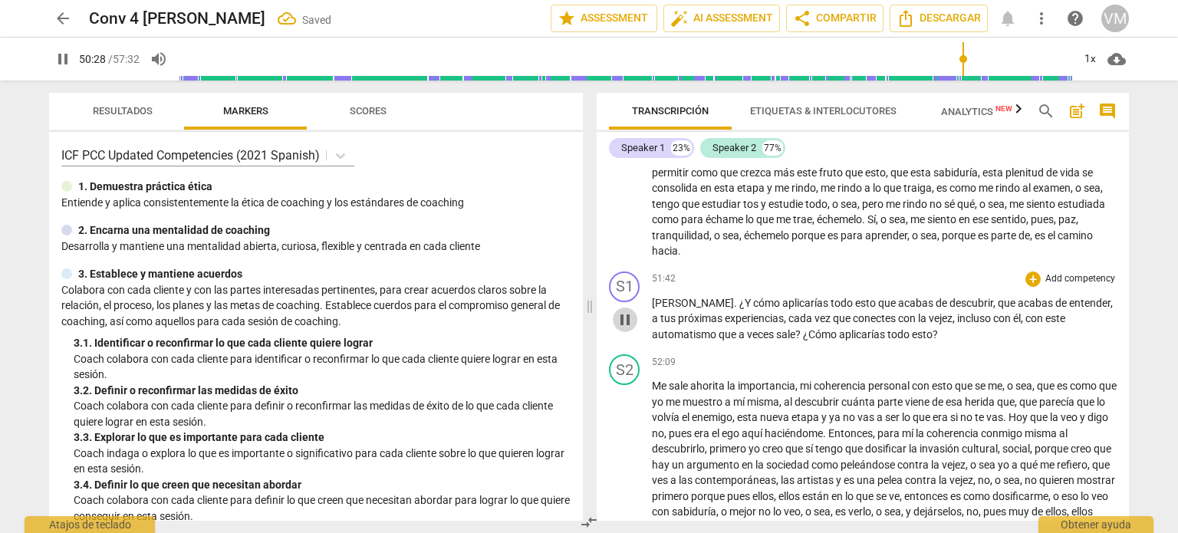
click at [621, 329] on span "pause" at bounding box center [625, 320] width 18 height 18
click at [621, 329] on span "play_arrow" at bounding box center [625, 320] width 18 height 18
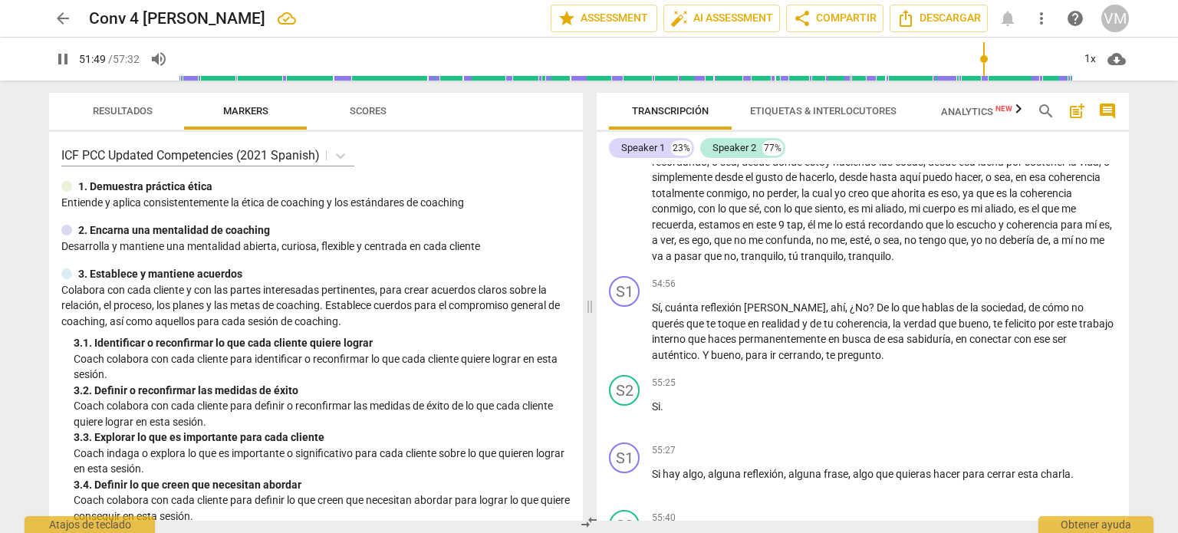
scroll to position [8374, 0]
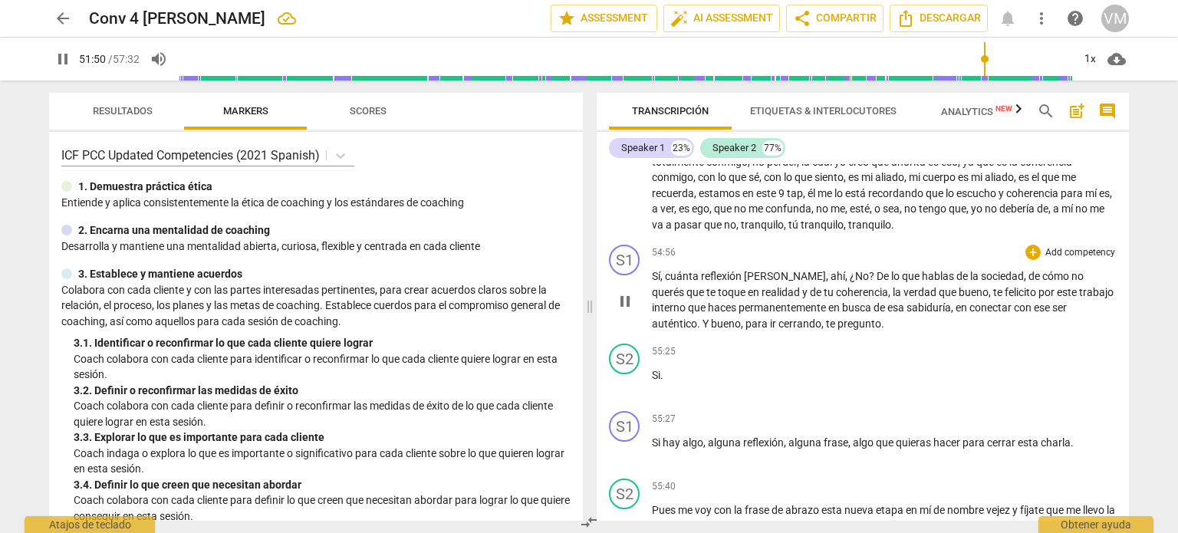
click at [619, 311] on span "pause" at bounding box center [625, 301] width 18 height 18
click at [619, 311] on span "play_arrow" at bounding box center [625, 301] width 18 height 18
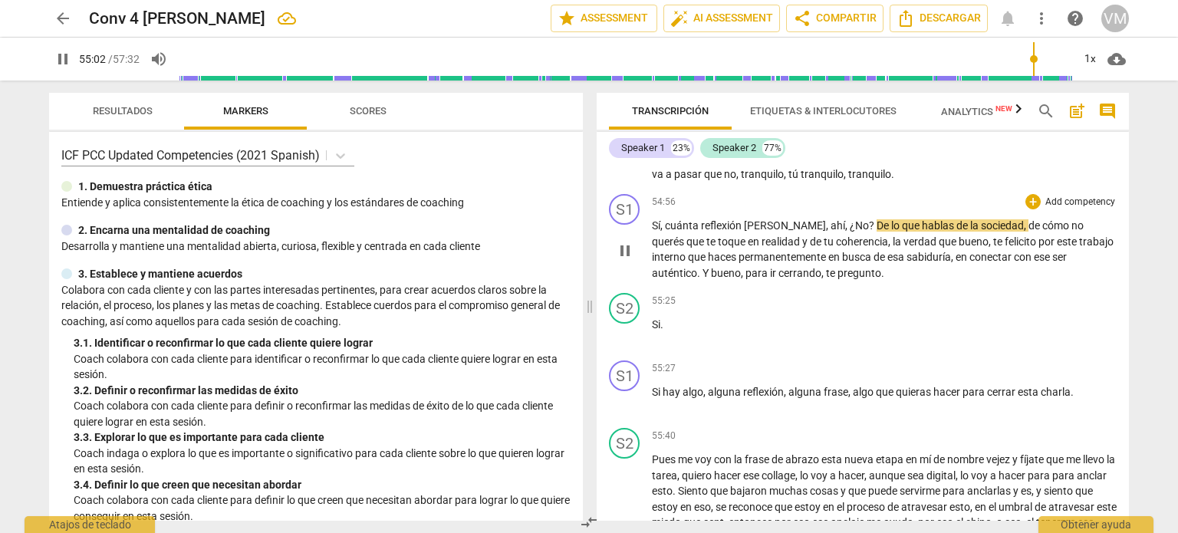
scroll to position [8451, 0]
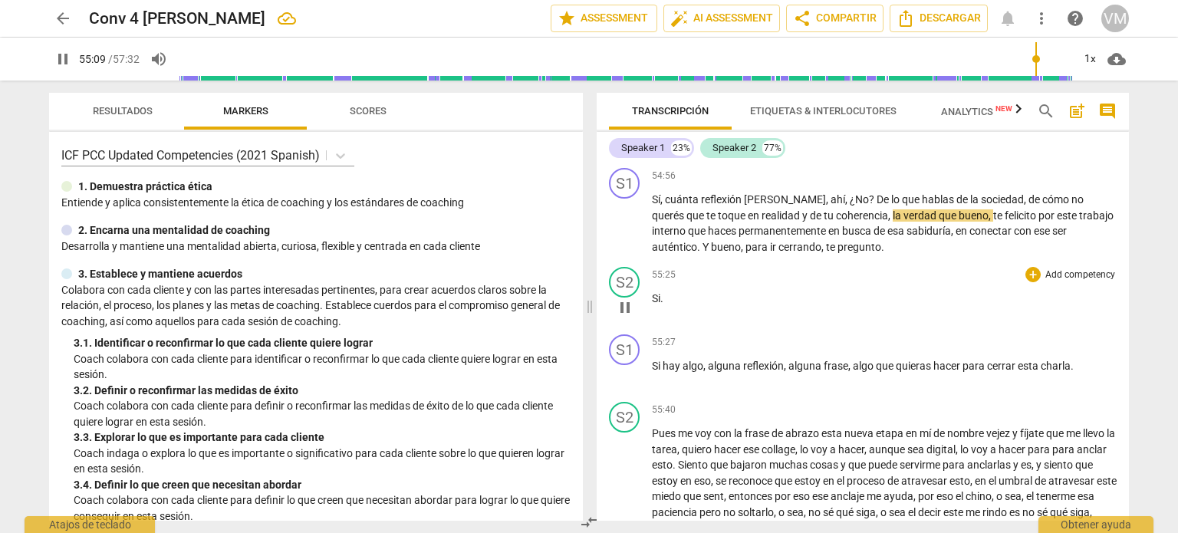
click at [652, 305] on span "Si" at bounding box center [656, 298] width 8 height 12
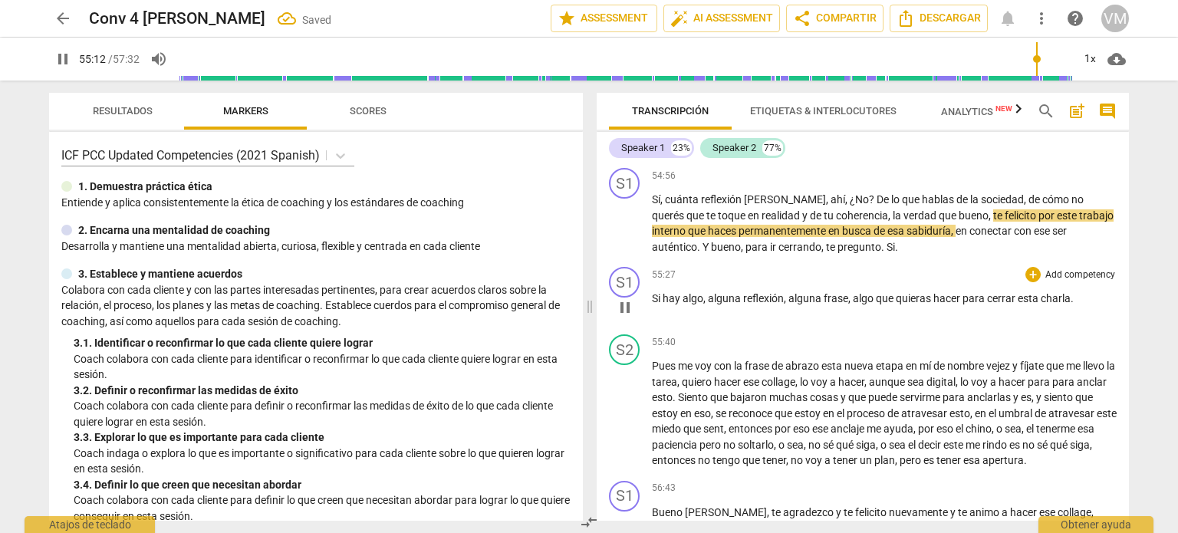
click at [652, 305] on span "Si" at bounding box center [657, 298] width 11 height 12
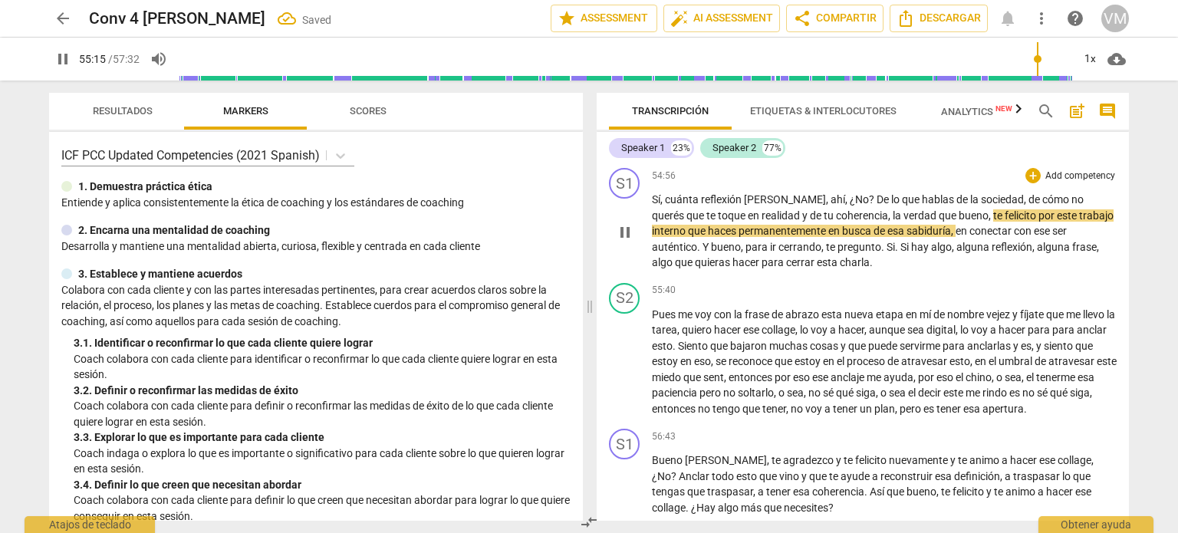
click at [895, 253] on span "." at bounding box center [897, 247] width 5 height 12
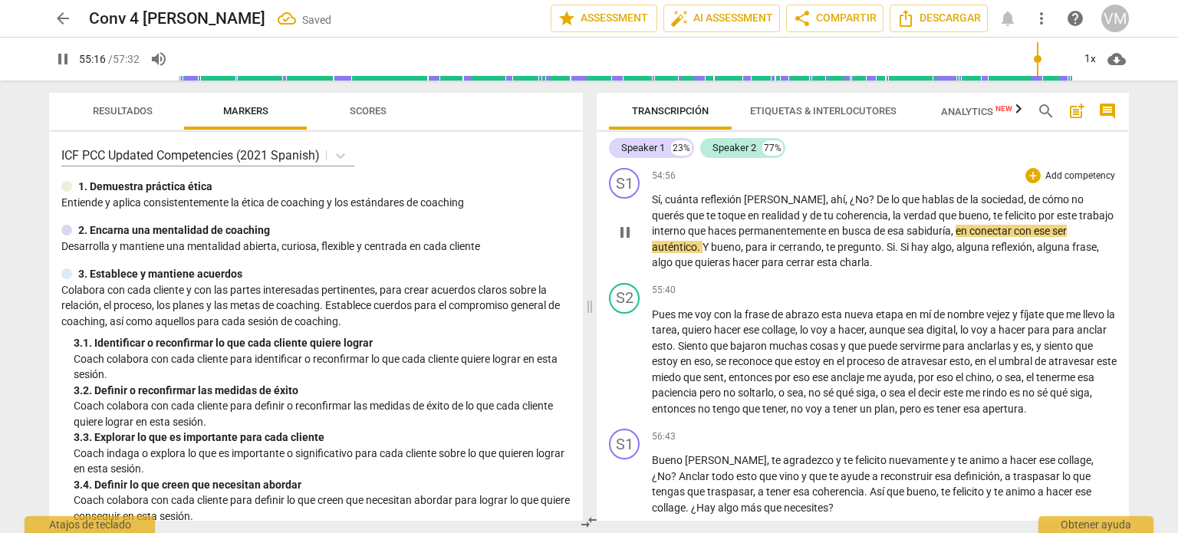
type input "3317"
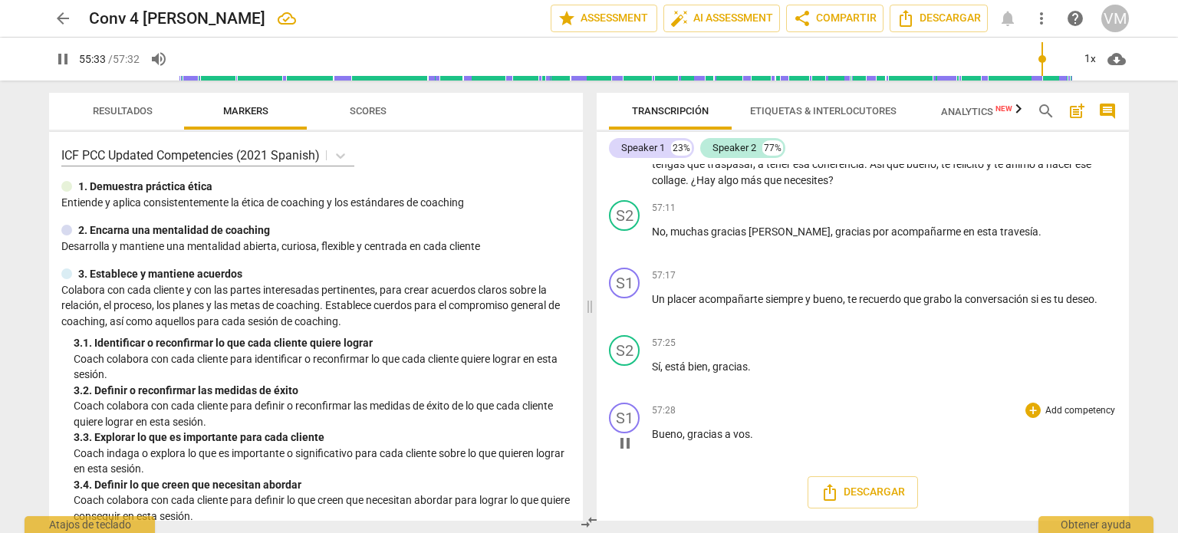
scroll to position [8857, 0]
click at [58, 60] on span "pause" at bounding box center [63, 59] width 18 height 18
type input "3340"
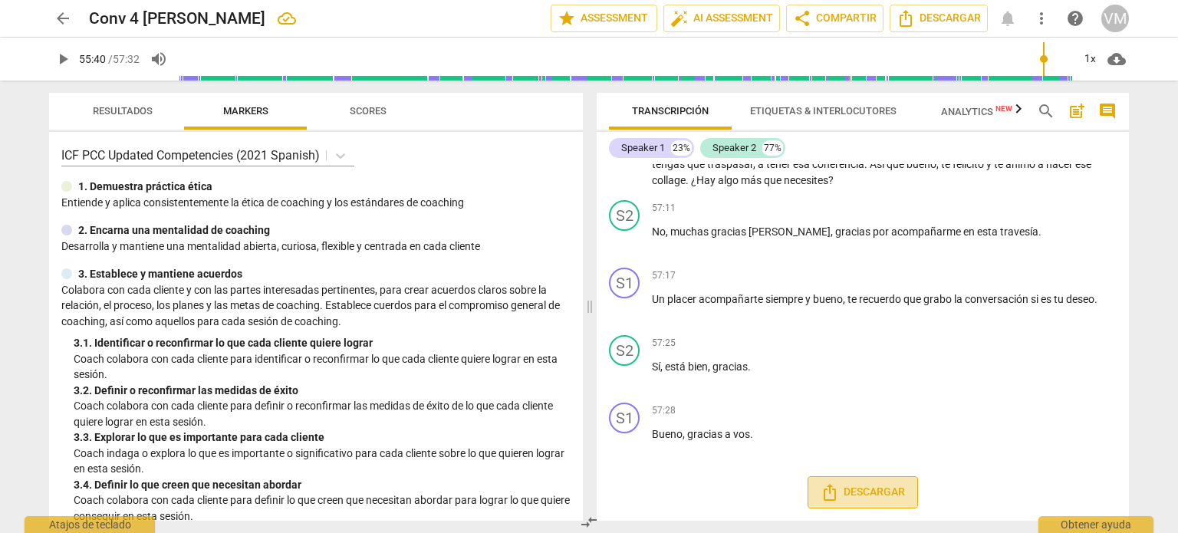
click at [833, 498] on icon "Descargar" at bounding box center [830, 492] width 18 height 18
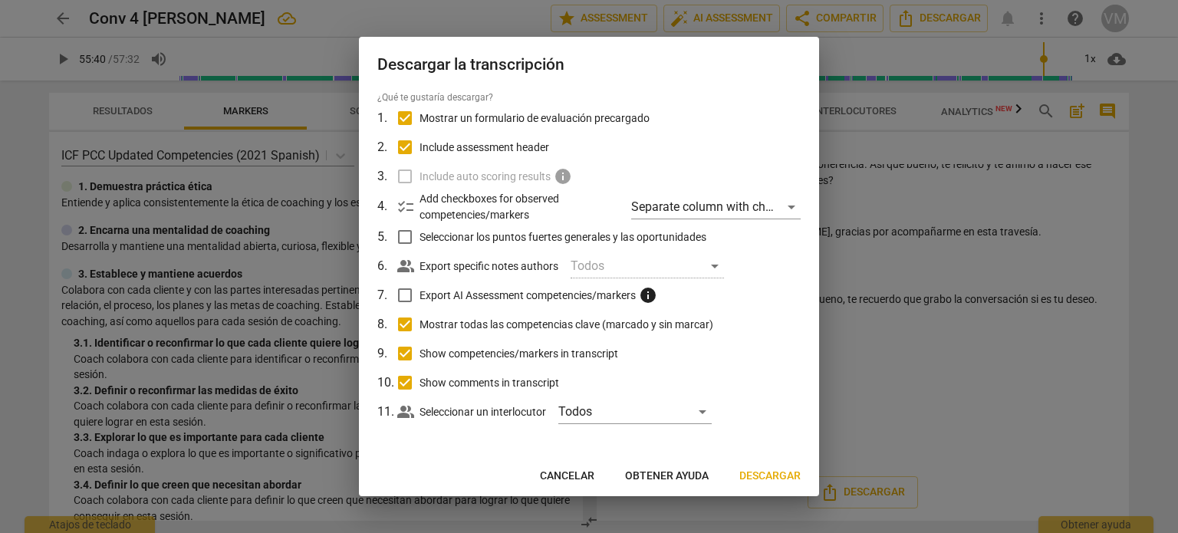
scroll to position [48, 0]
click at [776, 475] on span "Descargar" at bounding box center [769, 476] width 61 height 15
